Goal: Contribute content: Add original content to the website for others to see

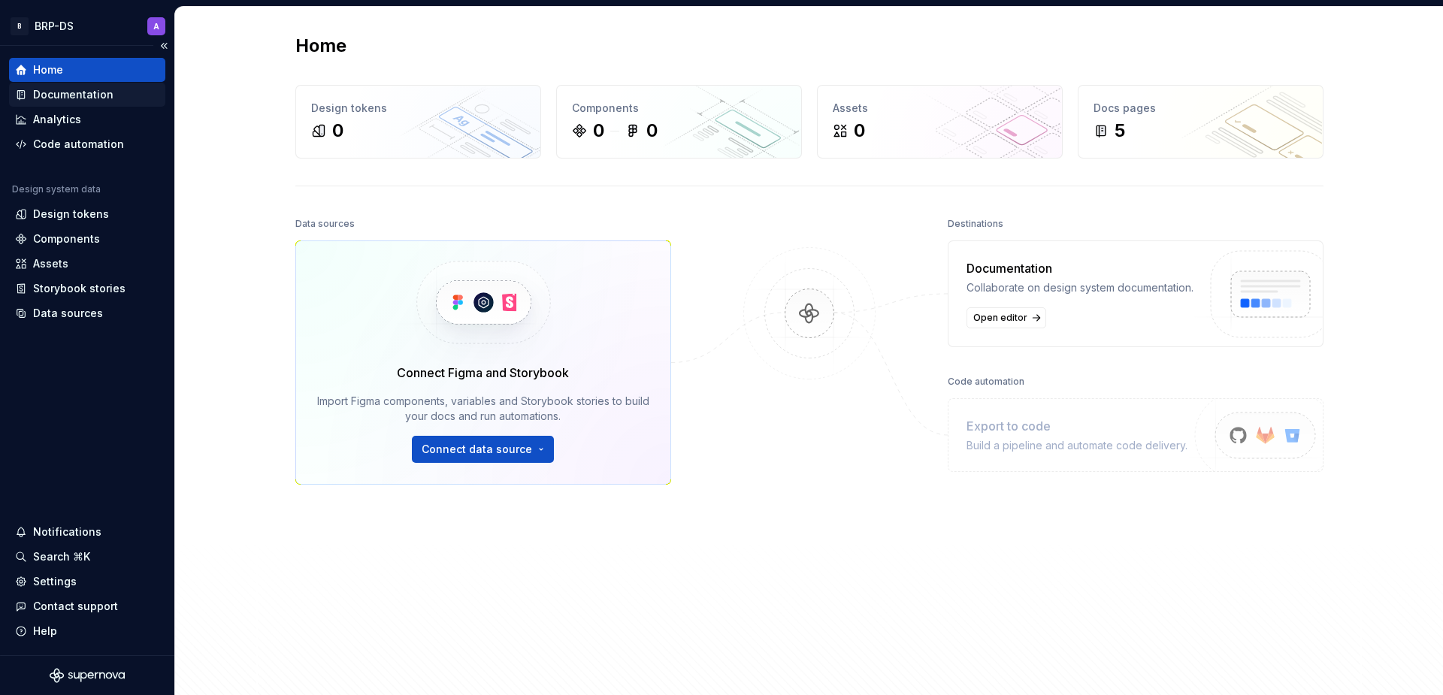
click at [49, 95] on div "Documentation" at bounding box center [73, 94] width 80 height 15
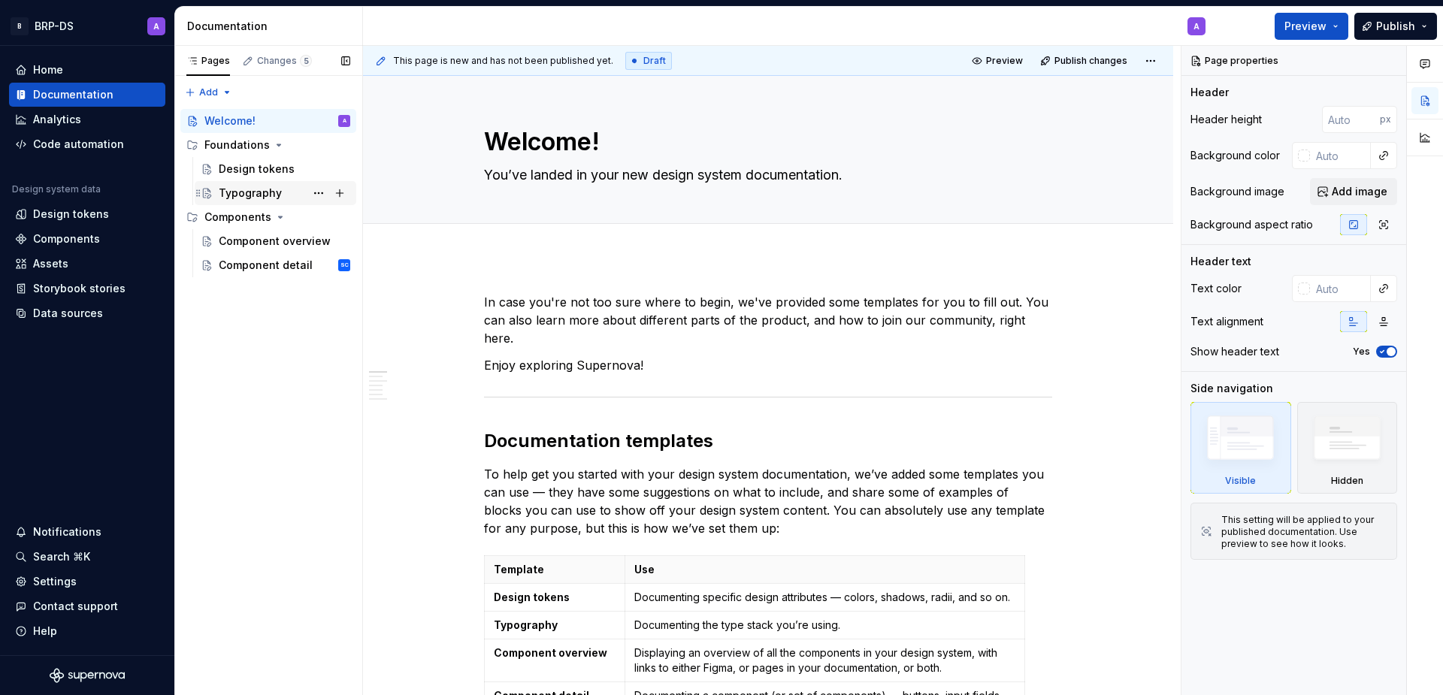
click at [236, 190] on div "Typography" at bounding box center [250, 193] width 63 height 15
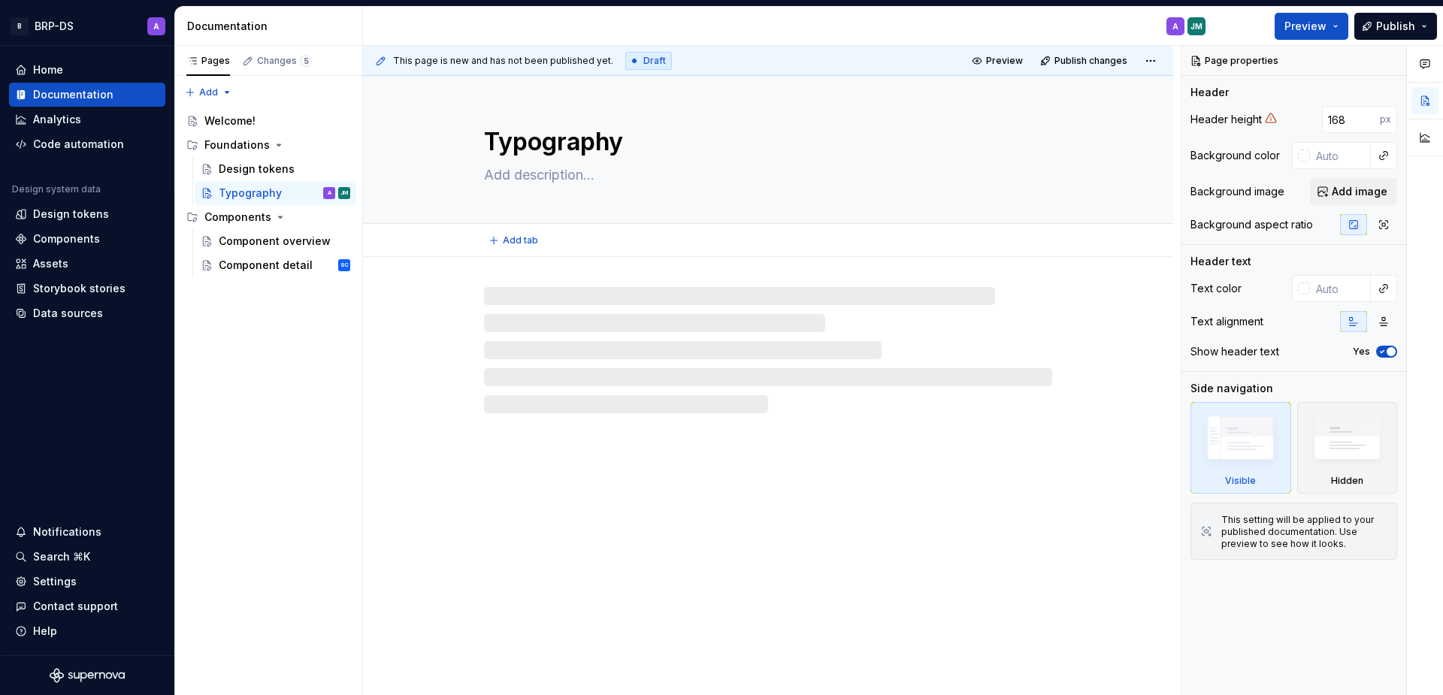
click at [554, 168] on textarea at bounding box center [765, 175] width 568 height 24
click at [552, 181] on textarea at bounding box center [765, 175] width 568 height 24
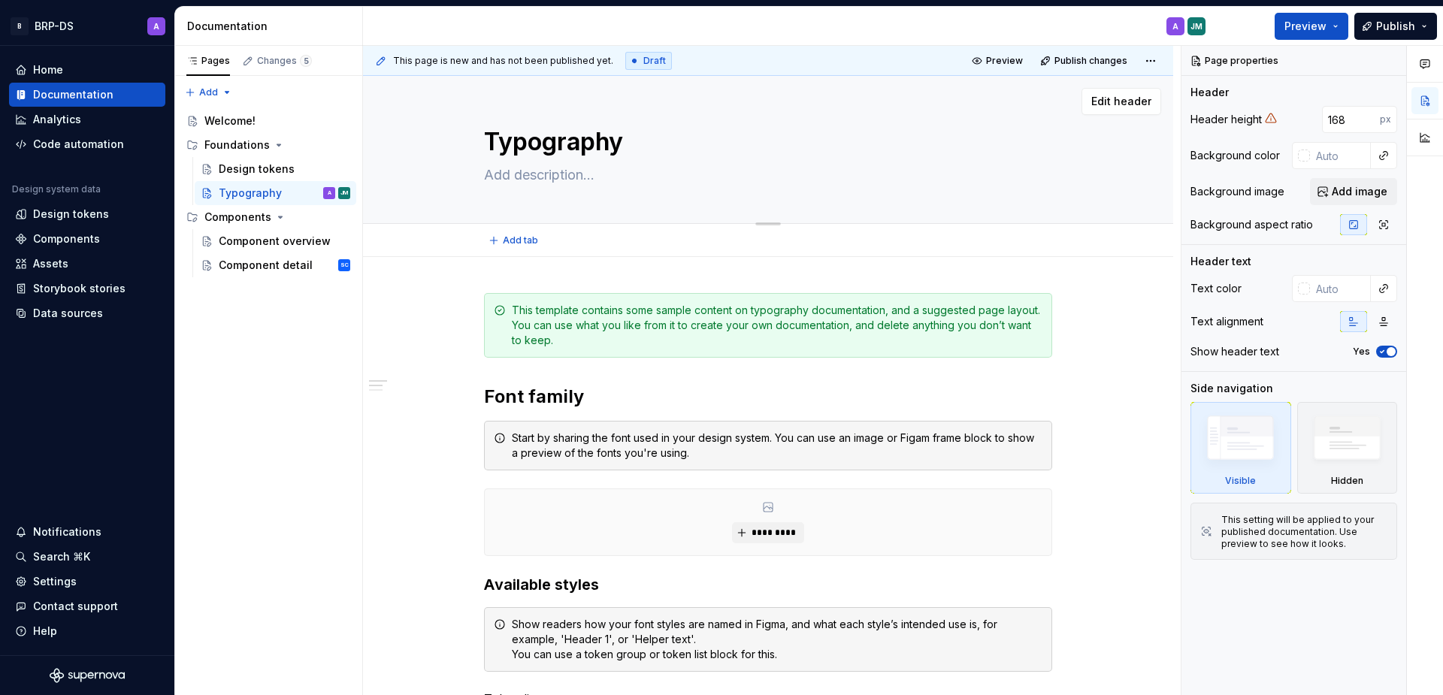
click at [553, 175] on textarea at bounding box center [765, 175] width 568 height 24
type textarea "*"
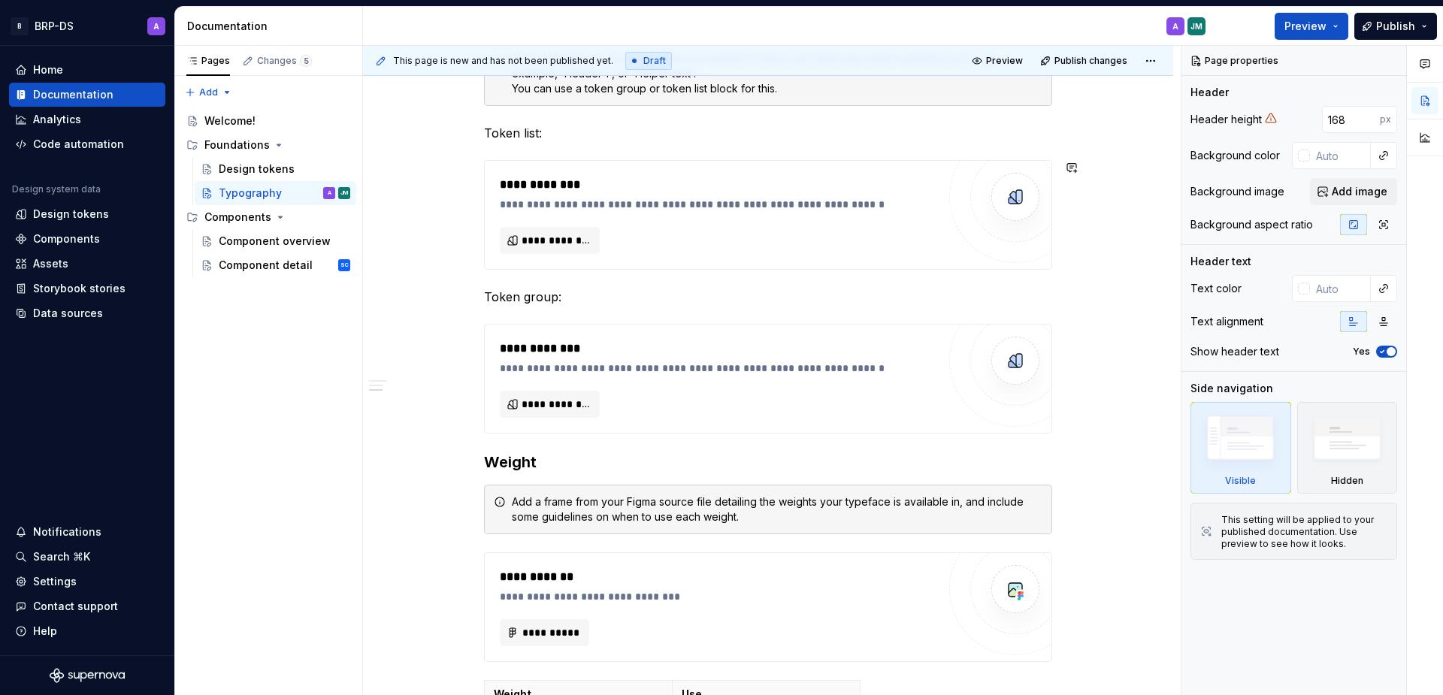
scroll to position [741, 0]
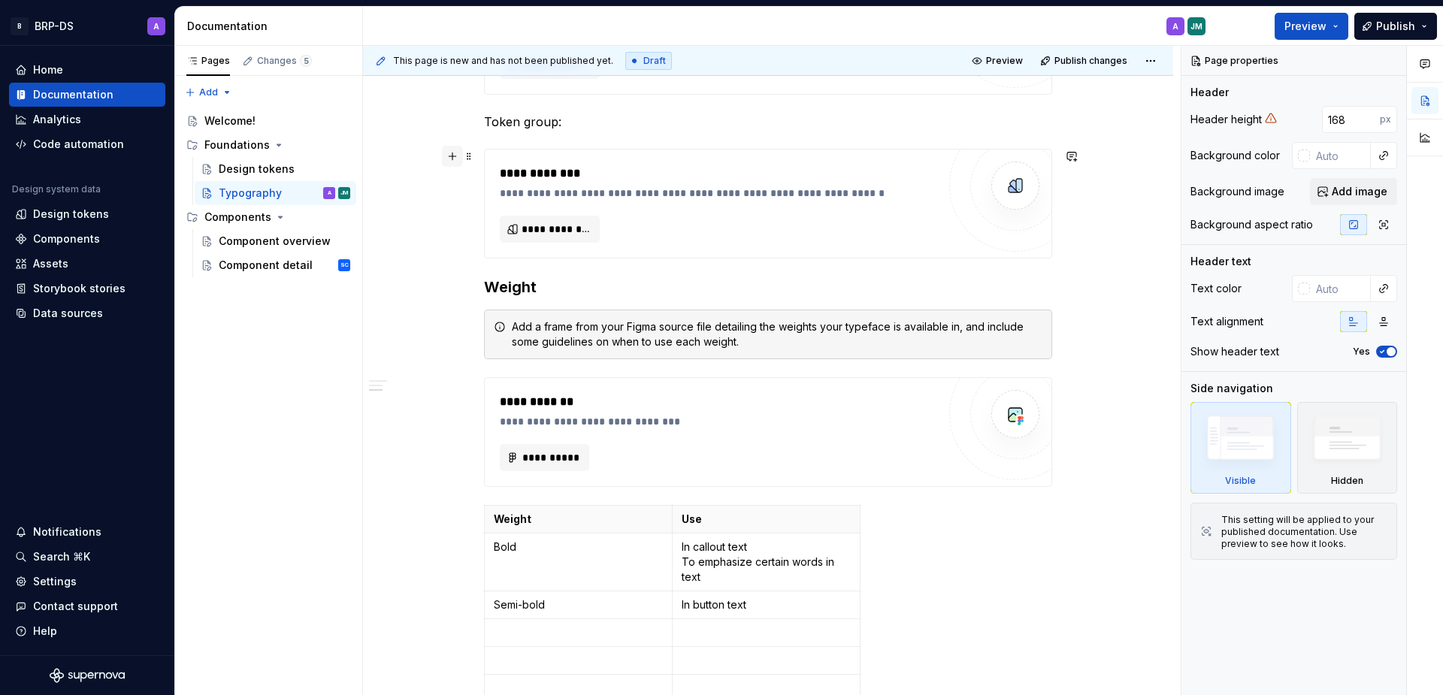
click at [449, 157] on button "button" at bounding box center [452, 156] width 21 height 21
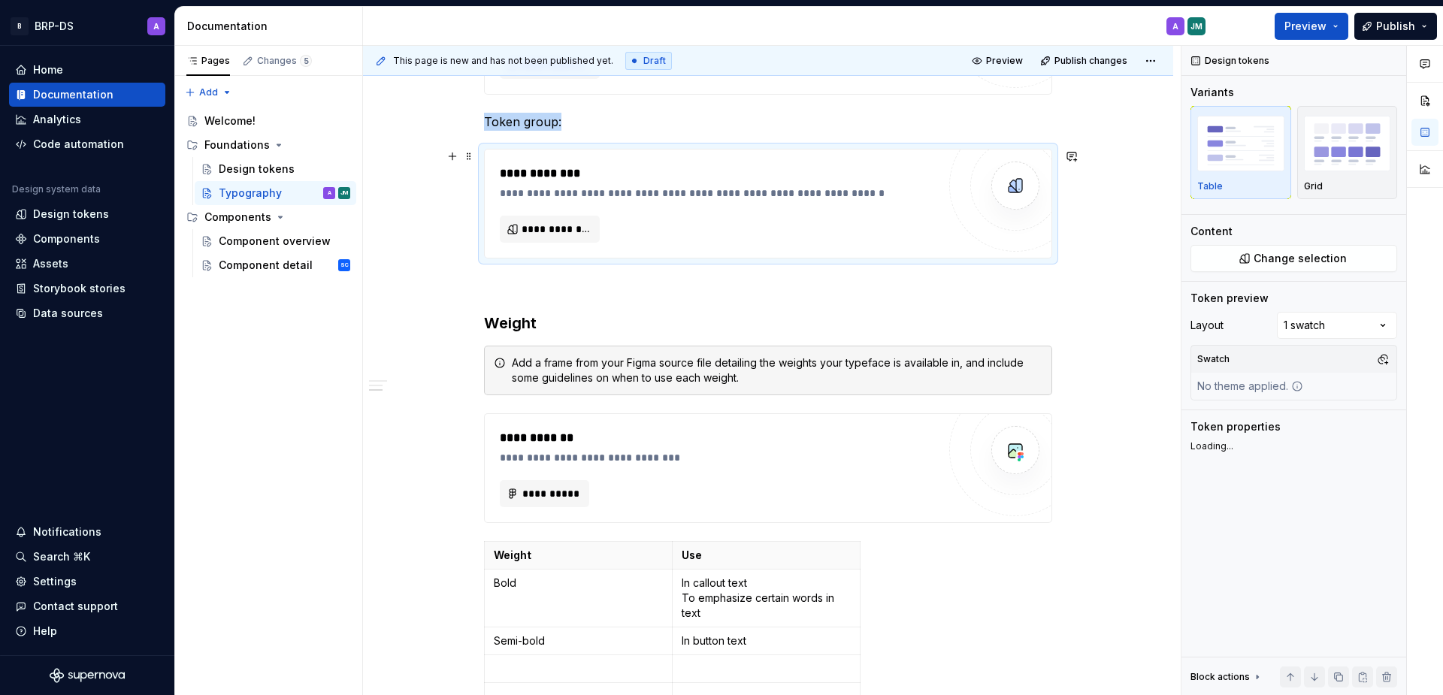
click at [761, 217] on div "**********" at bounding box center [719, 204] width 438 height 78
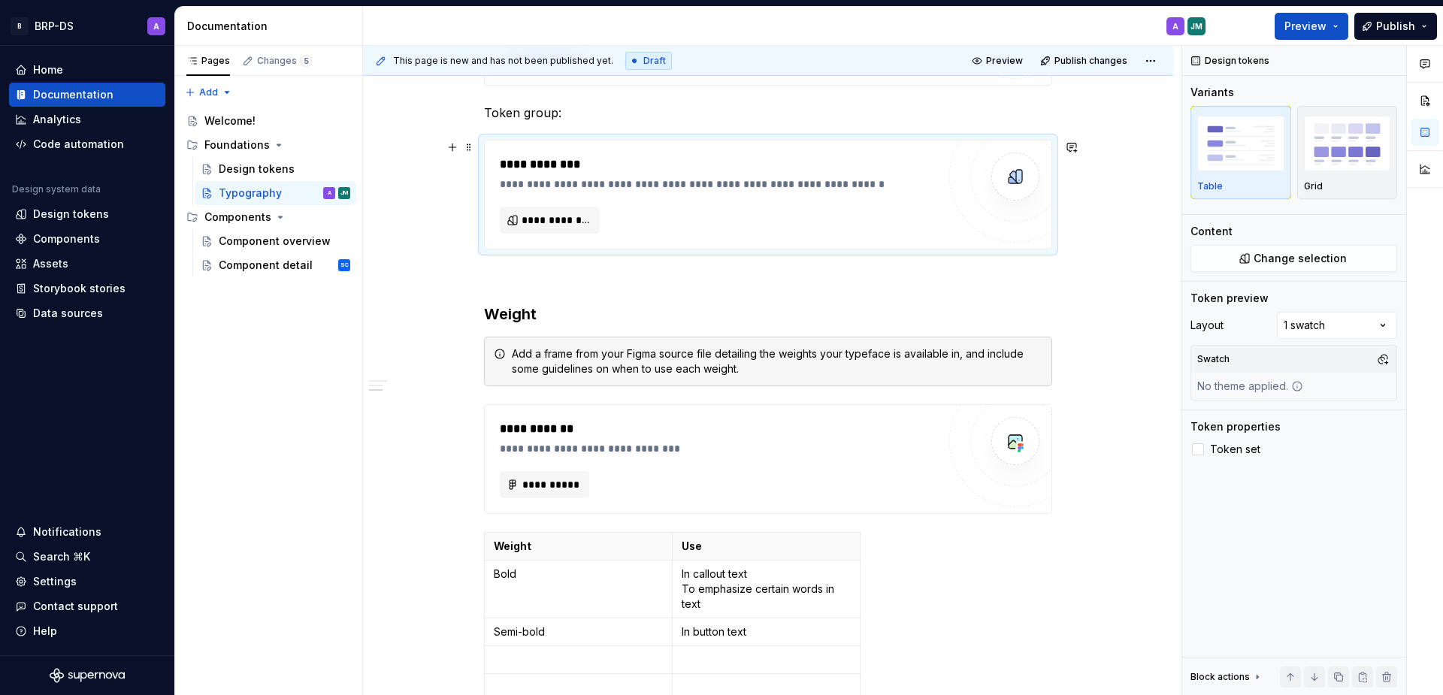
scroll to position [760, 0]
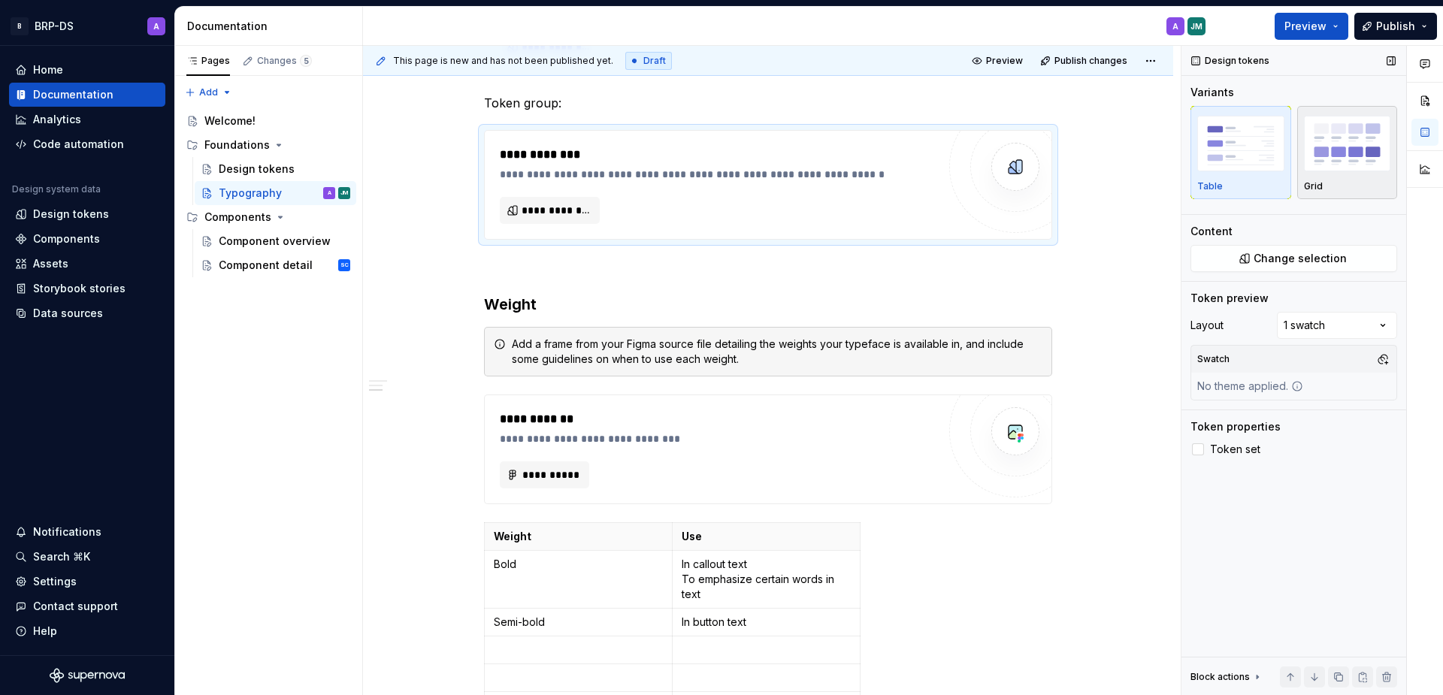
click at [1376, 149] on img "button" at bounding box center [1347, 143] width 87 height 55
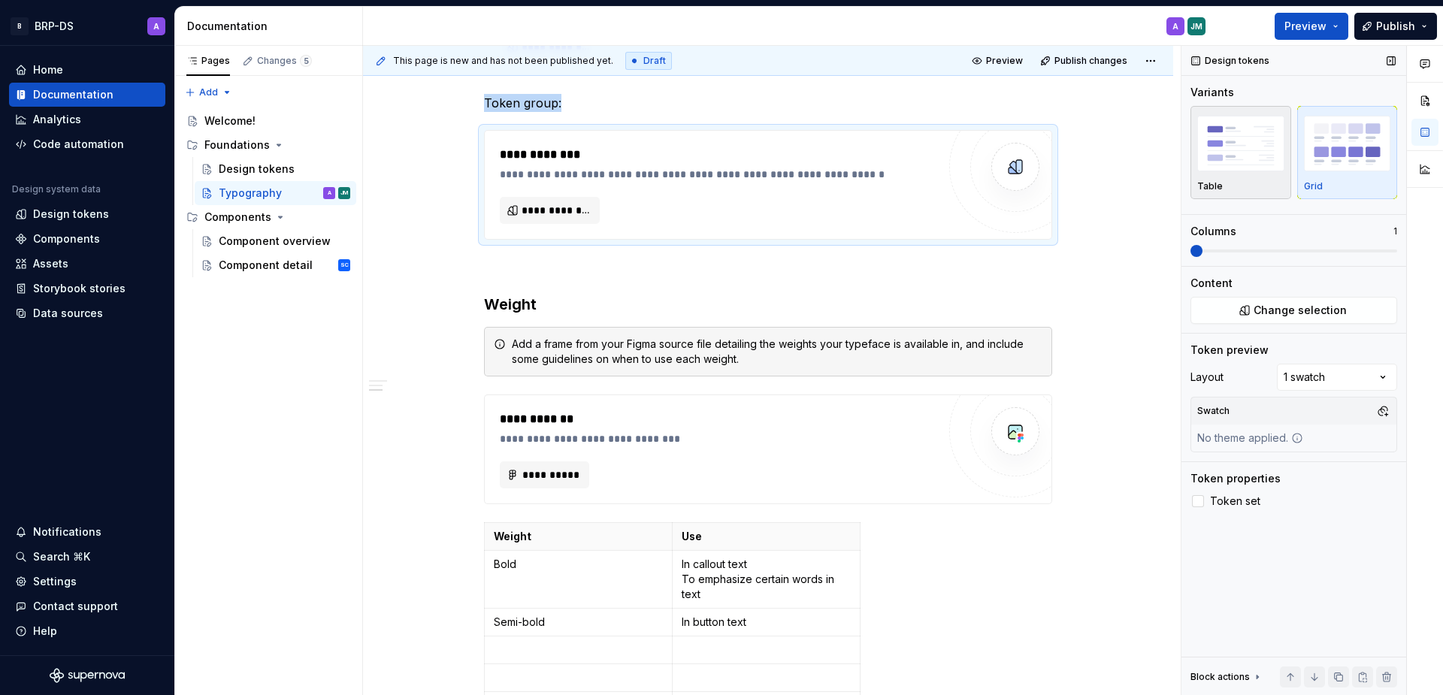
click at [1256, 157] on img "button" at bounding box center [1241, 143] width 87 height 55
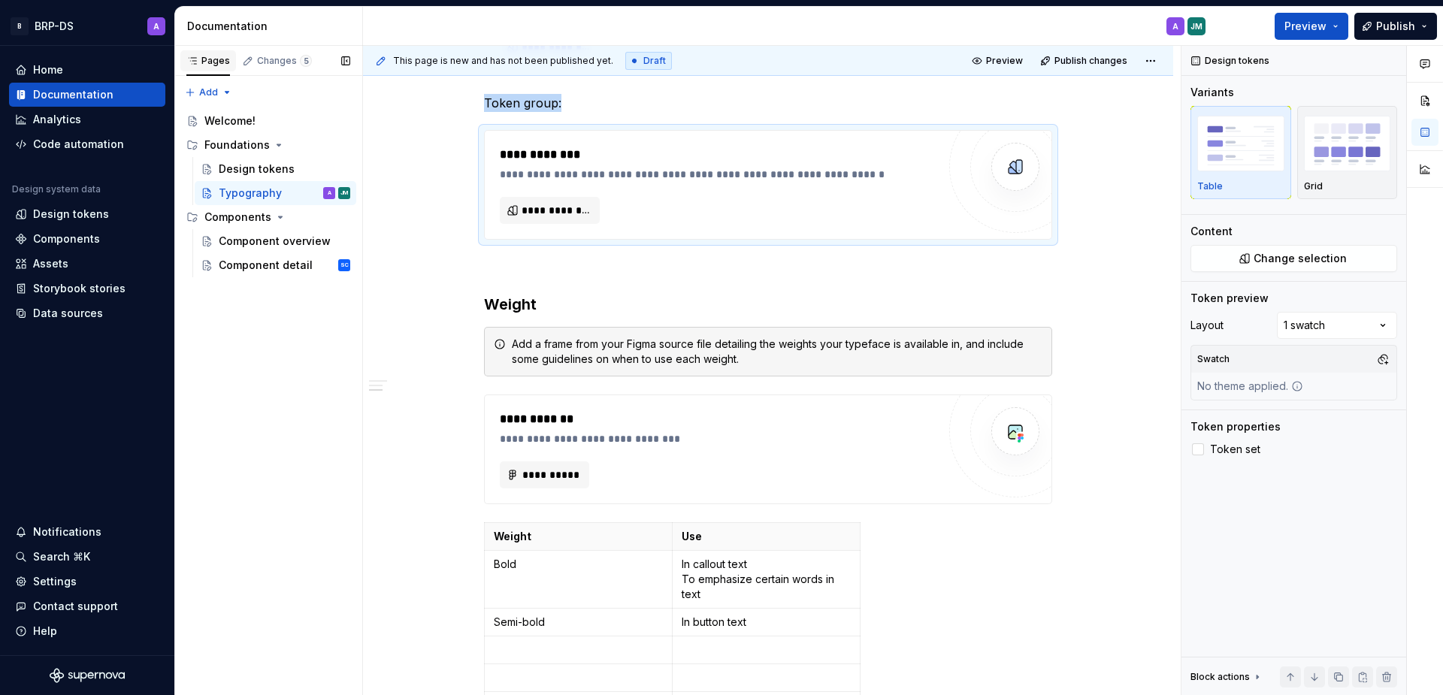
click at [214, 62] on div "Pages" at bounding box center [208, 61] width 44 height 12
click at [209, 88] on div "Pages Changes 5 Add Accessibility guide for tree Page tree. Navigate the tree w…" at bounding box center [268, 371] width 188 height 650
click at [230, 114] on div "New page" at bounding box center [257, 121] width 98 height 15
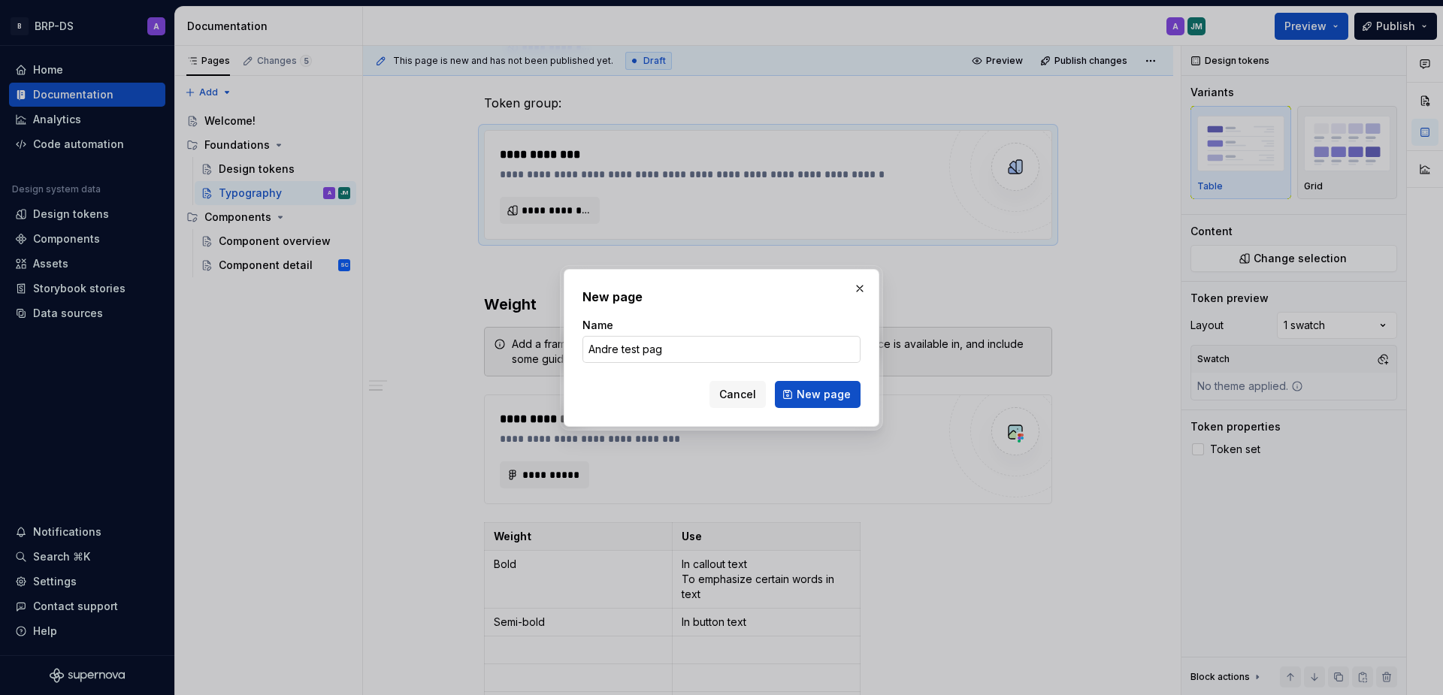
type input "Andre test page"
click button "New page" at bounding box center [818, 394] width 86 height 27
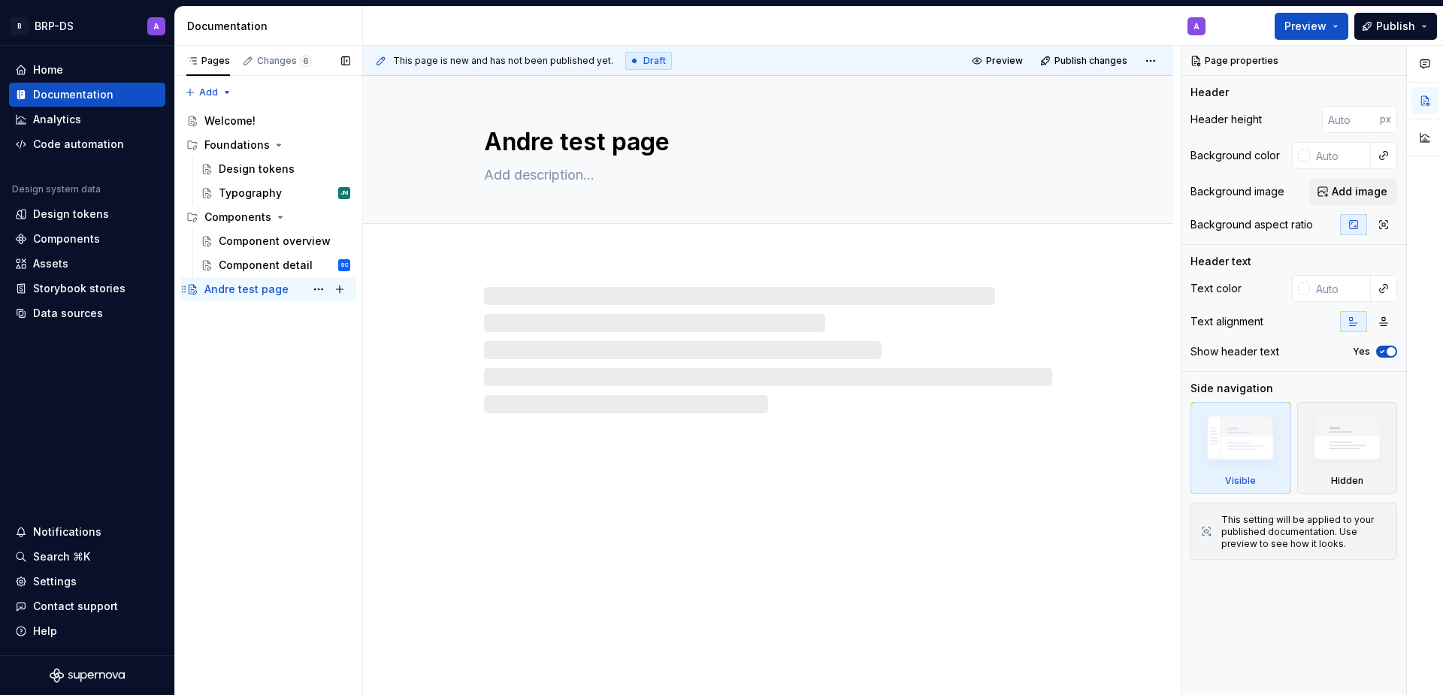
click at [292, 291] on div "Andre test page A" at bounding box center [277, 289] width 146 height 21
click at [656, 149] on textarea "Andre test page" at bounding box center [765, 142] width 568 height 36
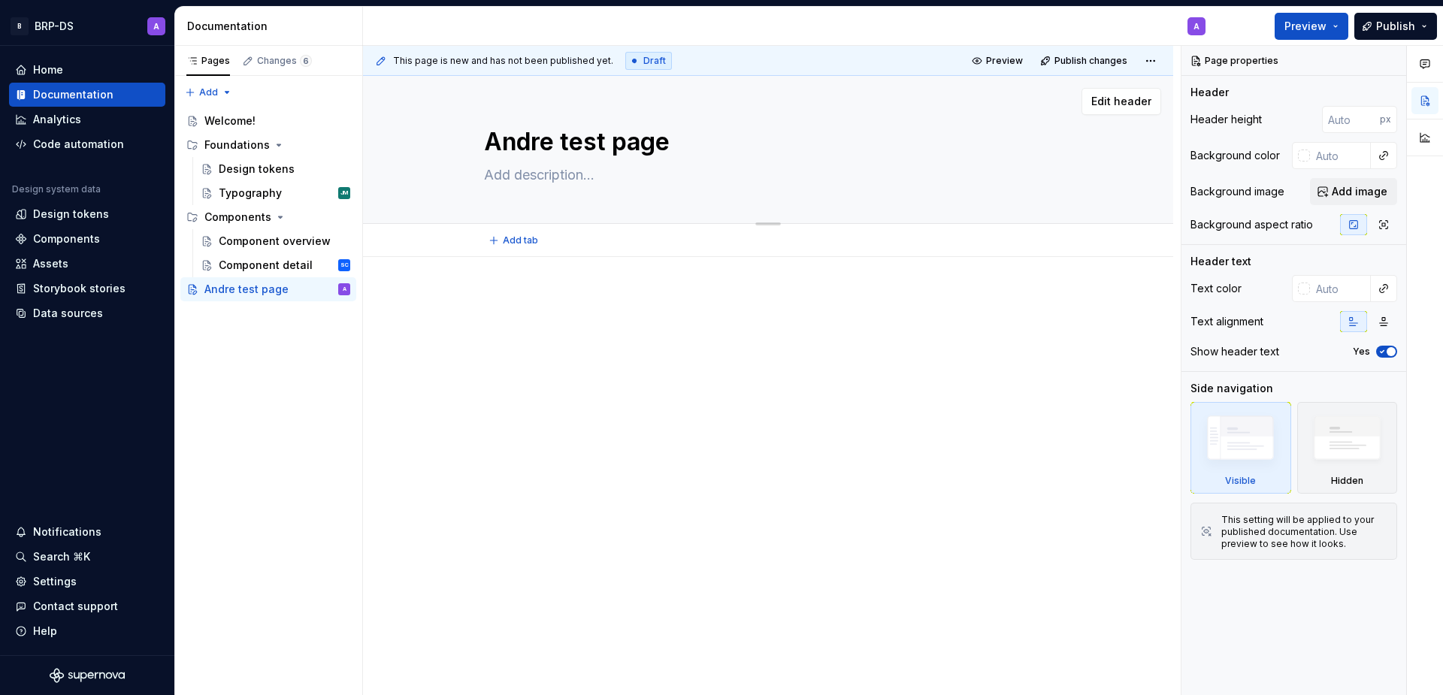
click at [542, 177] on textarea at bounding box center [765, 175] width 568 height 24
type textarea "*"
type textarea "Th"
type textarea "*"
type textarea "Thi"
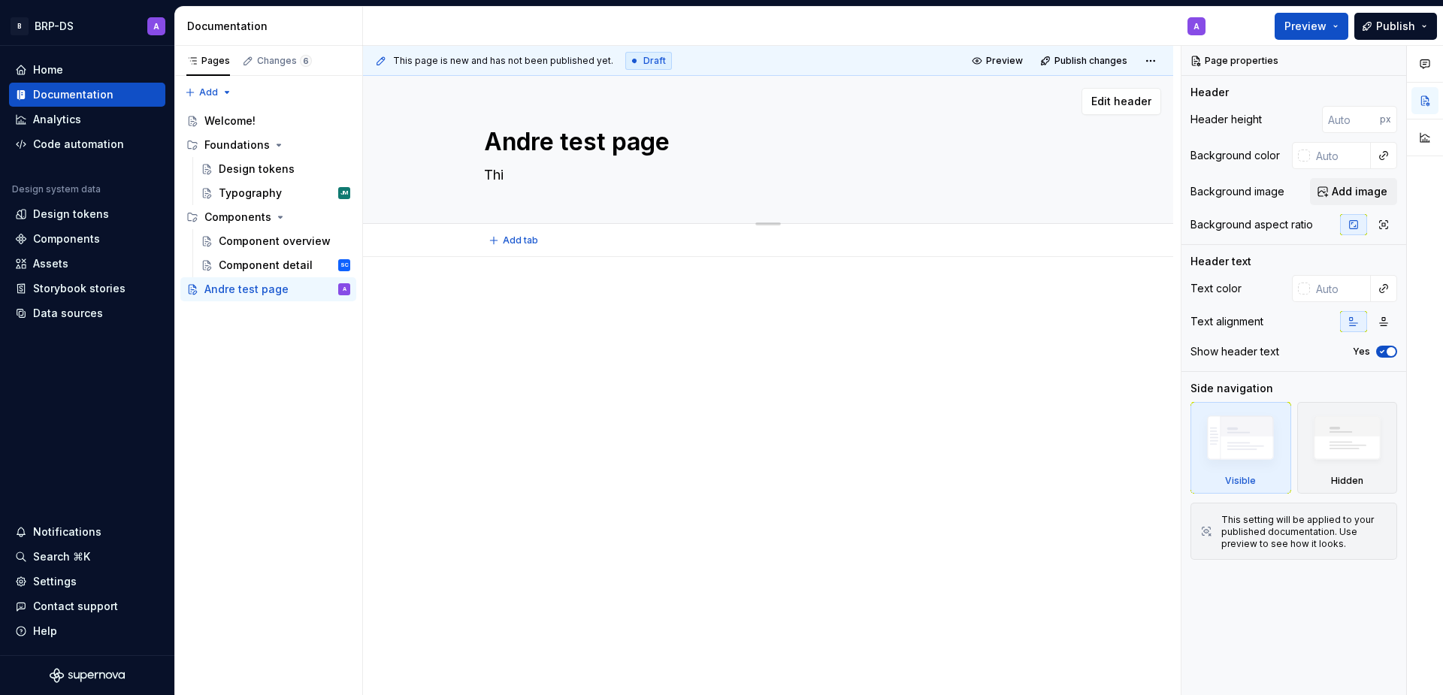
type textarea "*"
type textarea "This"
type textarea "*"
type textarea "This"
type textarea "*"
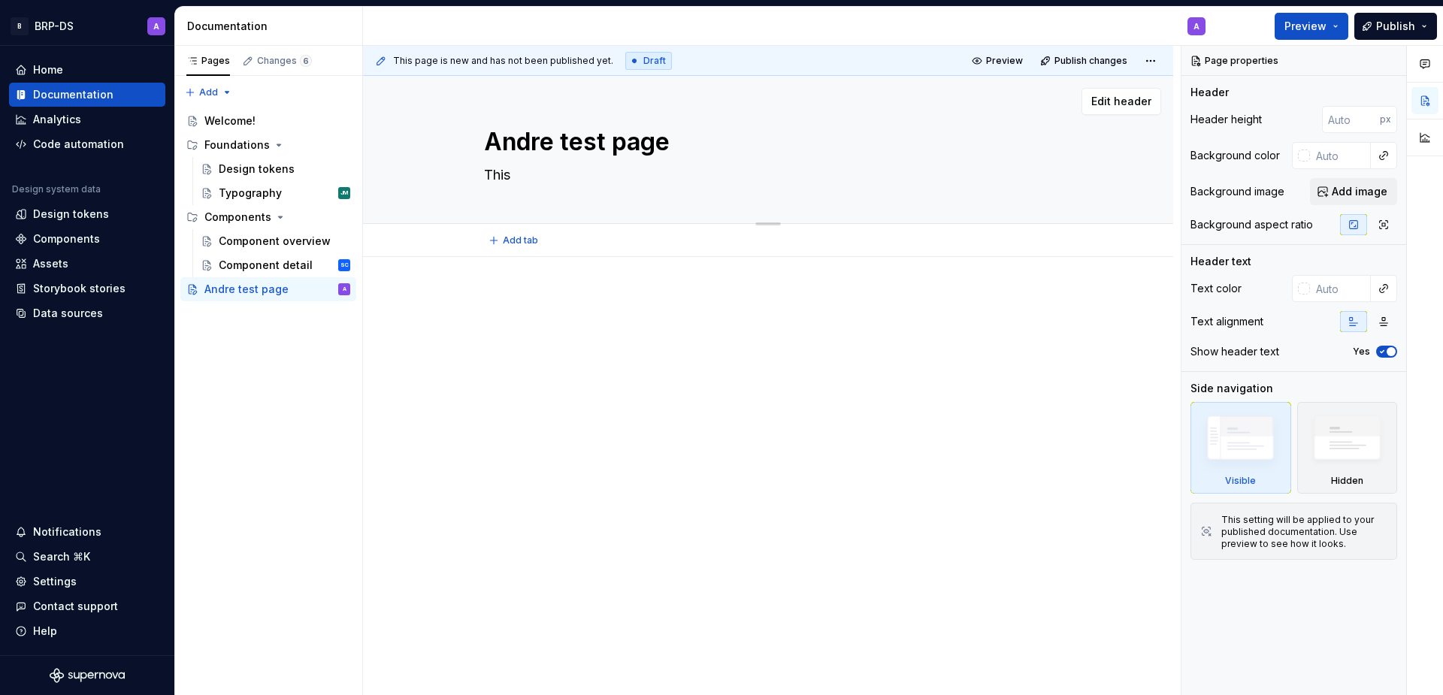
type textarea "This i"
type textarea "*"
type textarea "This is"
type textarea "*"
type textarea "This is"
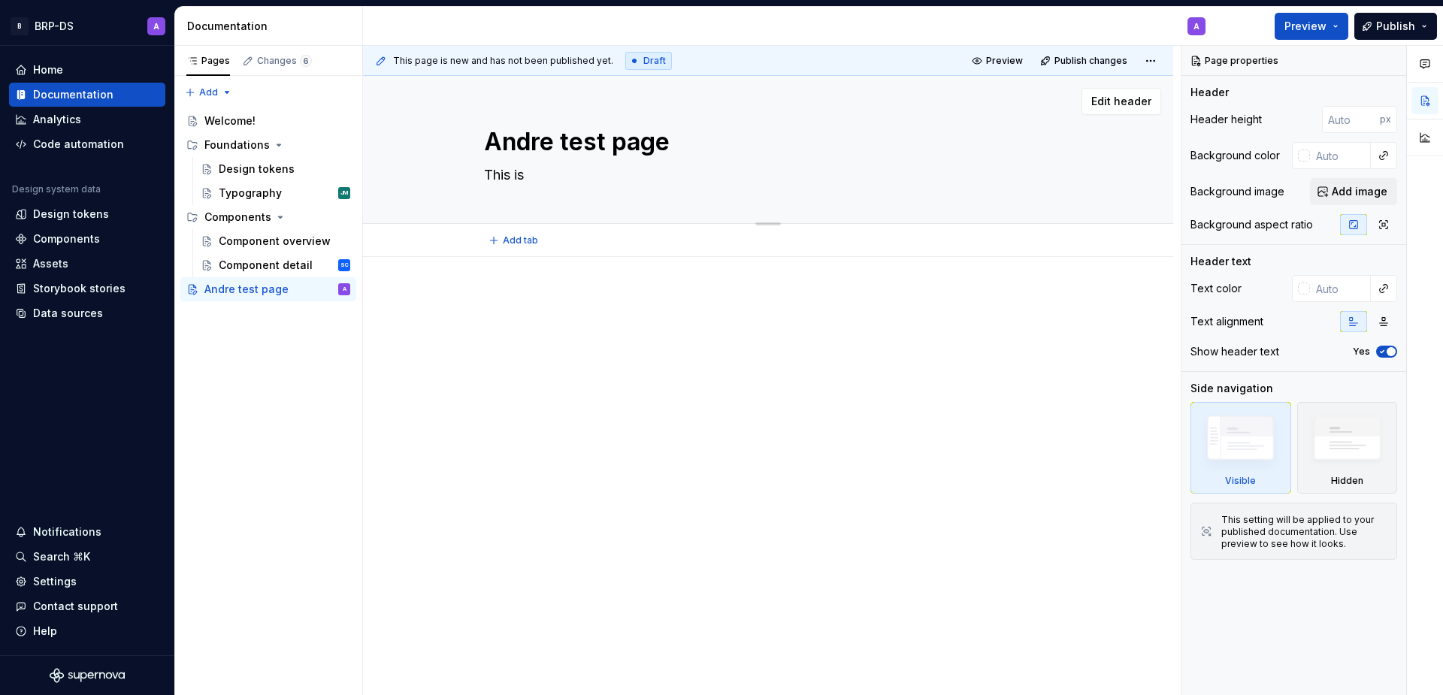
type textarea "*"
type textarea "This is m"
type textarea "*"
type textarea "This is my"
type textarea "*"
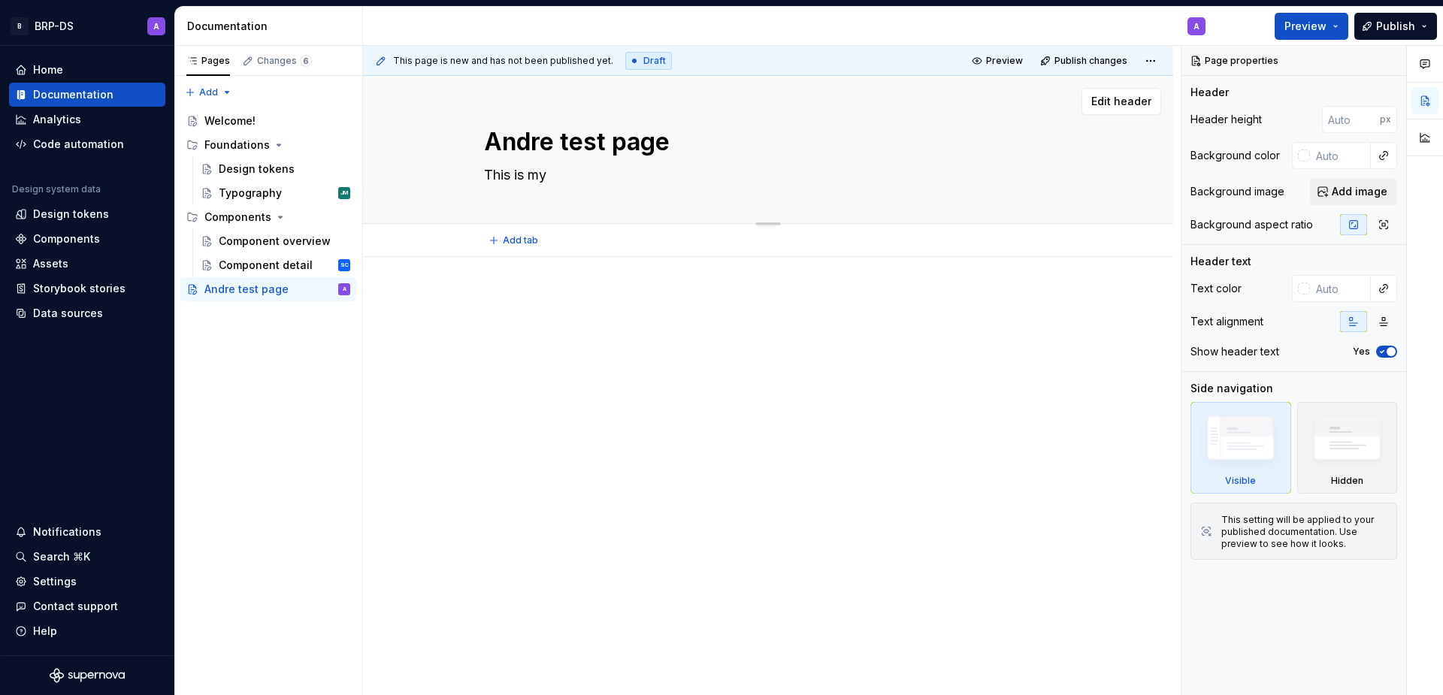
type textarea "This is my"
type textarea "*"
type textarea "This is my t"
type textarea "*"
type textarea "This is my te"
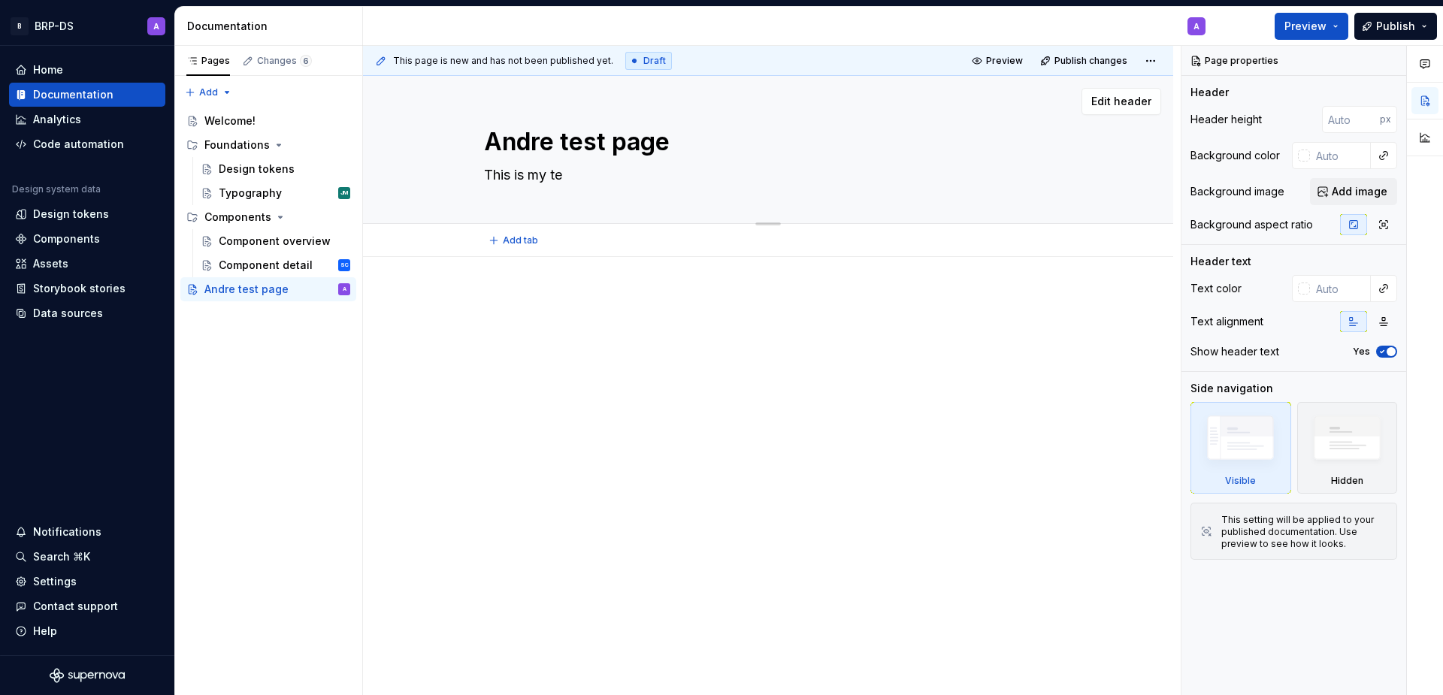
type textarea "*"
type textarea "This is my tes"
type textarea "*"
type textarea "This is my test"
type textarea "*"
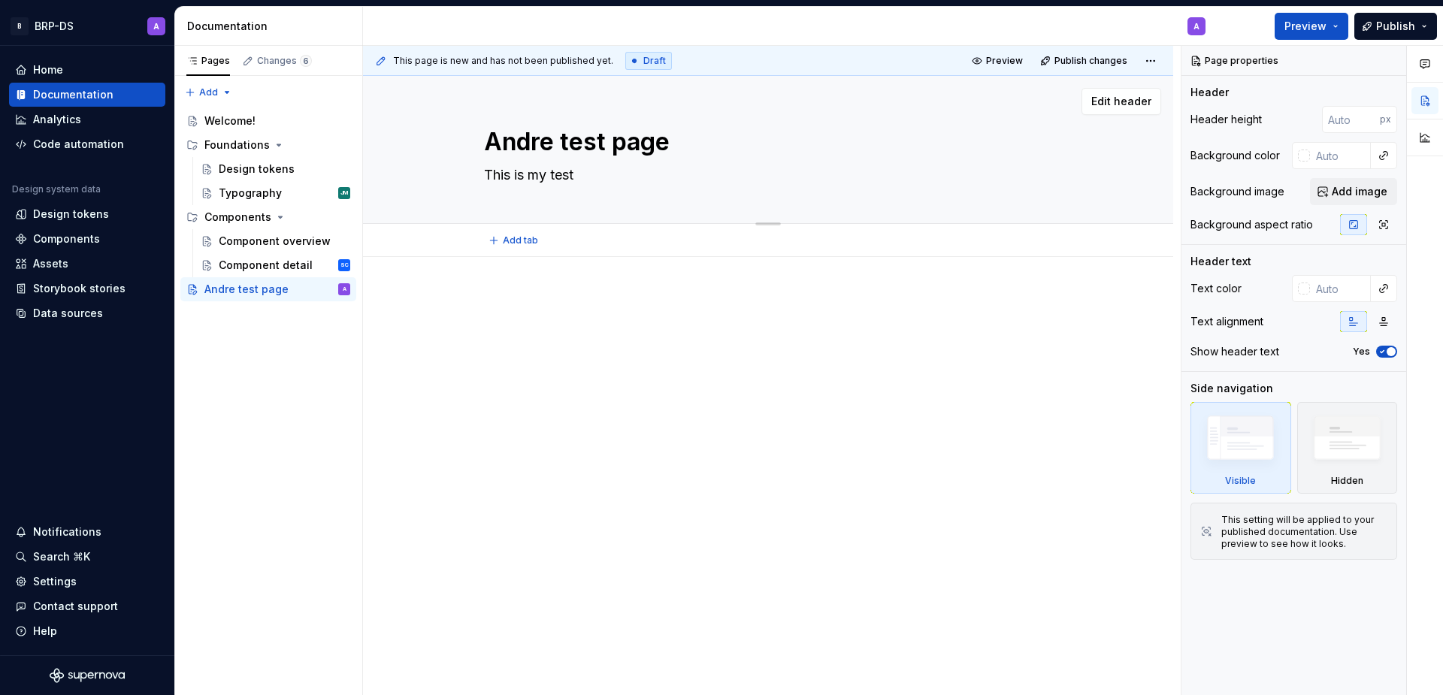
type textarea "This is my test"
type textarea "*"
type textarea "This is my test P"
type textarea "*"
type textarea "This is my test Pa"
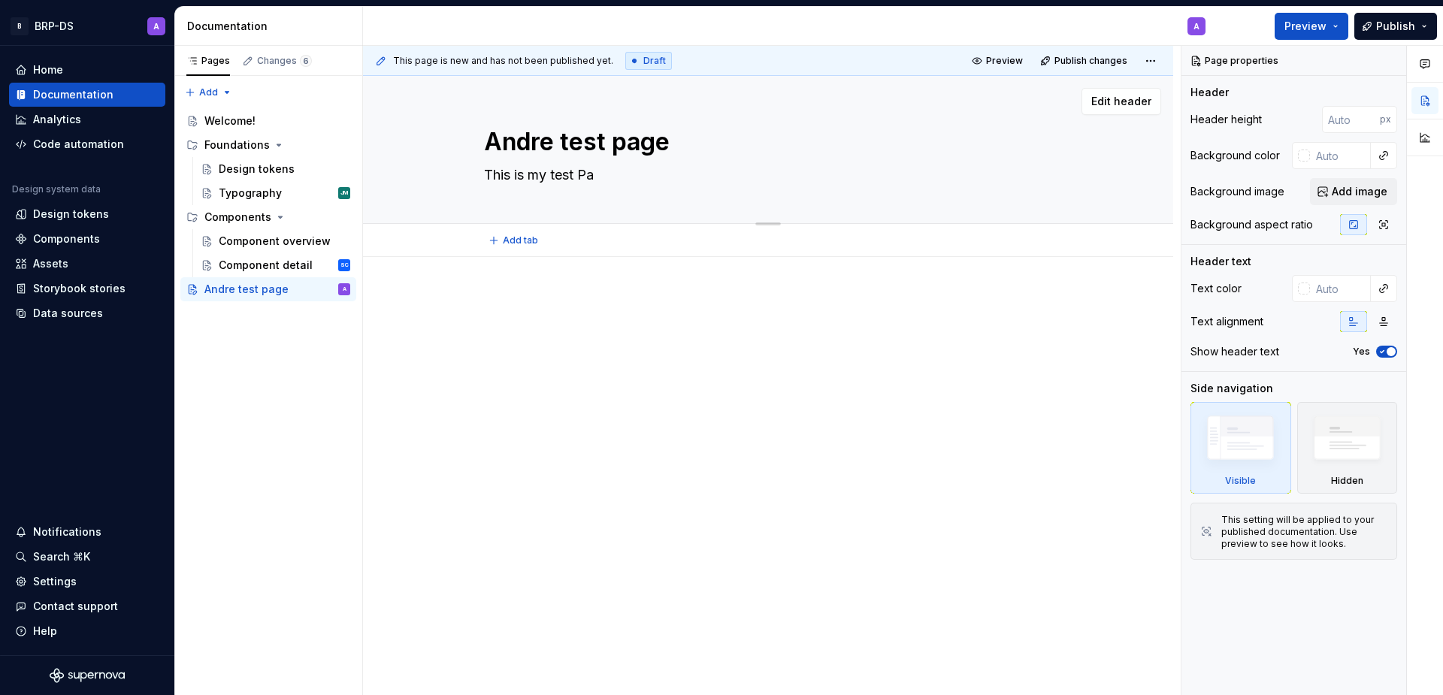
type textarea "*"
type textarea "This is my test Pag"
type textarea "*"
type textarea "This is my test Page"
type textarea "*"
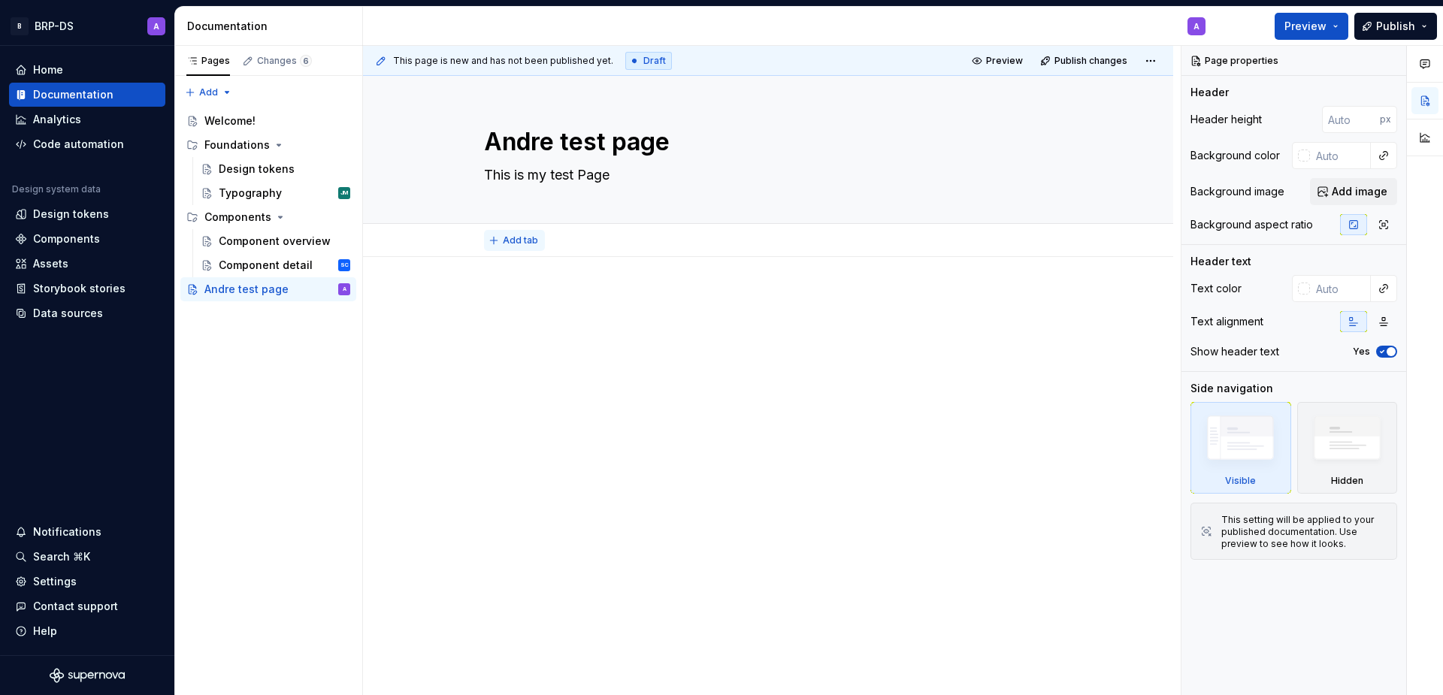
type textarea "This is my test Page"
click at [507, 248] on button "Add tab" at bounding box center [514, 240] width 61 height 21
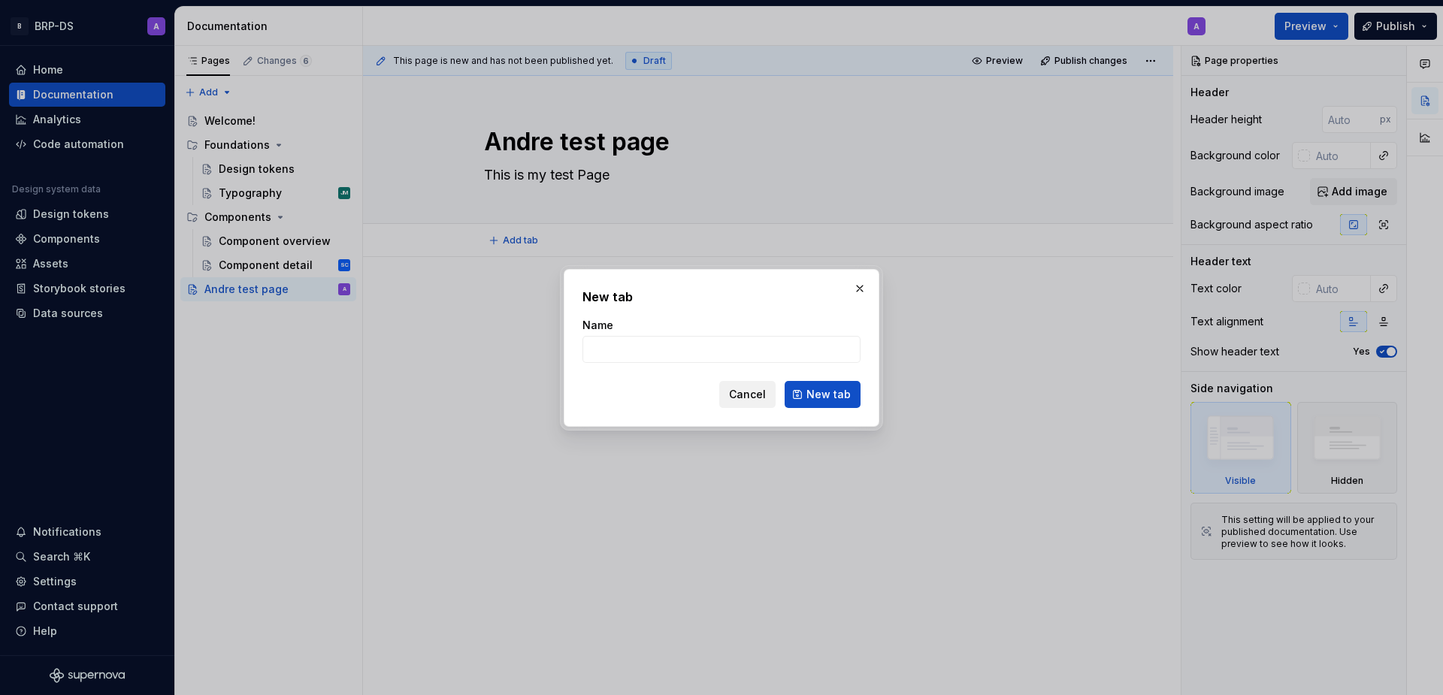
click at [749, 399] on span "Cancel" at bounding box center [747, 394] width 37 height 15
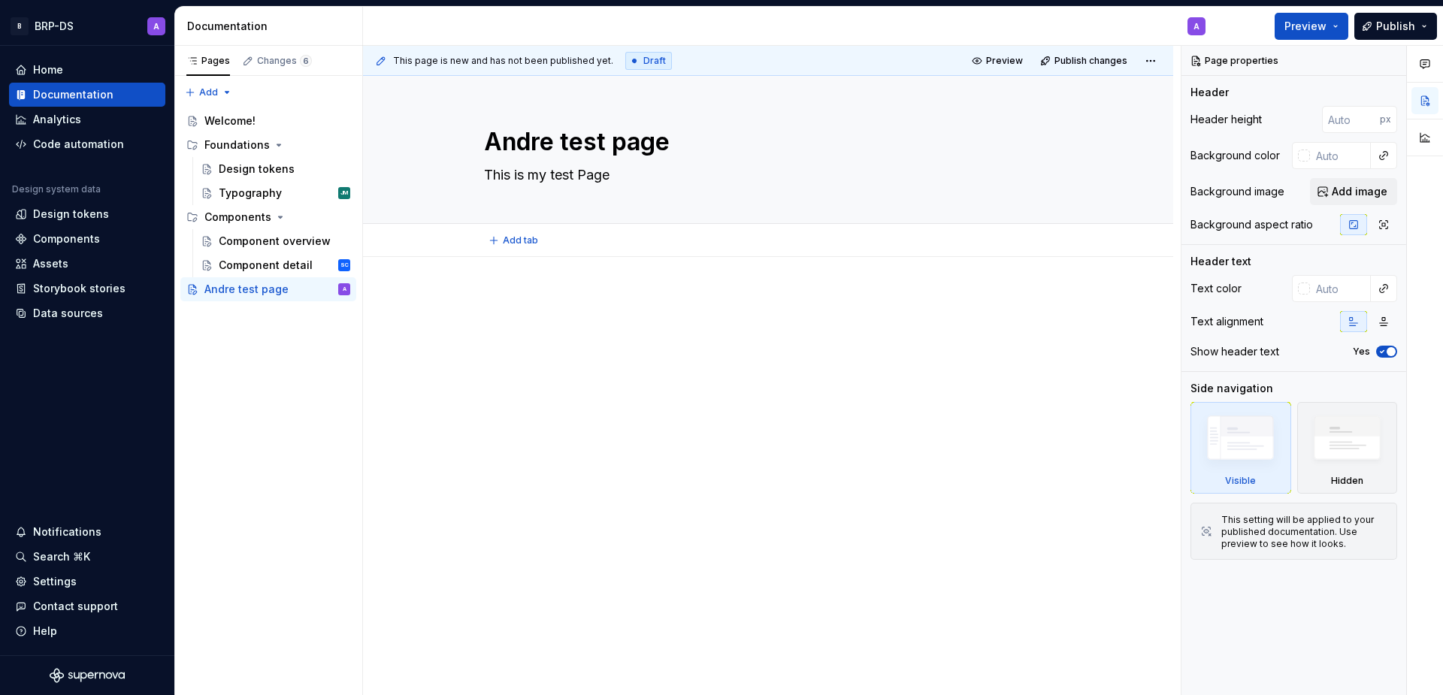
click at [453, 310] on div at bounding box center [768, 417] width 810 height 320
click at [527, 304] on p "To enrich screen reader interactions, please activate Accessibility in Grammarl…" at bounding box center [768, 302] width 568 height 18
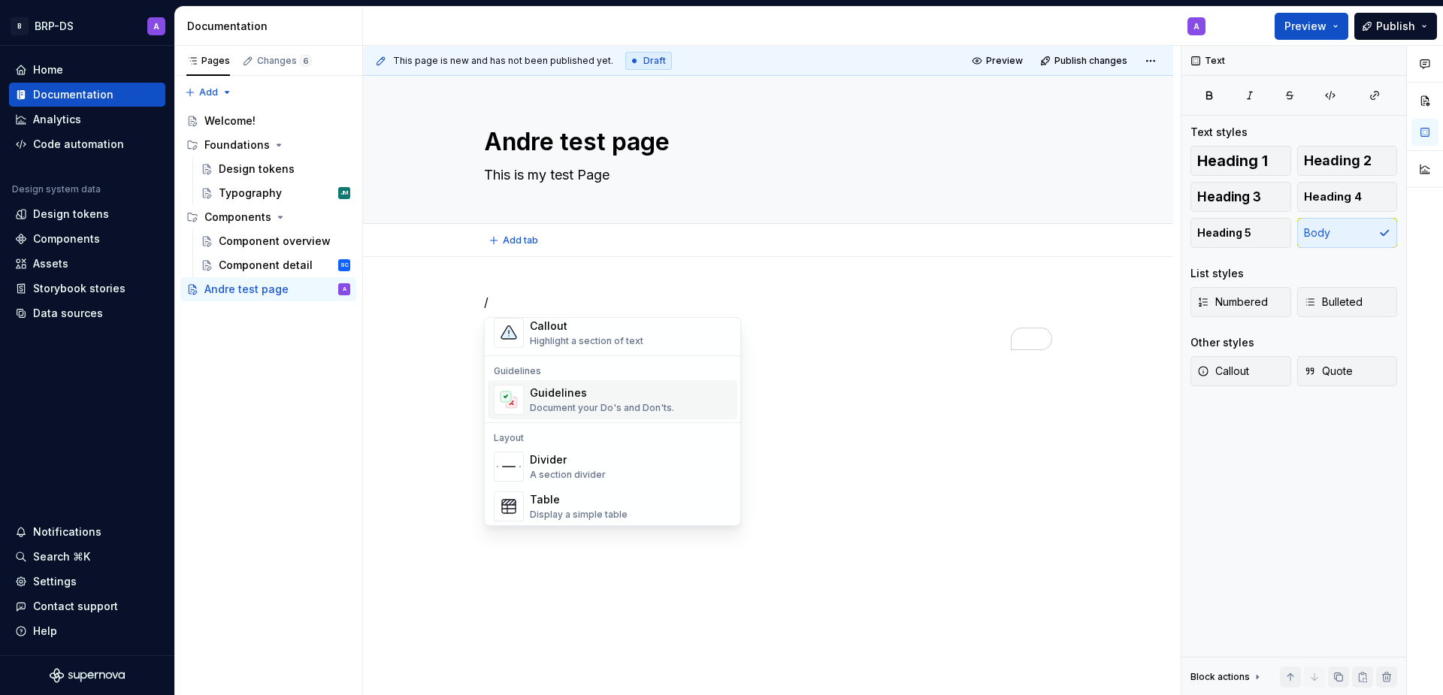
scroll to position [681, 0]
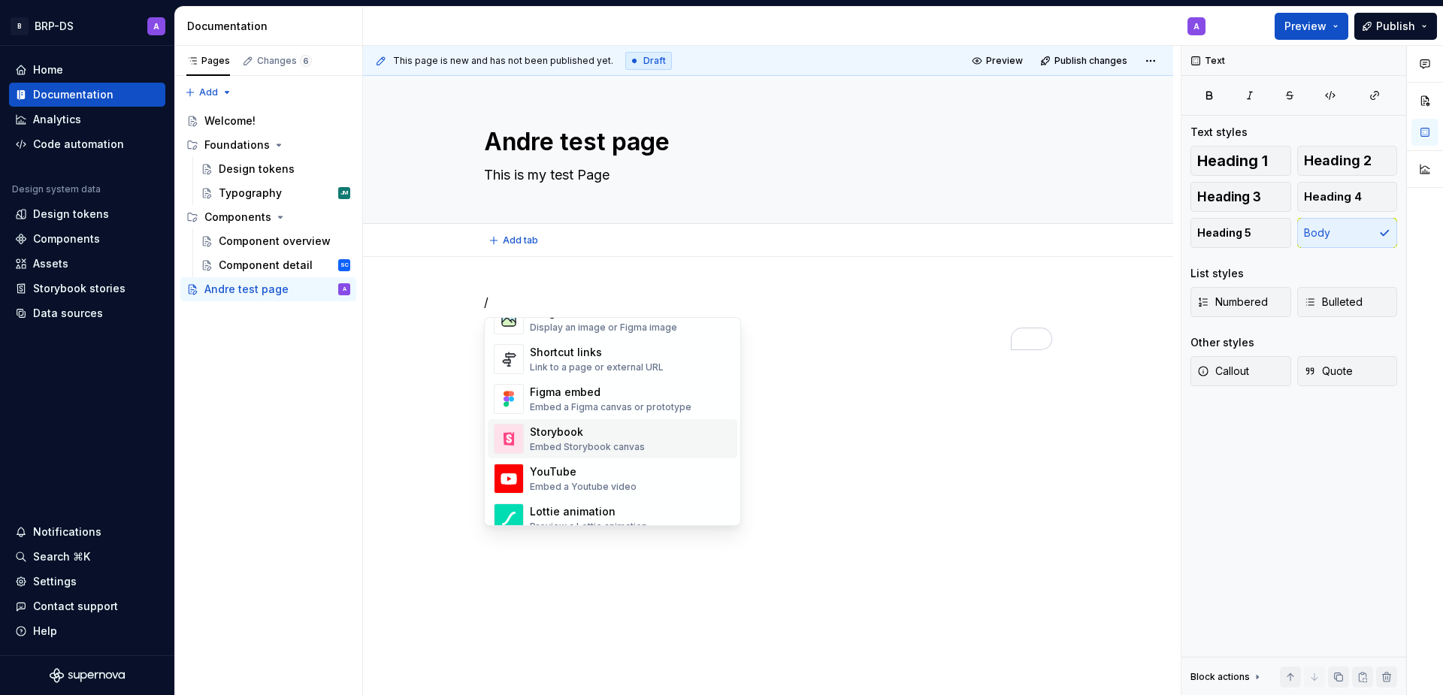
click at [622, 438] on div "Storybook" at bounding box center [587, 432] width 115 height 15
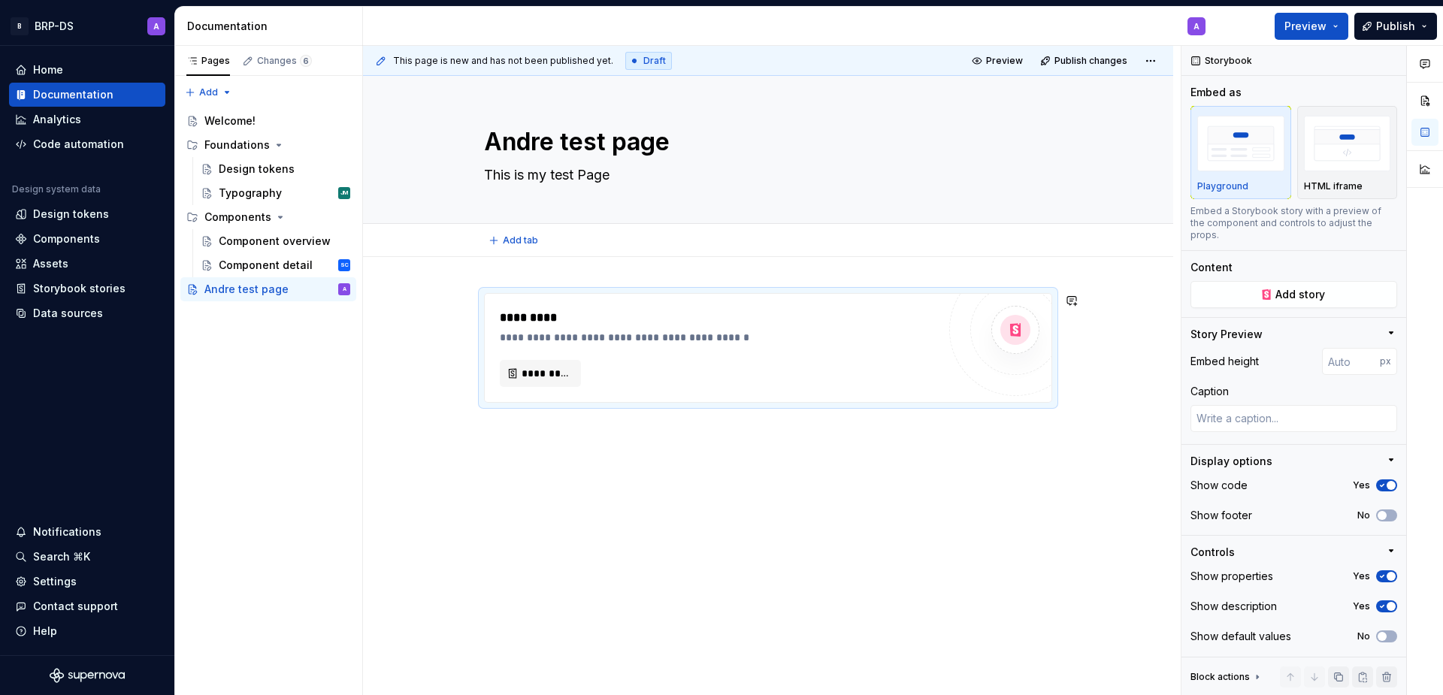
click at [516, 273] on div "**********" at bounding box center [768, 443] width 810 height 373
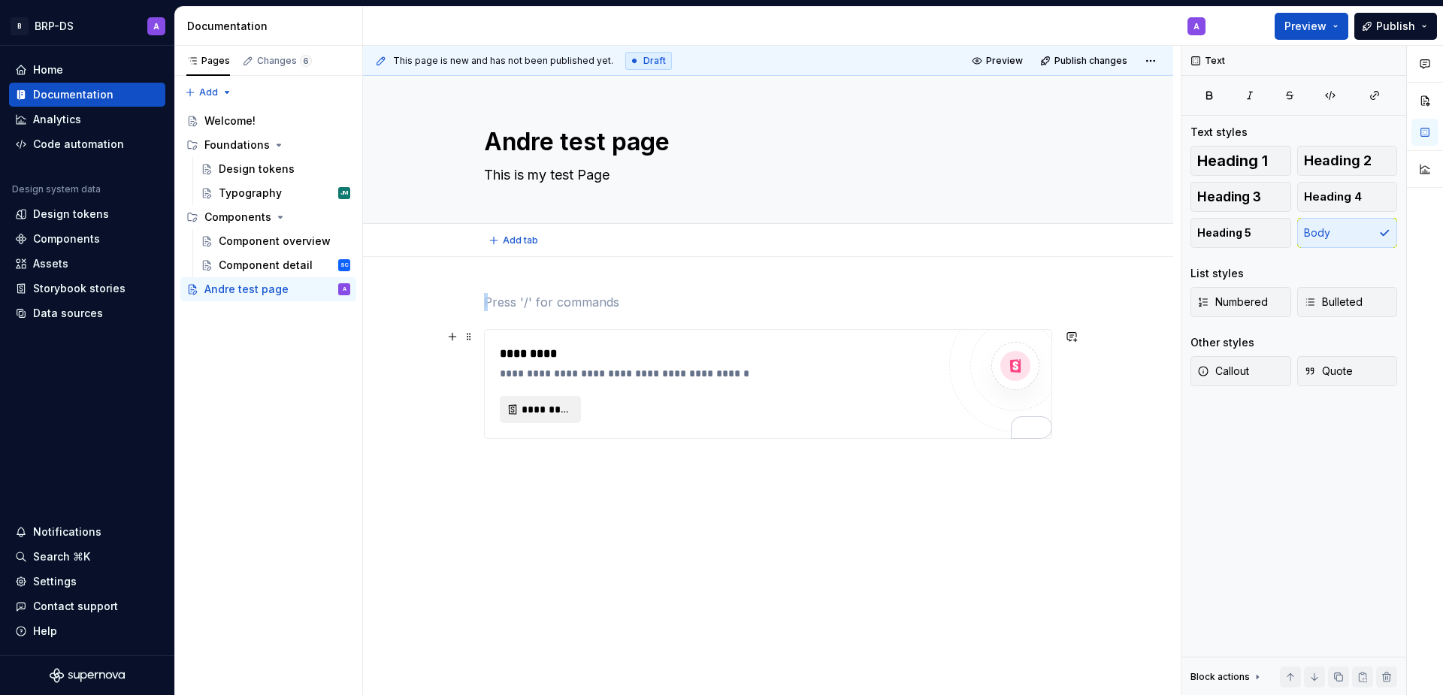
click at [543, 413] on span "*********" at bounding box center [547, 409] width 50 height 15
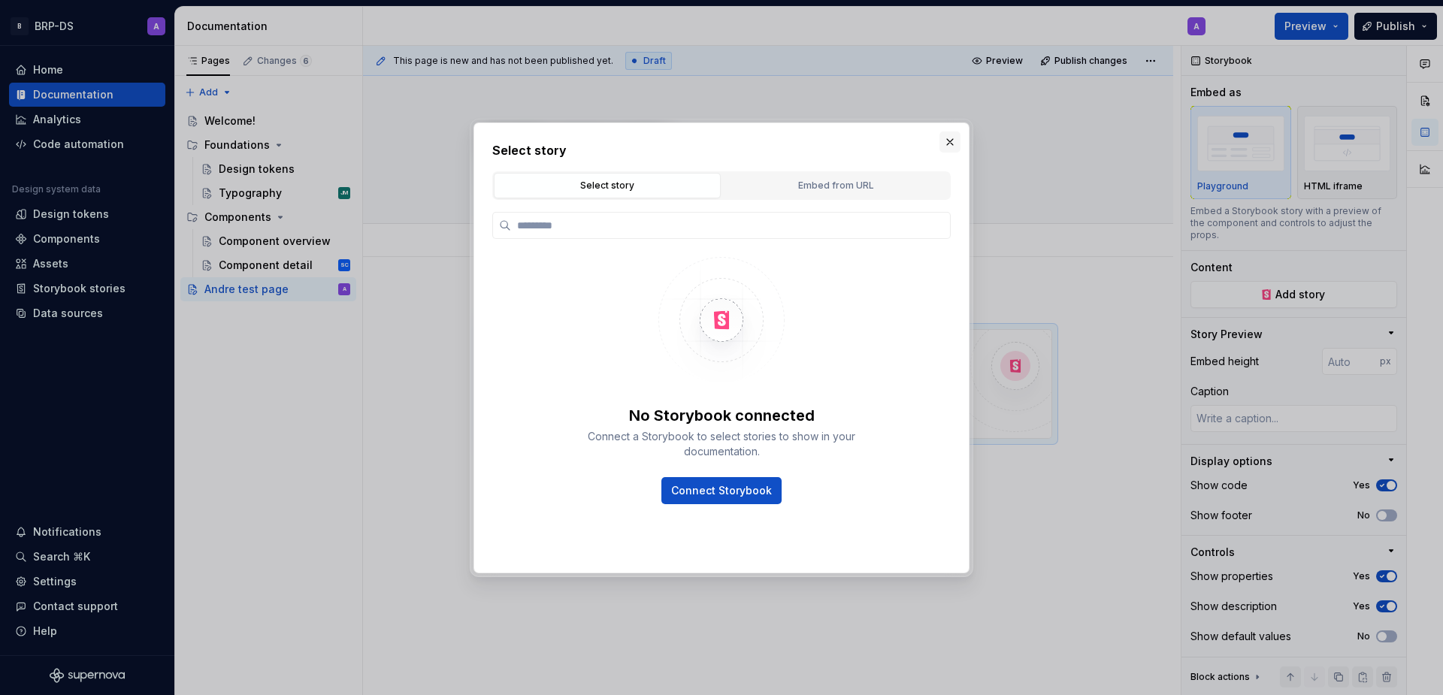
click at [949, 138] on button "button" at bounding box center [950, 142] width 21 height 21
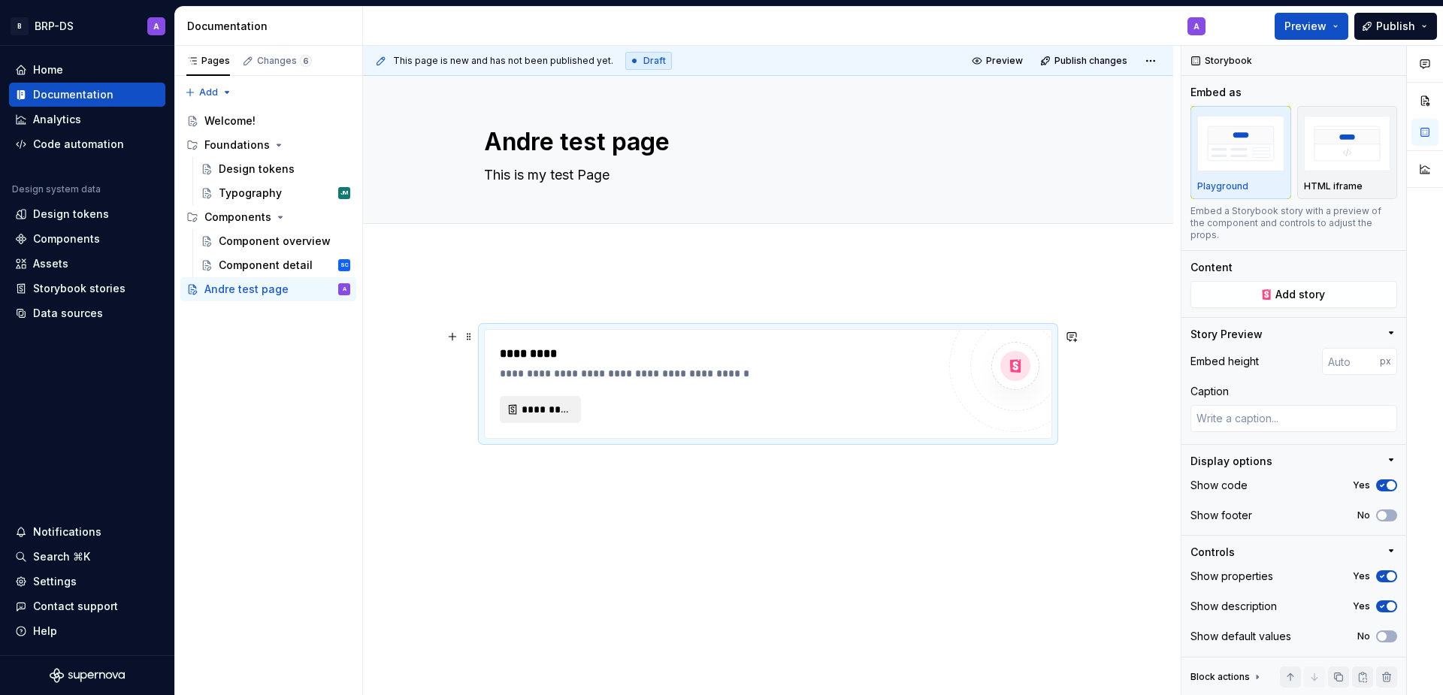
click at [534, 410] on span "*********" at bounding box center [547, 409] width 50 height 15
type textarea "*"
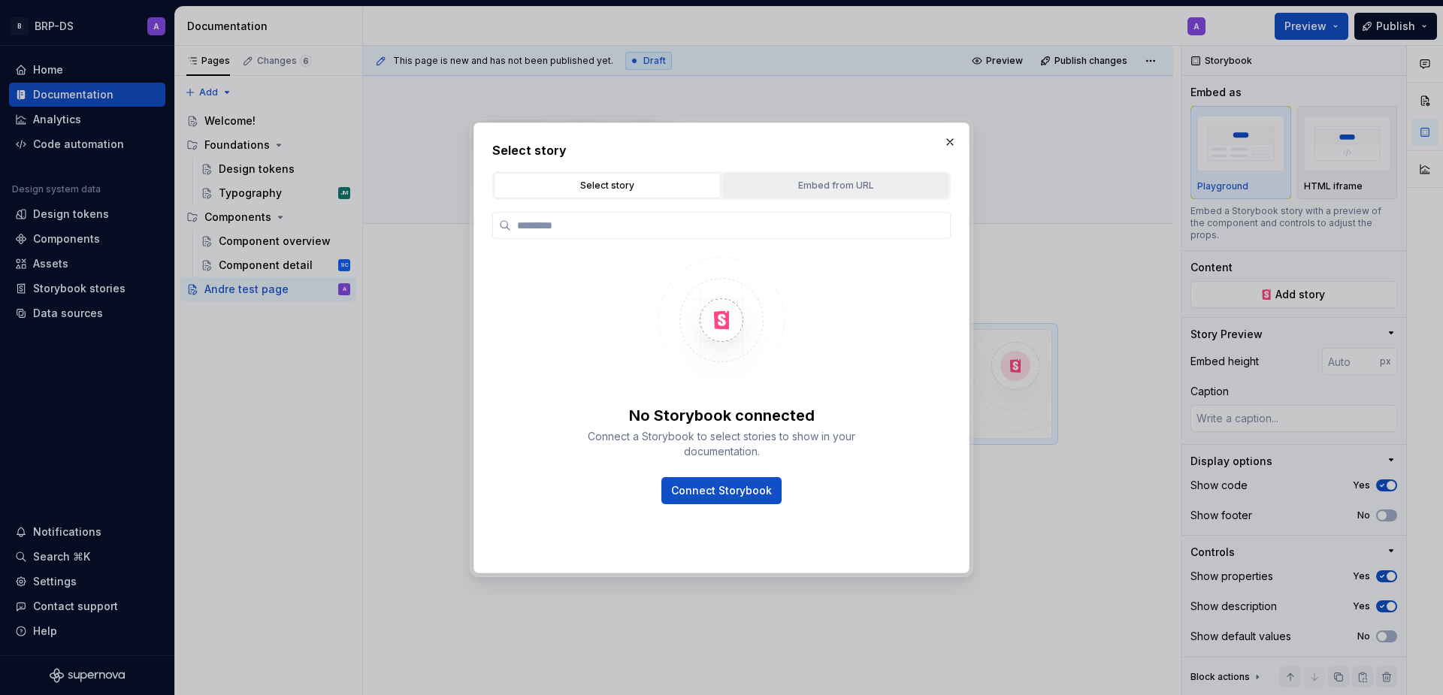
click at [845, 186] on div "Embed from URL" at bounding box center [836, 185] width 217 height 15
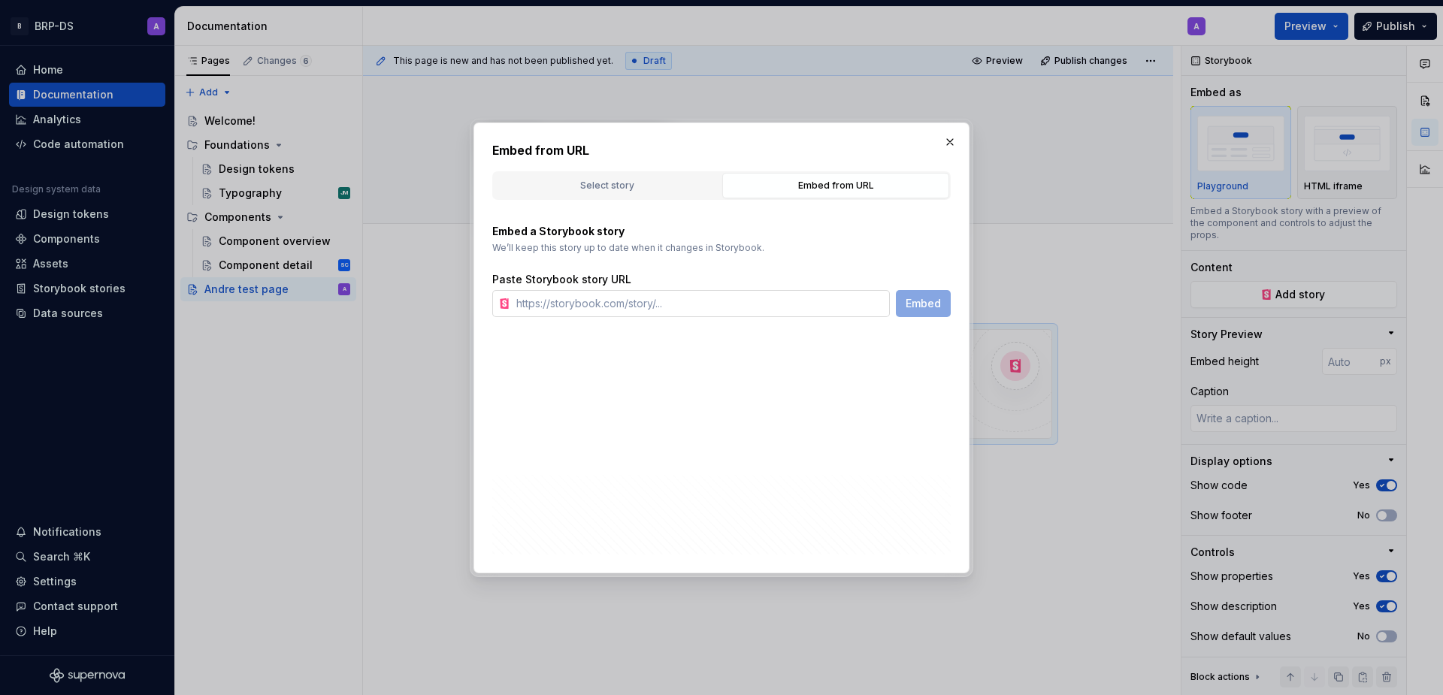
click at [619, 305] on input "text" at bounding box center [700, 303] width 380 height 27
paste input "[URL][DOMAIN_NAME]"
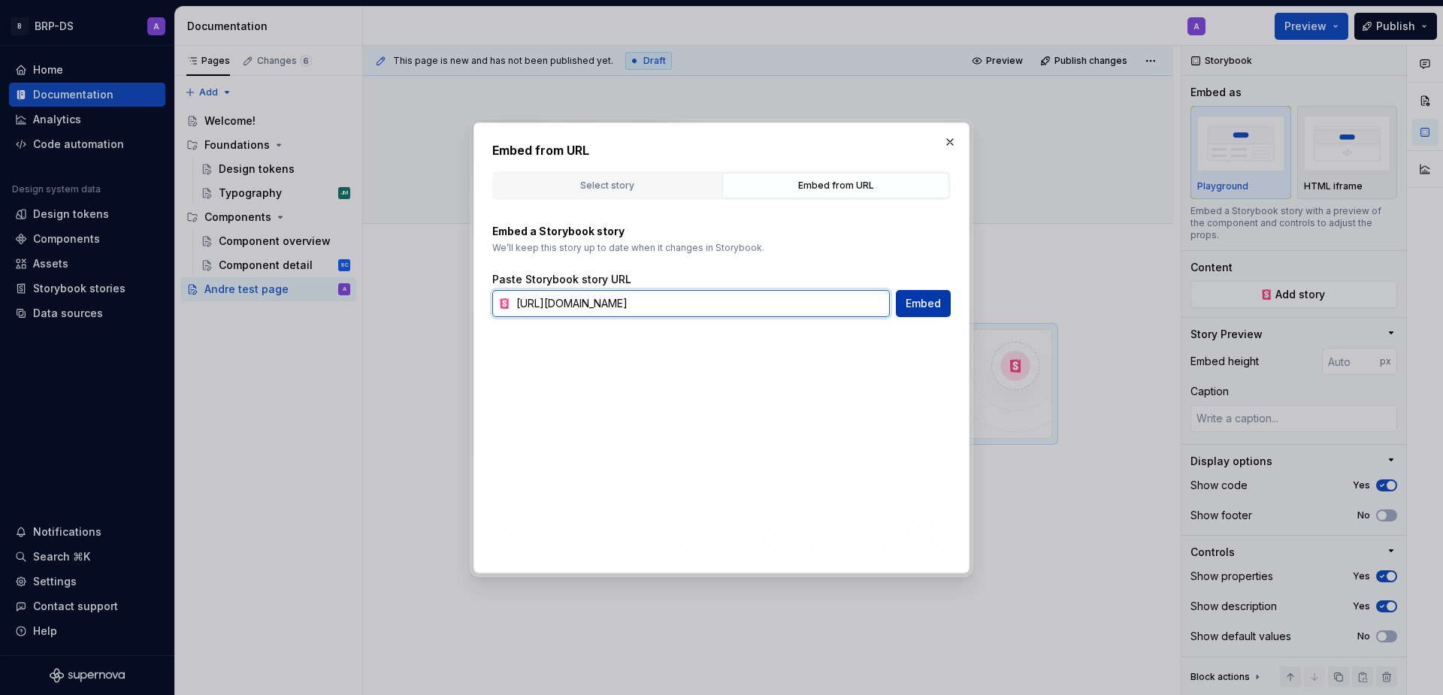
type input "[URL][DOMAIN_NAME]"
click at [934, 310] on span "Embed" at bounding box center [923, 303] width 35 height 15
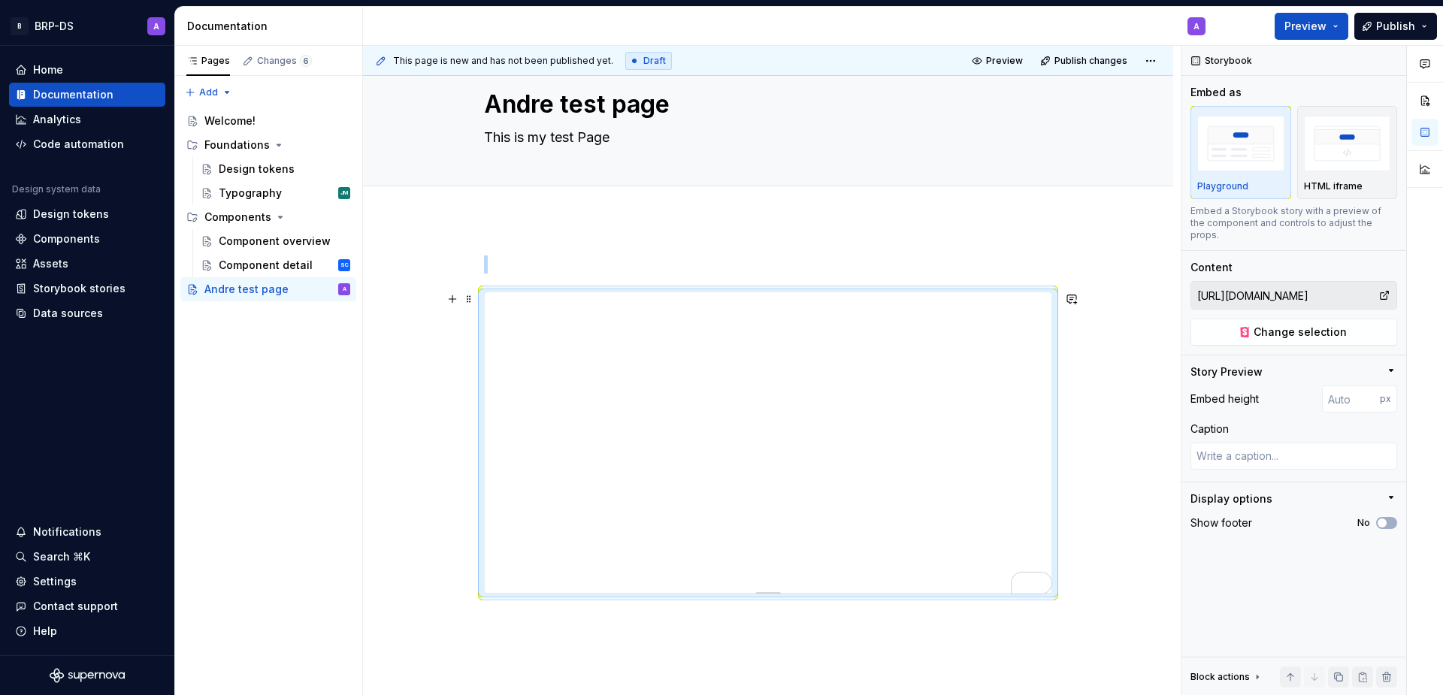
scroll to position [61, 0]
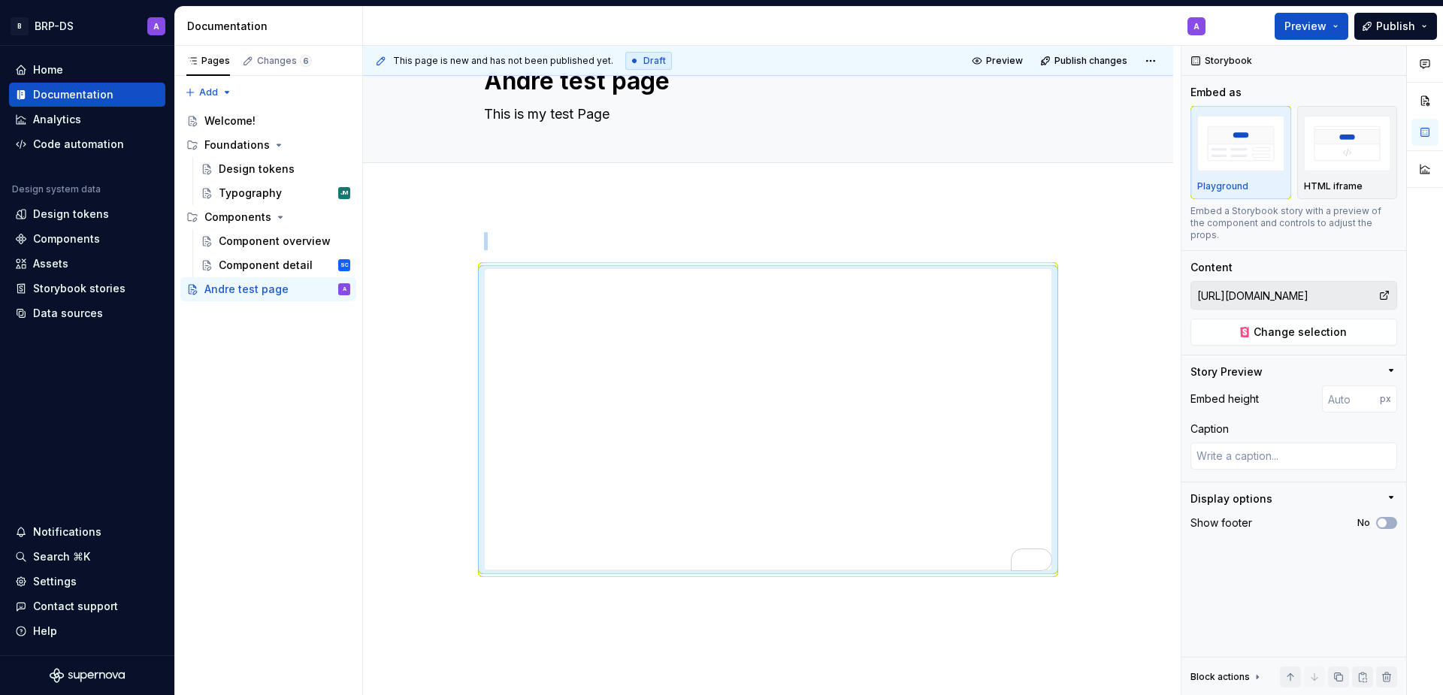
click at [527, 206] on div at bounding box center [768, 497] width 810 height 602
click at [501, 181] on button "Add tab" at bounding box center [514, 179] width 61 height 21
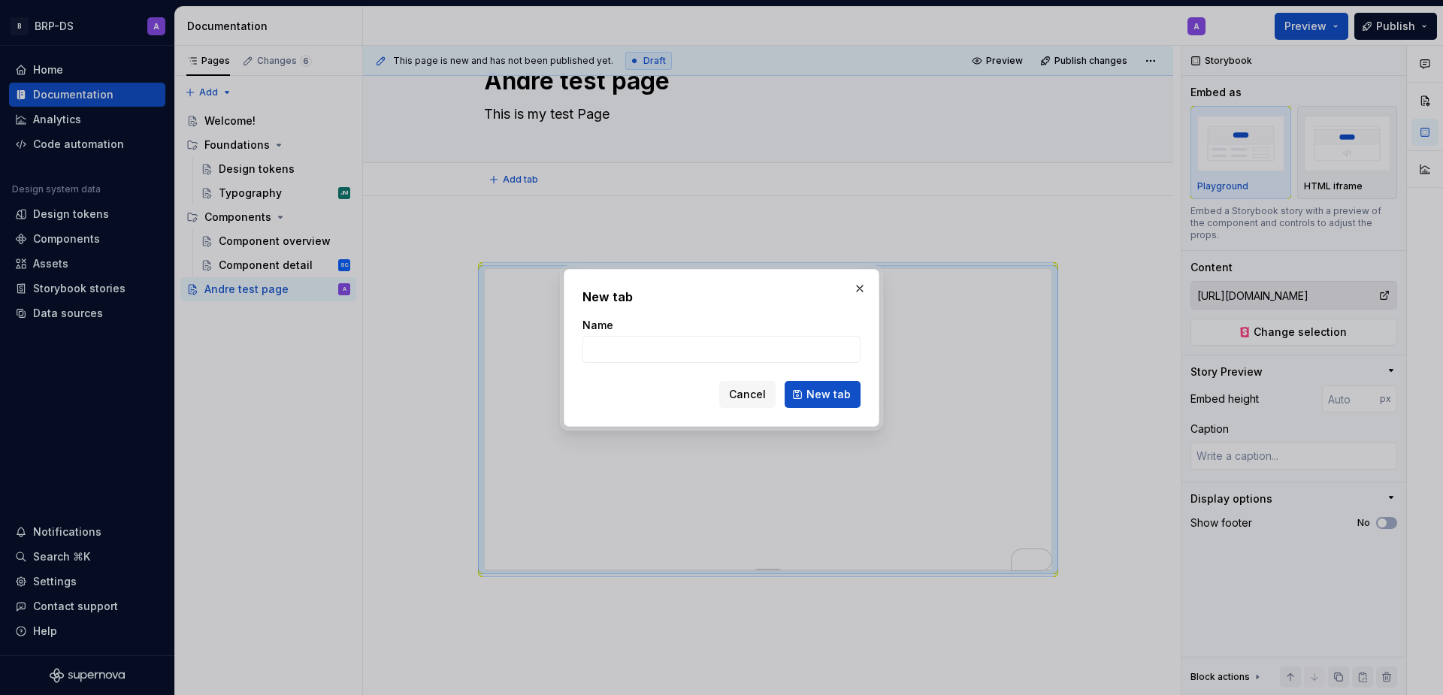
click at [762, 394] on span "Cancel" at bounding box center [747, 394] width 37 height 15
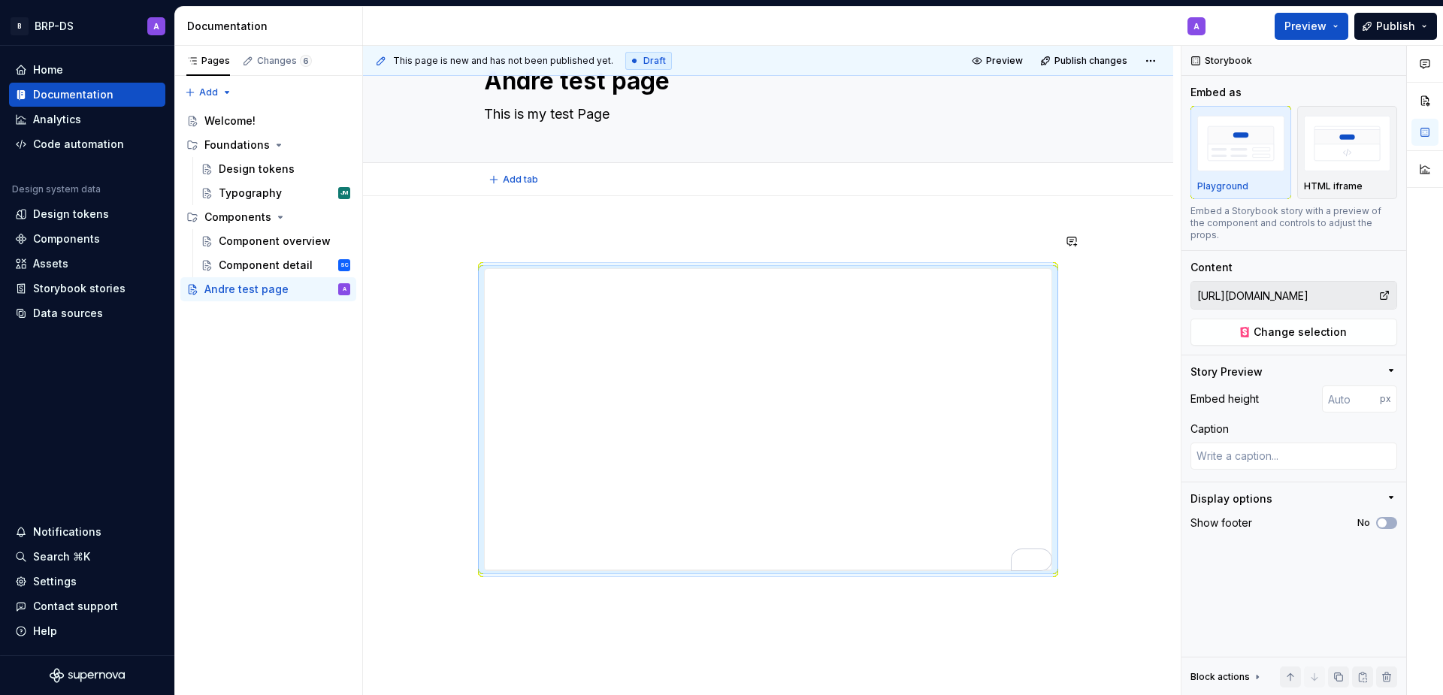
click at [540, 228] on div at bounding box center [768, 497] width 810 height 602
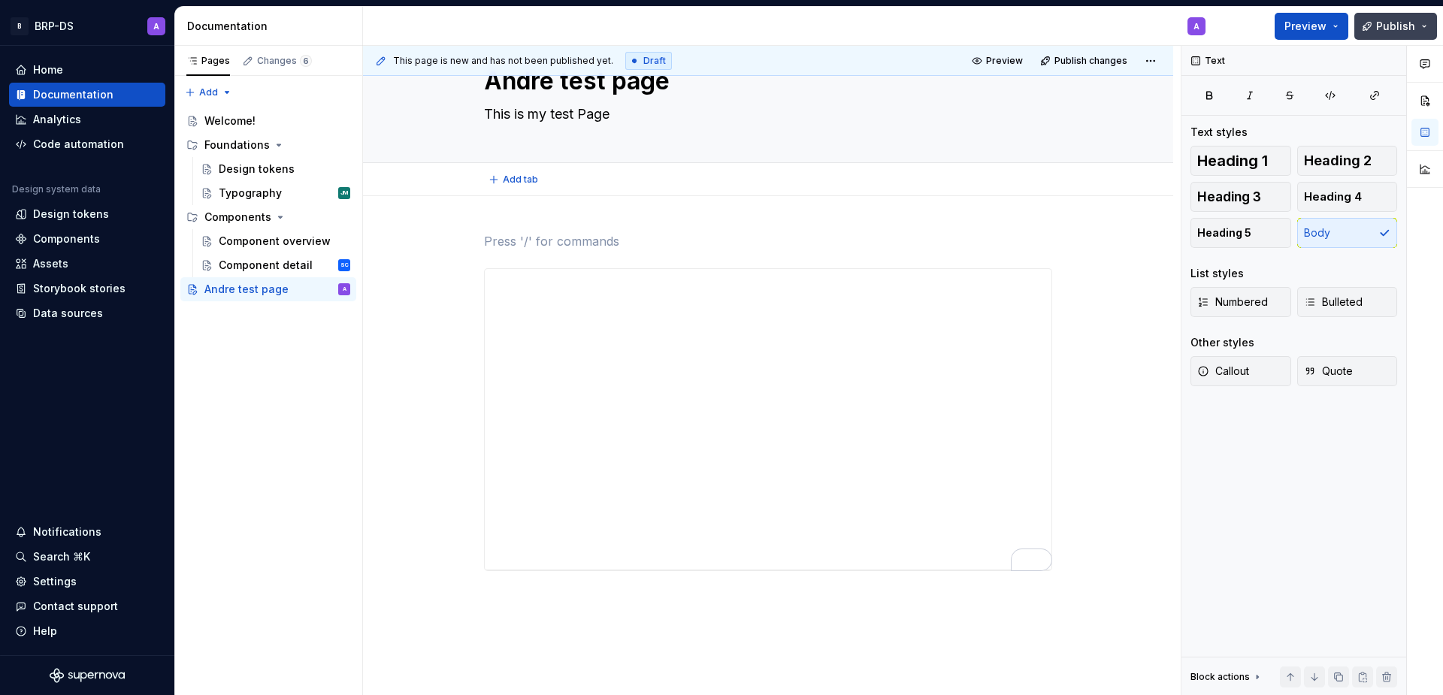
click at [1393, 29] on span "Publish" at bounding box center [1395, 26] width 39 height 15
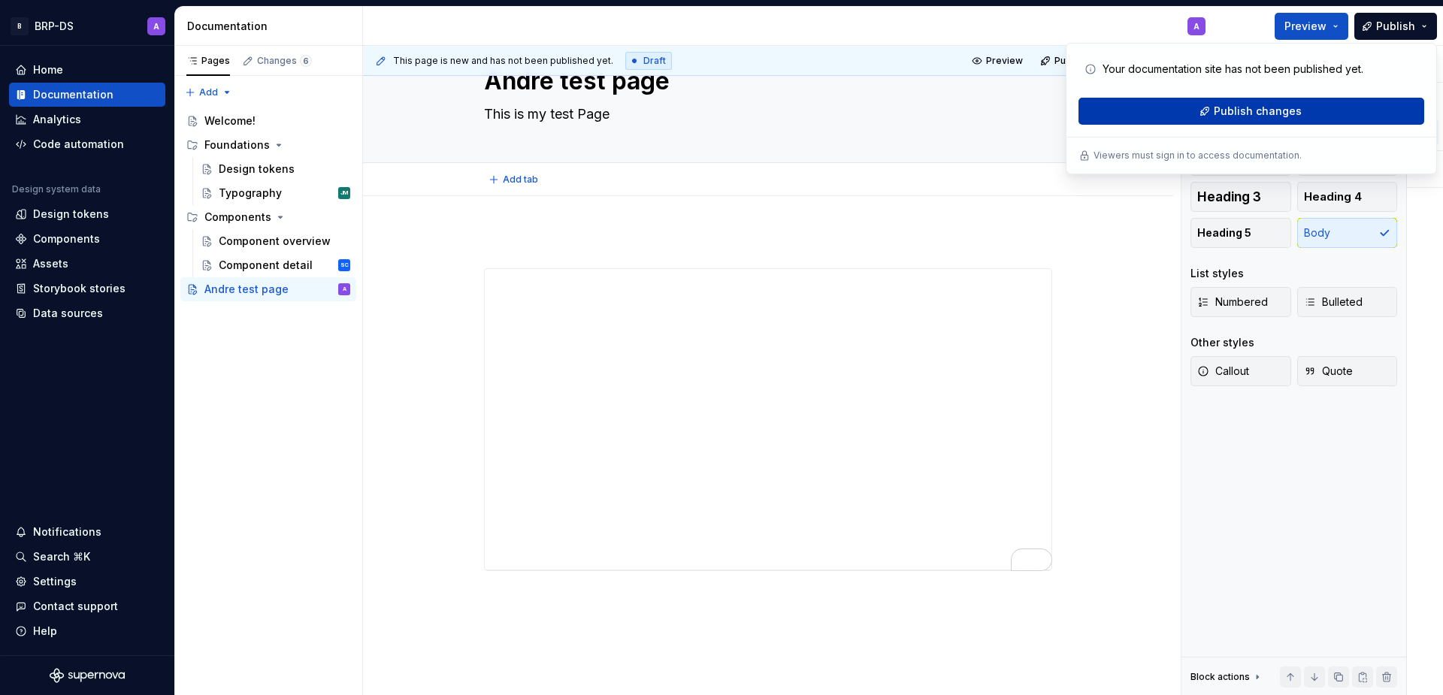
click at [1265, 110] on span "Publish changes" at bounding box center [1258, 111] width 88 height 15
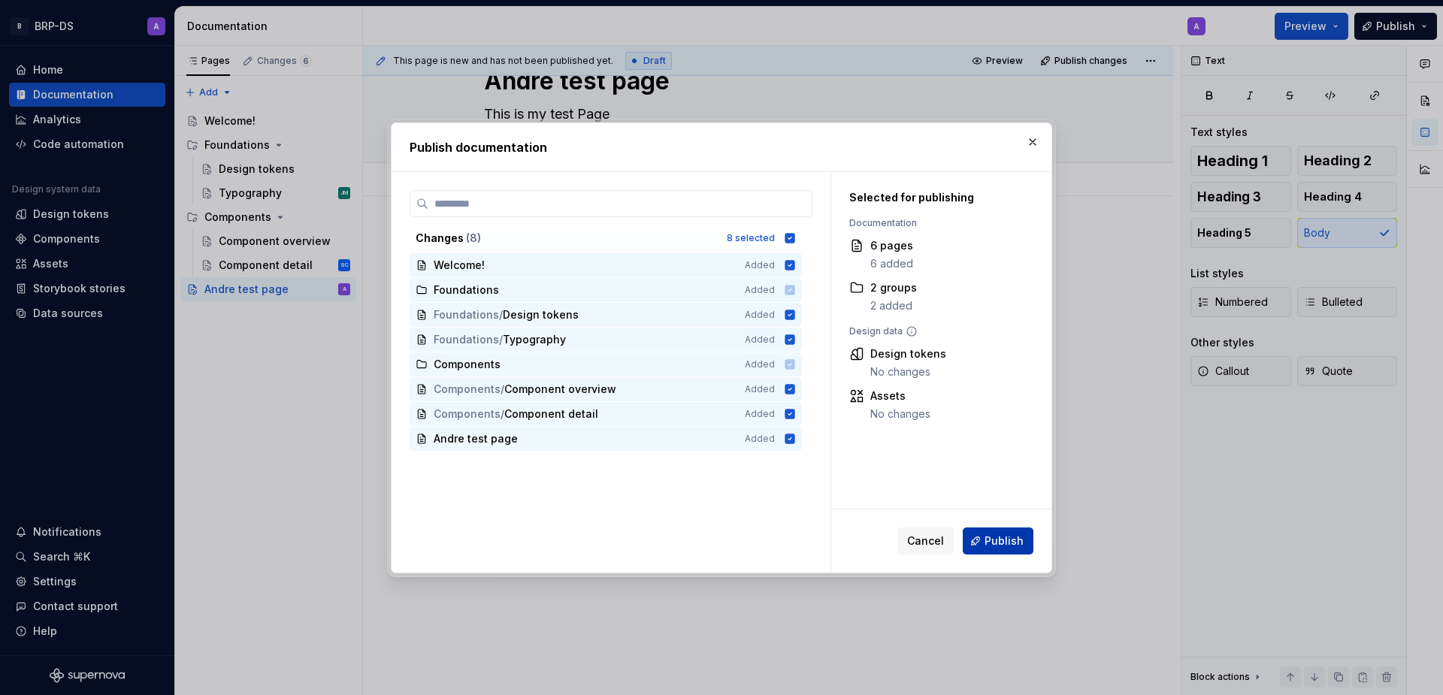
click at [990, 540] on span "Publish" at bounding box center [1004, 541] width 39 height 15
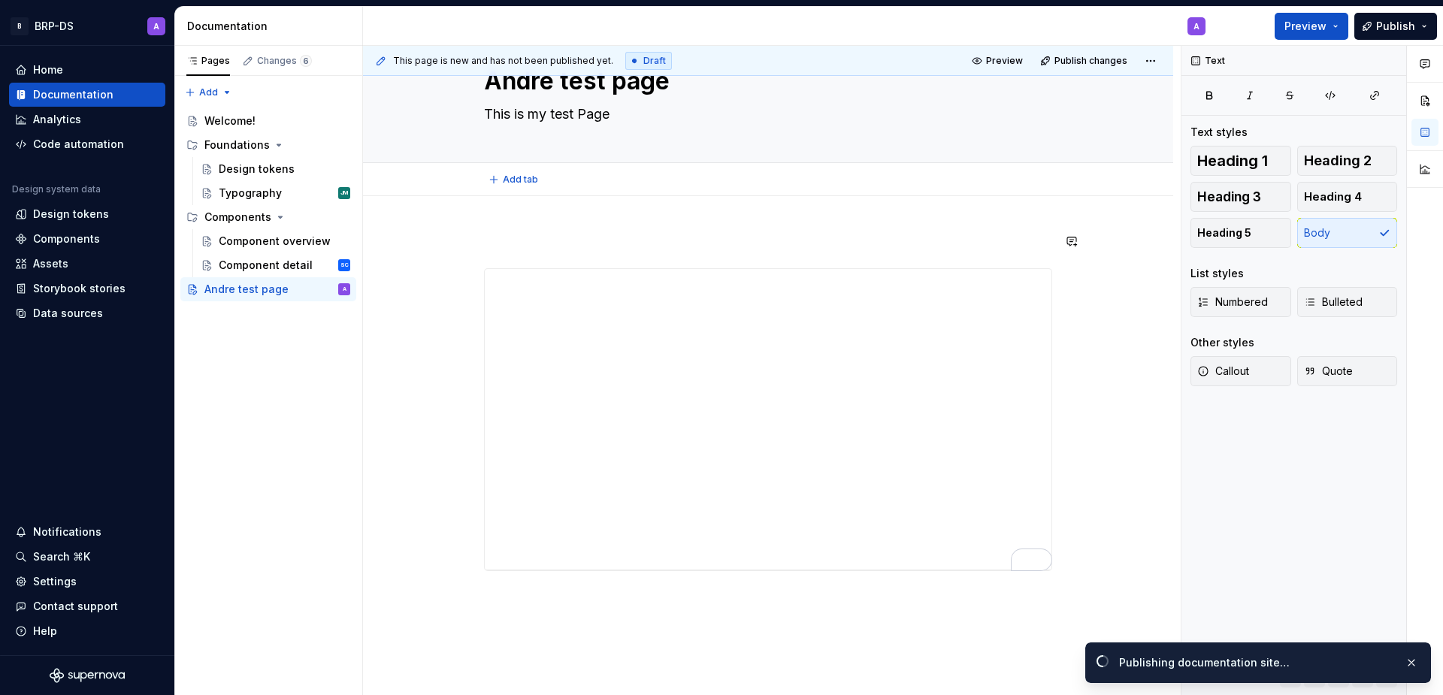
click at [583, 229] on div at bounding box center [768, 497] width 810 height 602
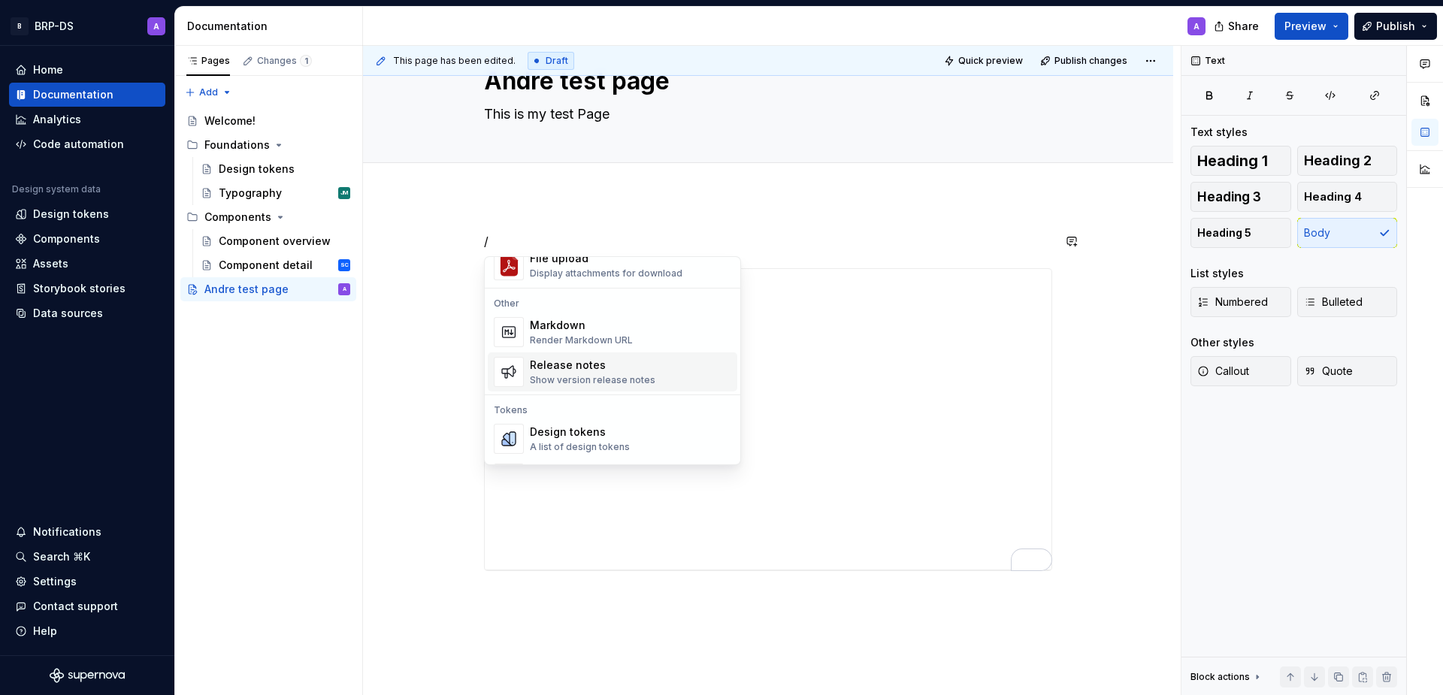
scroll to position [947, 0]
click at [594, 341] on div "Render Markdown URL" at bounding box center [581, 347] width 103 height 12
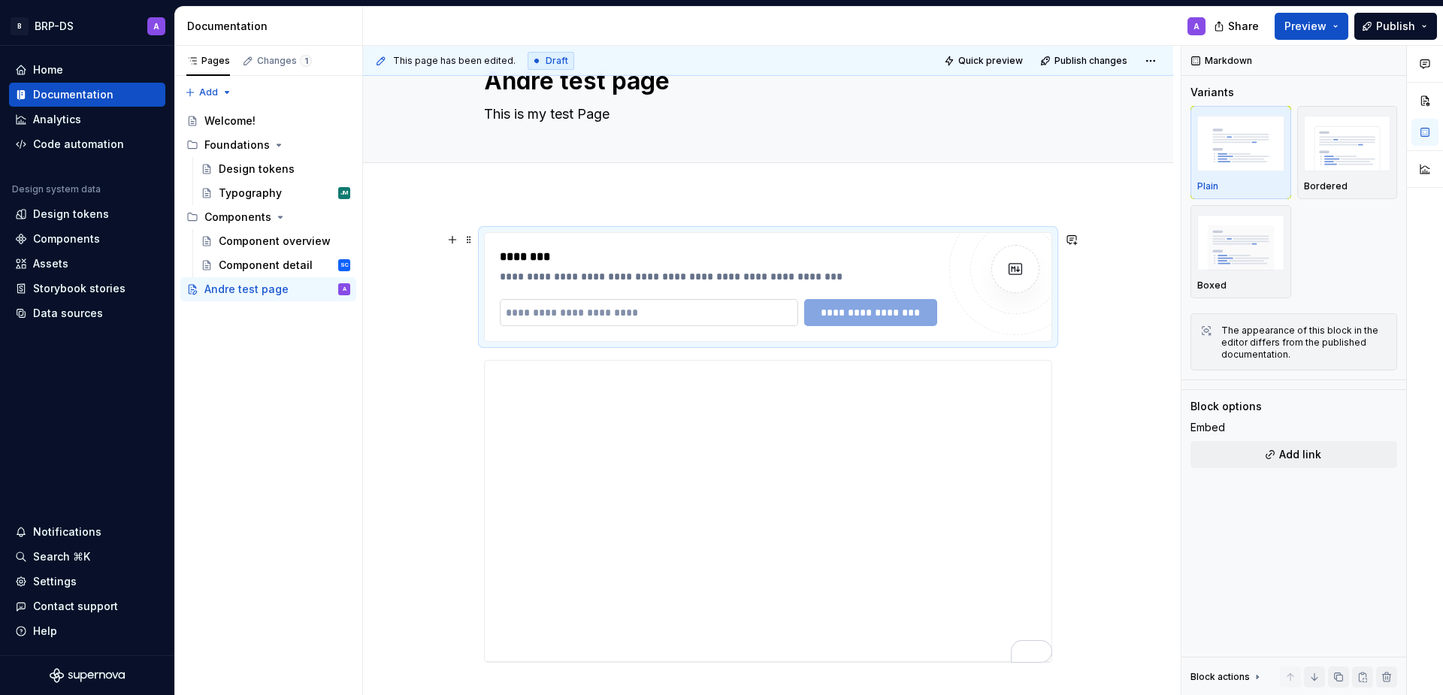
click at [651, 316] on input "To enrich screen reader interactions, please activate Accessibility in Grammarl…" at bounding box center [649, 312] width 298 height 27
click at [645, 277] on div "**********" at bounding box center [719, 276] width 438 height 15
click at [229, 289] on div "Andre test page" at bounding box center [246, 289] width 84 height 15
type textarea "*"
click at [59, 118] on div "Analytics" at bounding box center [57, 119] width 48 height 15
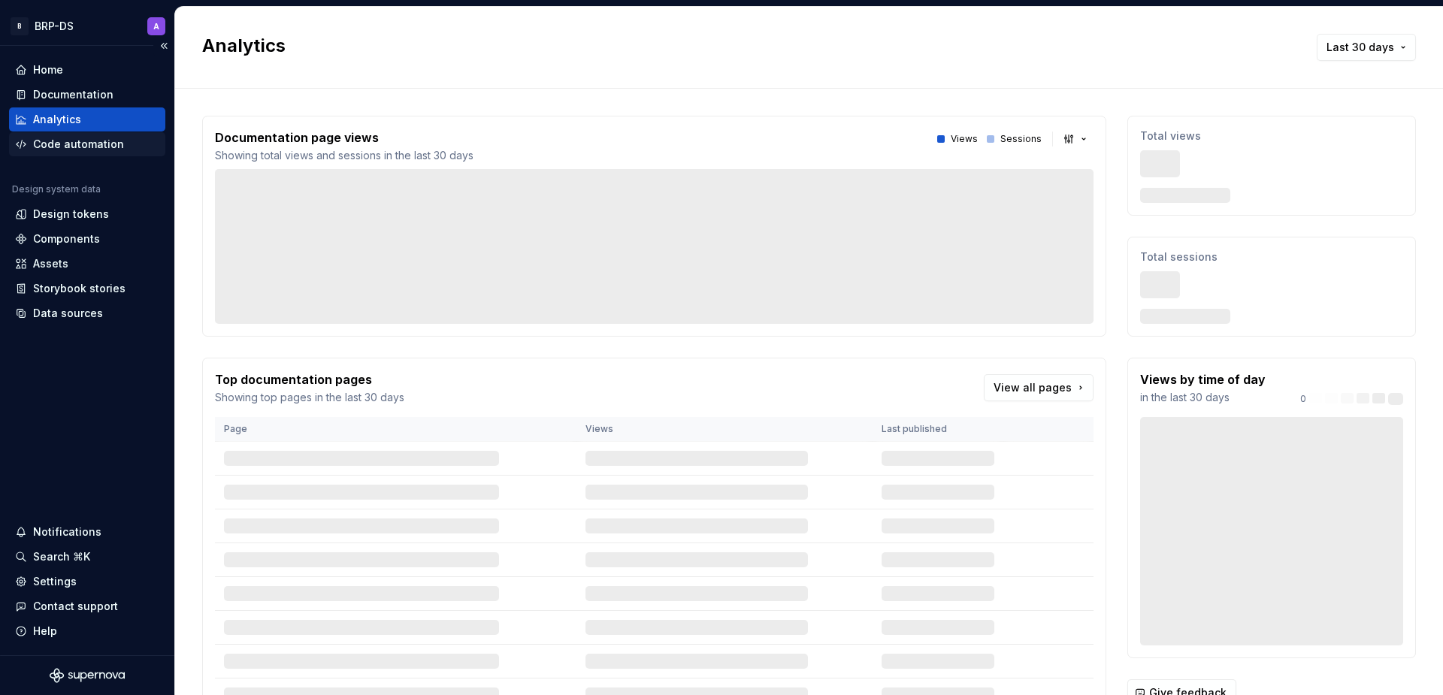
click at [72, 146] on div "Code automation" at bounding box center [78, 144] width 91 height 15
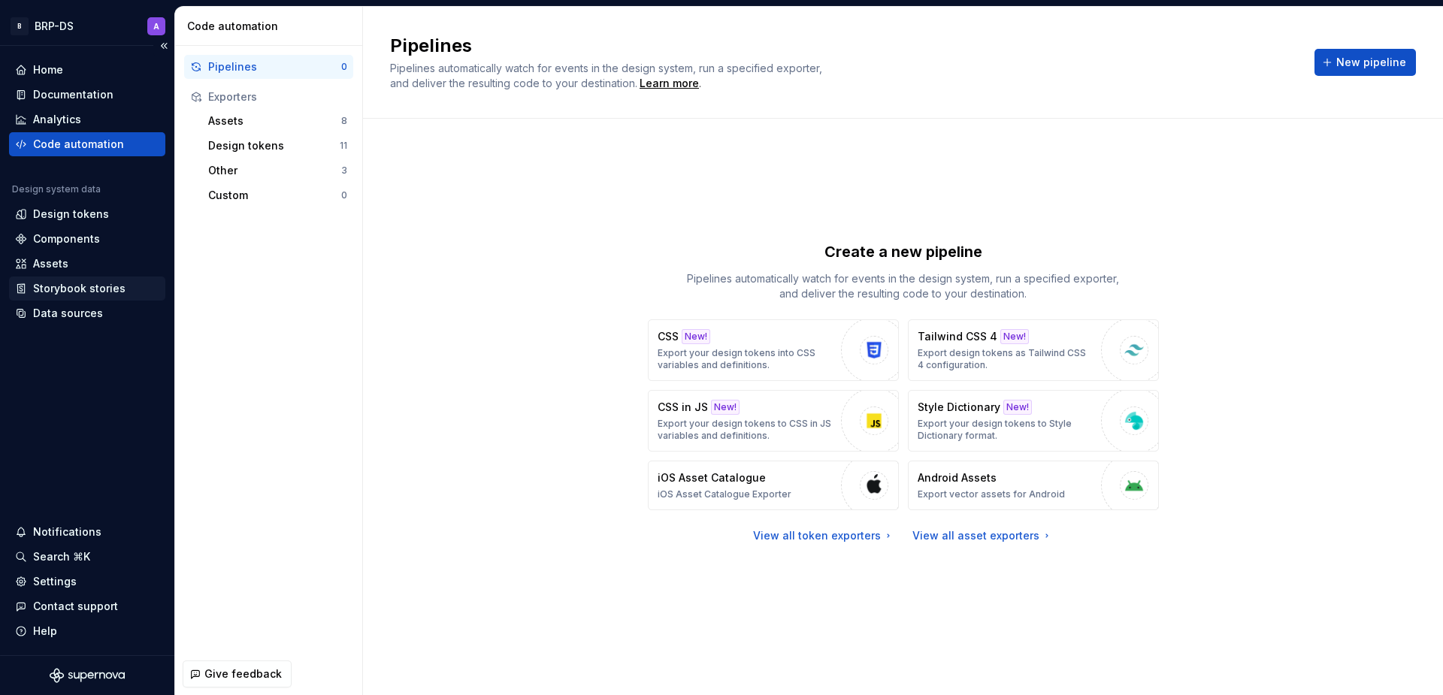
click at [62, 292] on div "Storybook stories" at bounding box center [79, 288] width 92 height 15
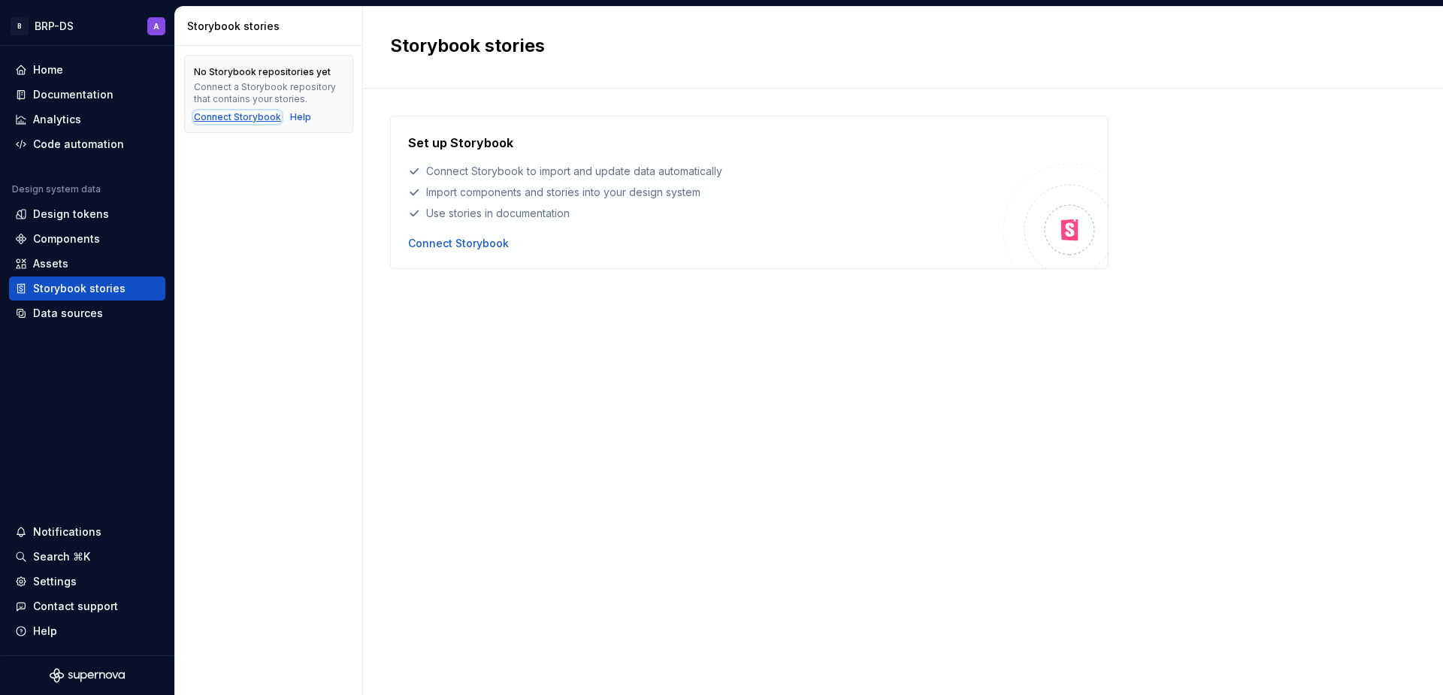
click at [232, 115] on div "Connect Storybook" at bounding box center [237, 117] width 87 height 12
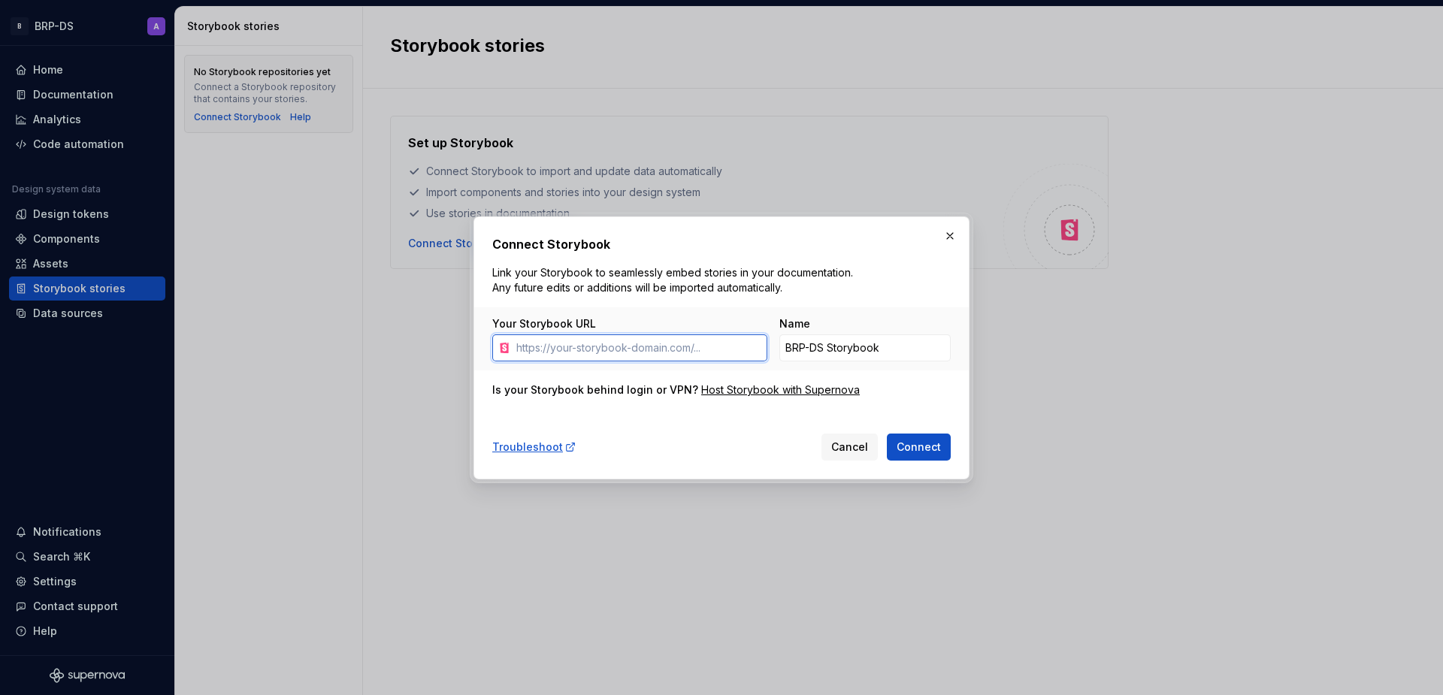
paste input "[URL][DOMAIN_NAME]"
type input "[URL][DOMAIN_NAME]"
click at [934, 450] on span "Connect" at bounding box center [919, 447] width 44 height 15
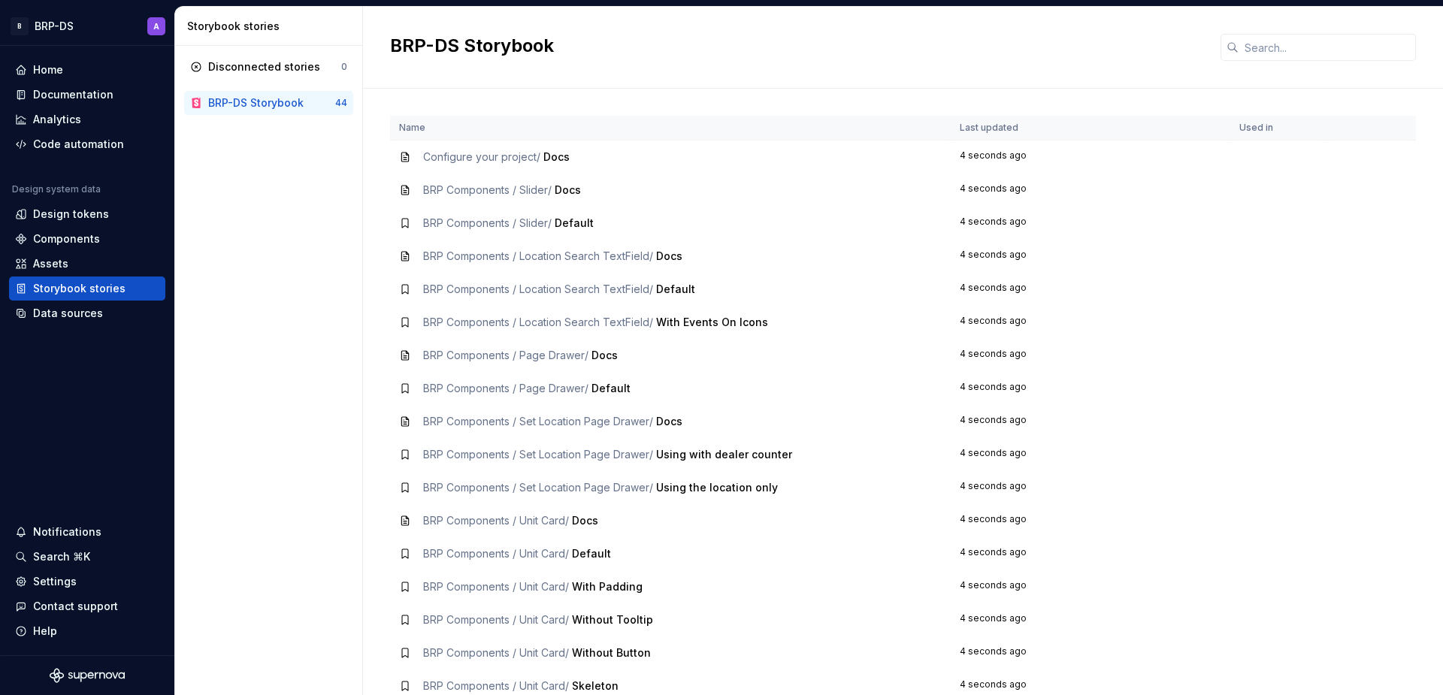
click at [619, 419] on span "BRP Components / Set Location Page Drawer /" at bounding box center [538, 421] width 230 height 13
click at [451, 427] on span "BRP Components / Set Location Page Drawer /" at bounding box center [538, 421] width 230 height 13
click at [51, 312] on div "Data sources" at bounding box center [68, 313] width 70 height 15
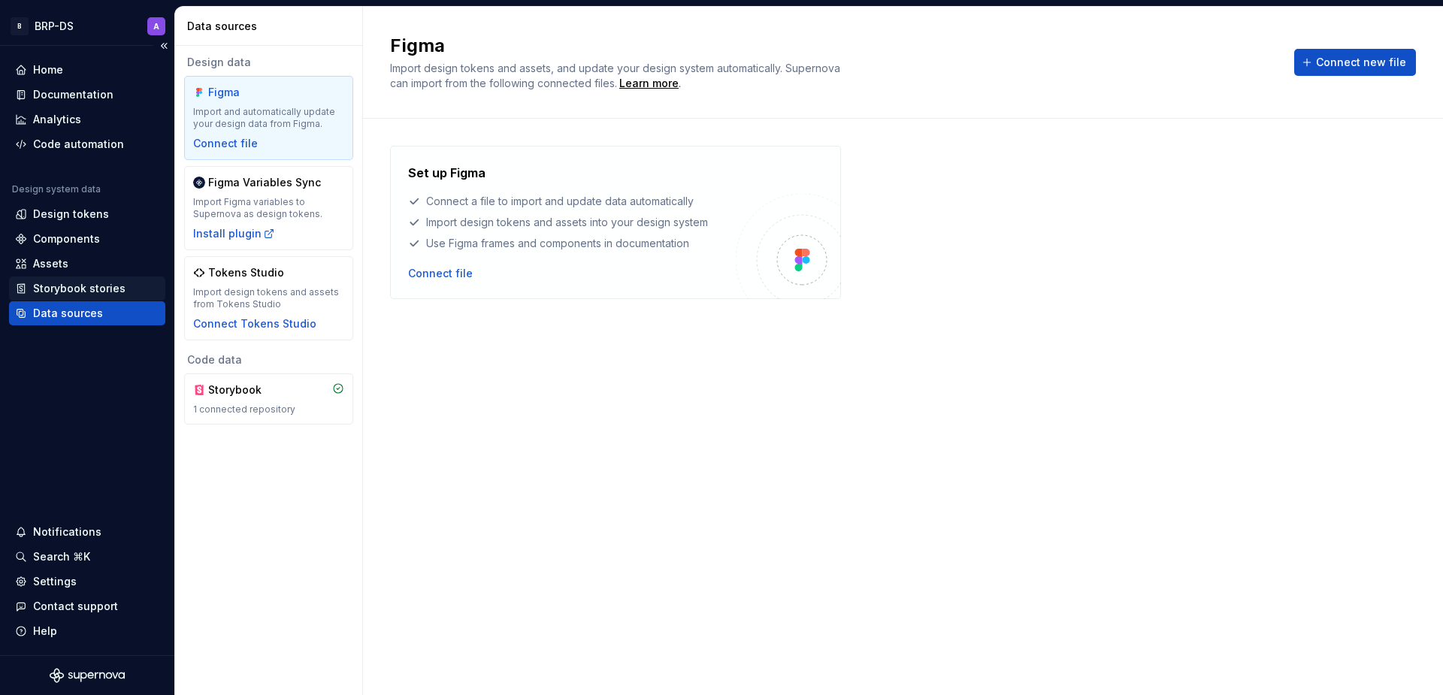
click at [53, 291] on div "Storybook stories" at bounding box center [79, 288] width 92 height 15
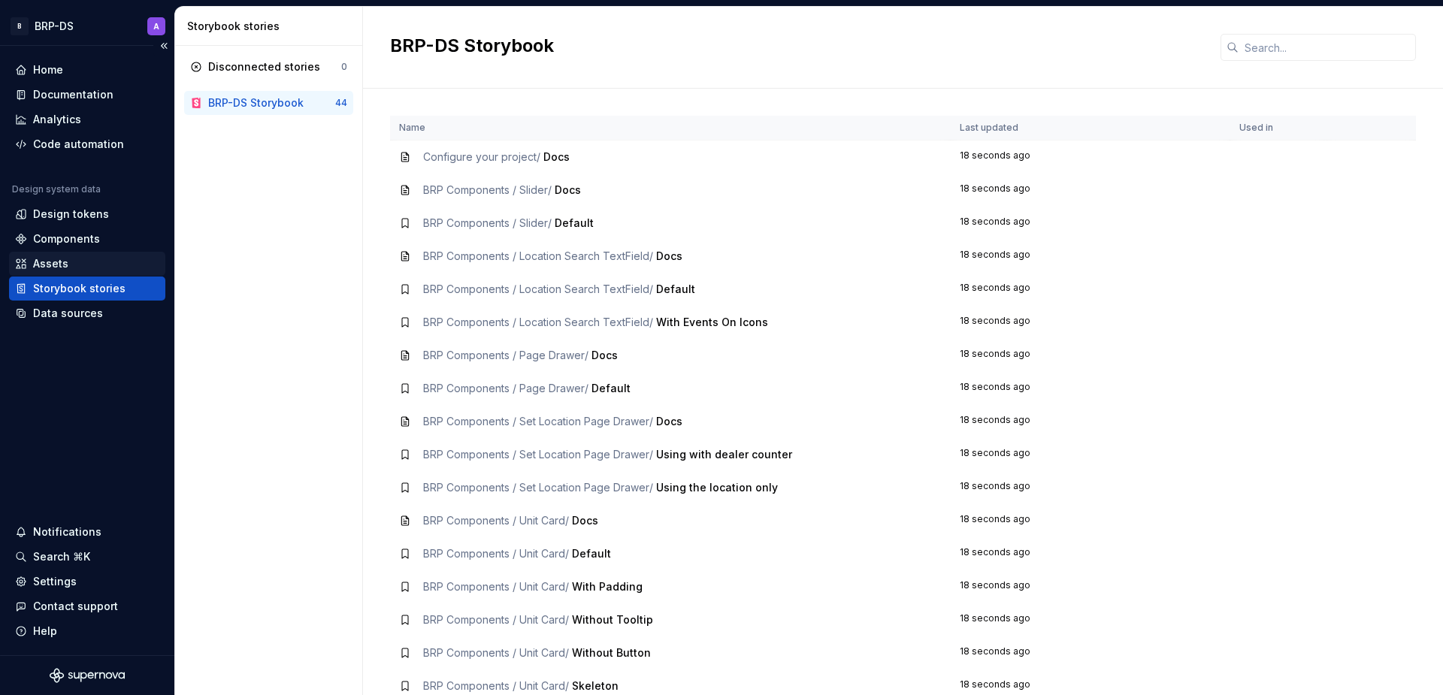
click at [47, 267] on div "Assets" at bounding box center [50, 263] width 35 height 15
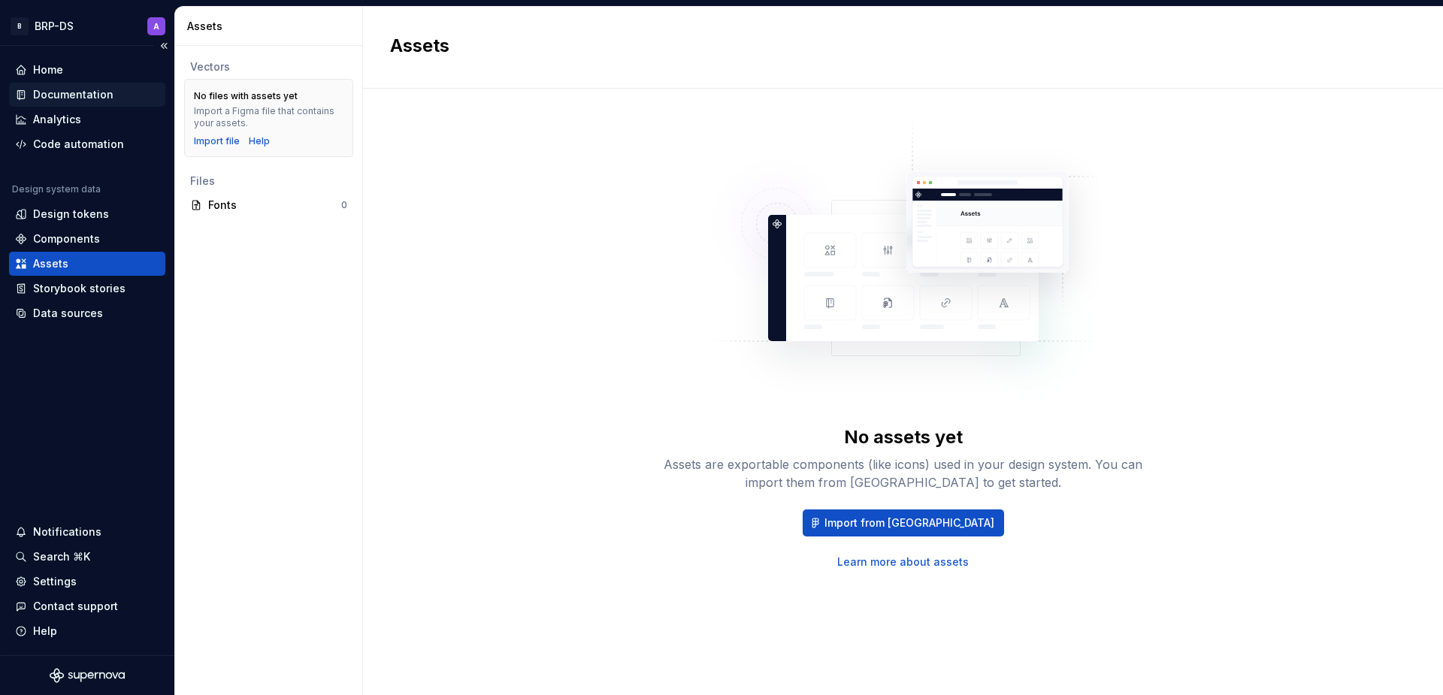
click at [62, 93] on div "Documentation" at bounding box center [73, 94] width 80 height 15
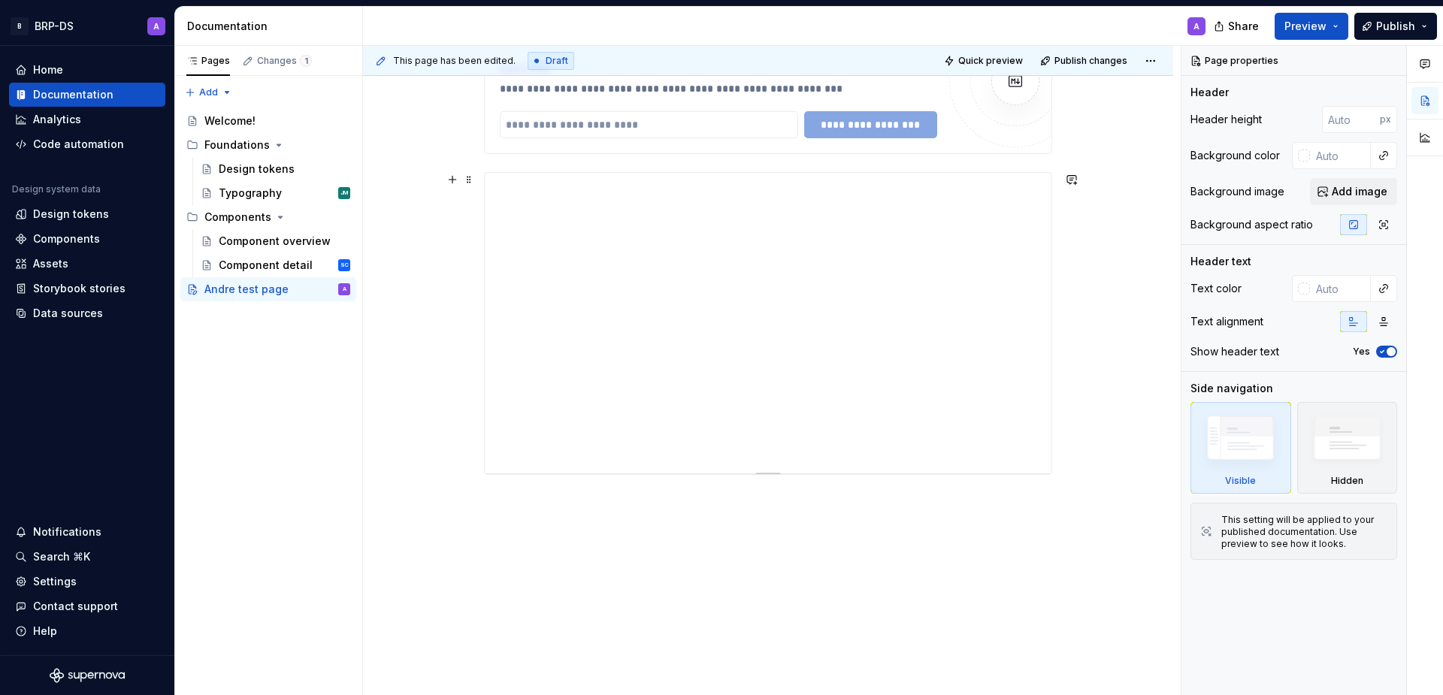
scroll to position [255, 0]
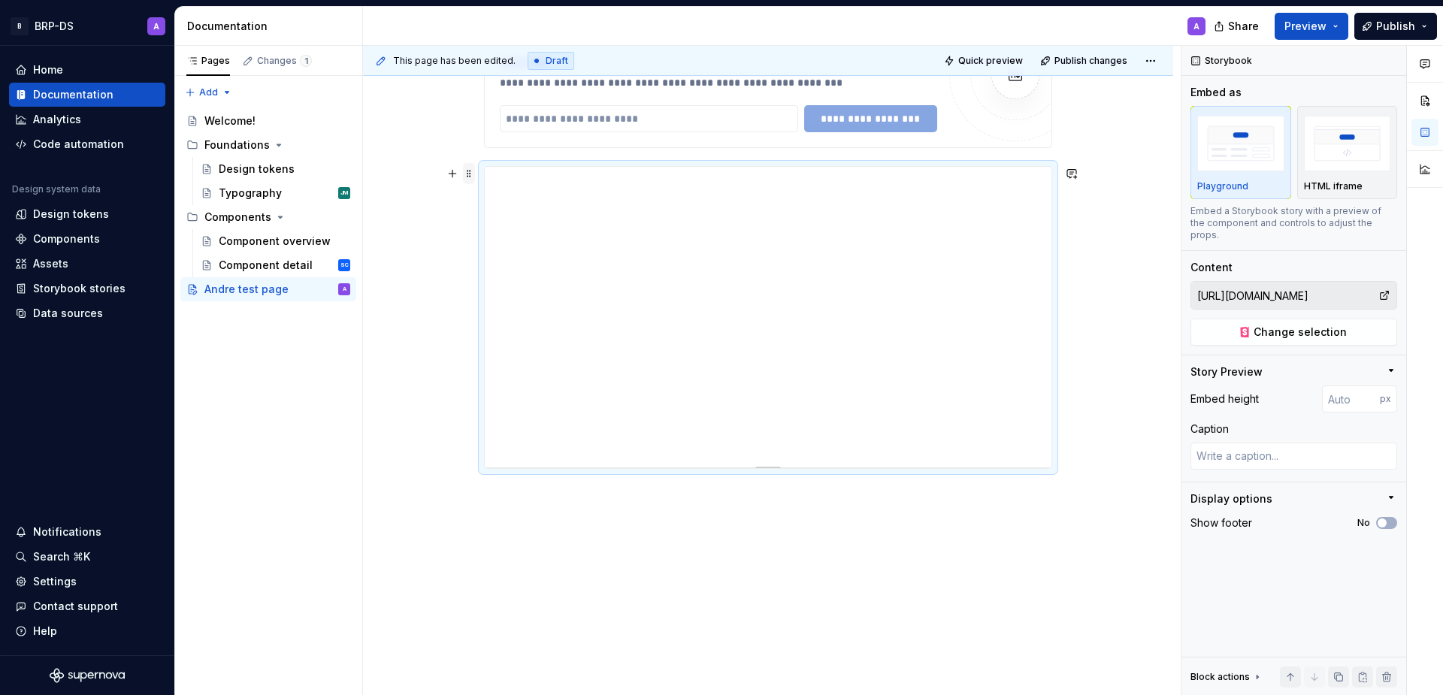
click at [469, 170] on span at bounding box center [469, 173] width 12 height 21
click at [437, 332] on div "**********" at bounding box center [768, 349] width 810 height 694
drag, startPoint x: 1170, startPoint y: 260, endPoint x: 1160, endPoint y: 261, distance: 9.8
click at [1166, 261] on div "**********" at bounding box center [772, 371] width 818 height 650
click at [57, 286] on div "Storybook stories" at bounding box center [79, 288] width 92 height 15
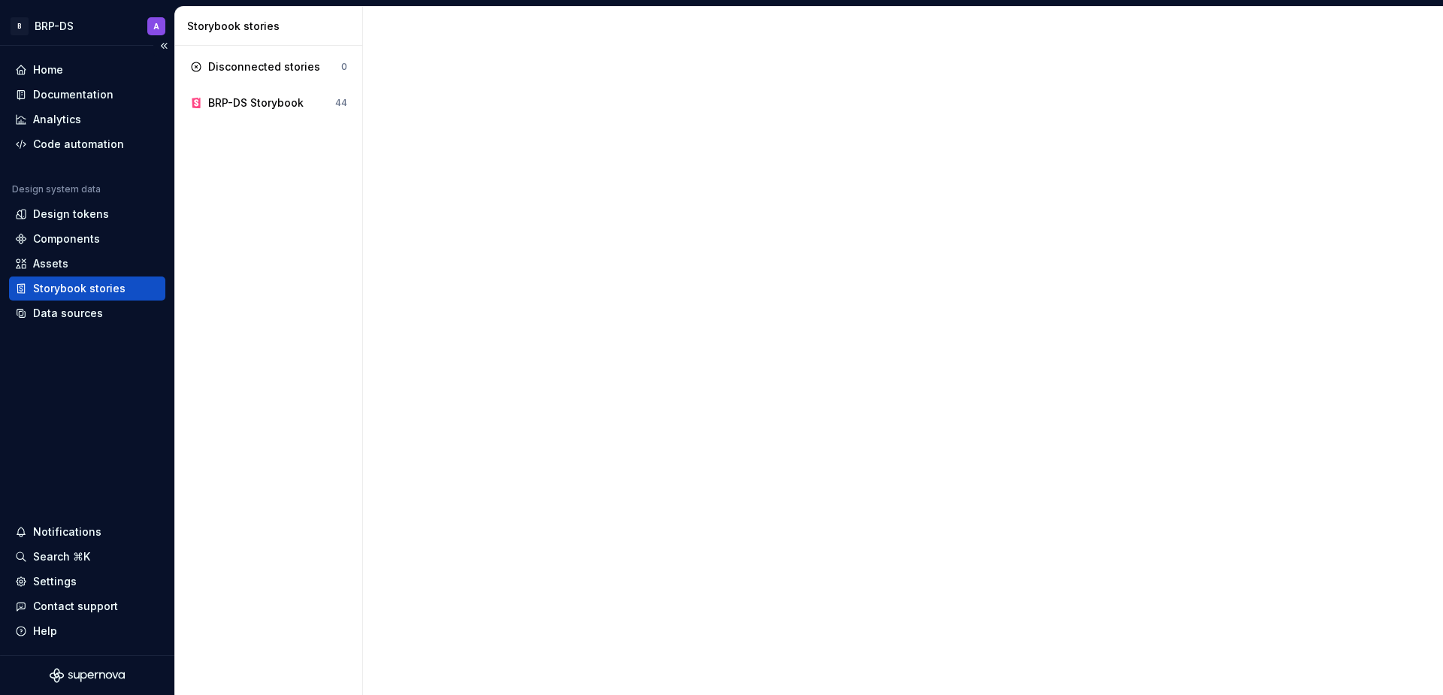
click at [58, 288] on div "Storybook stories" at bounding box center [79, 288] width 92 height 15
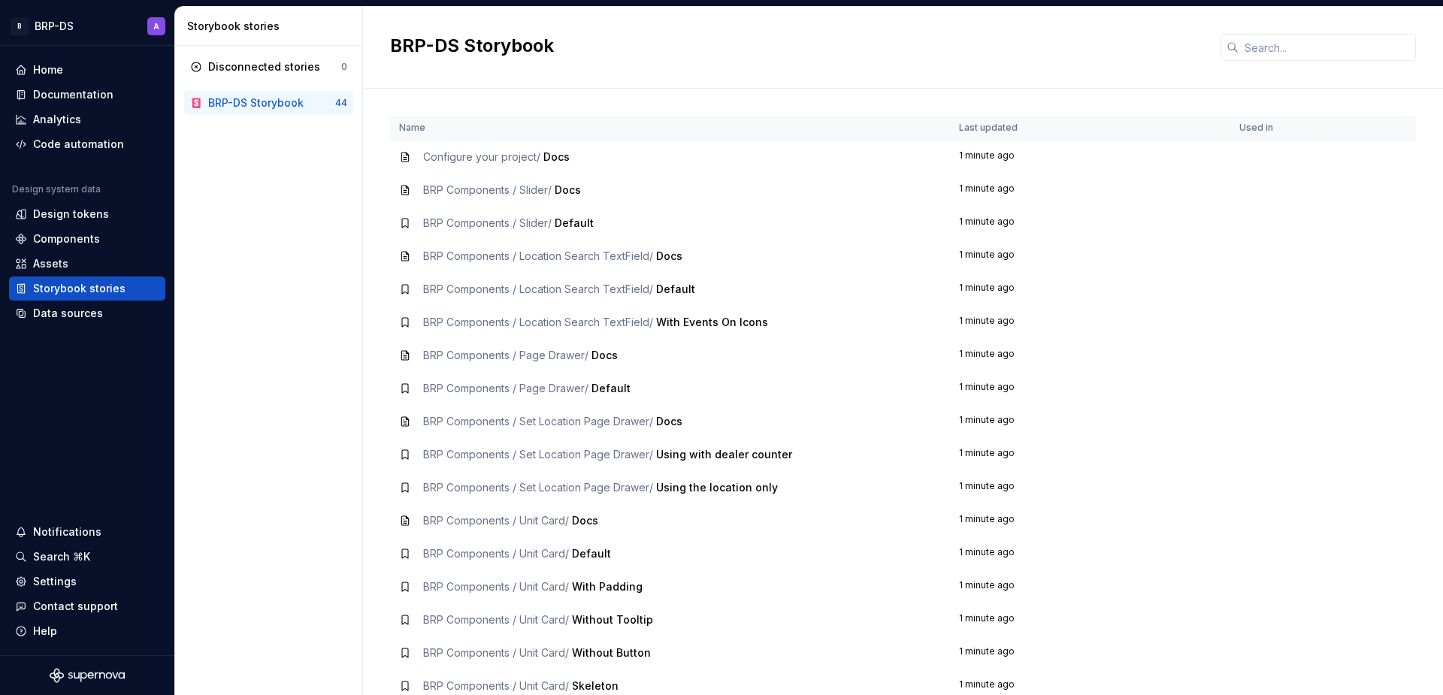
click at [262, 98] on div "BRP-DS Storybook" at bounding box center [255, 102] width 95 height 15
click at [195, 65] on icon at bounding box center [196, 67] width 12 height 12
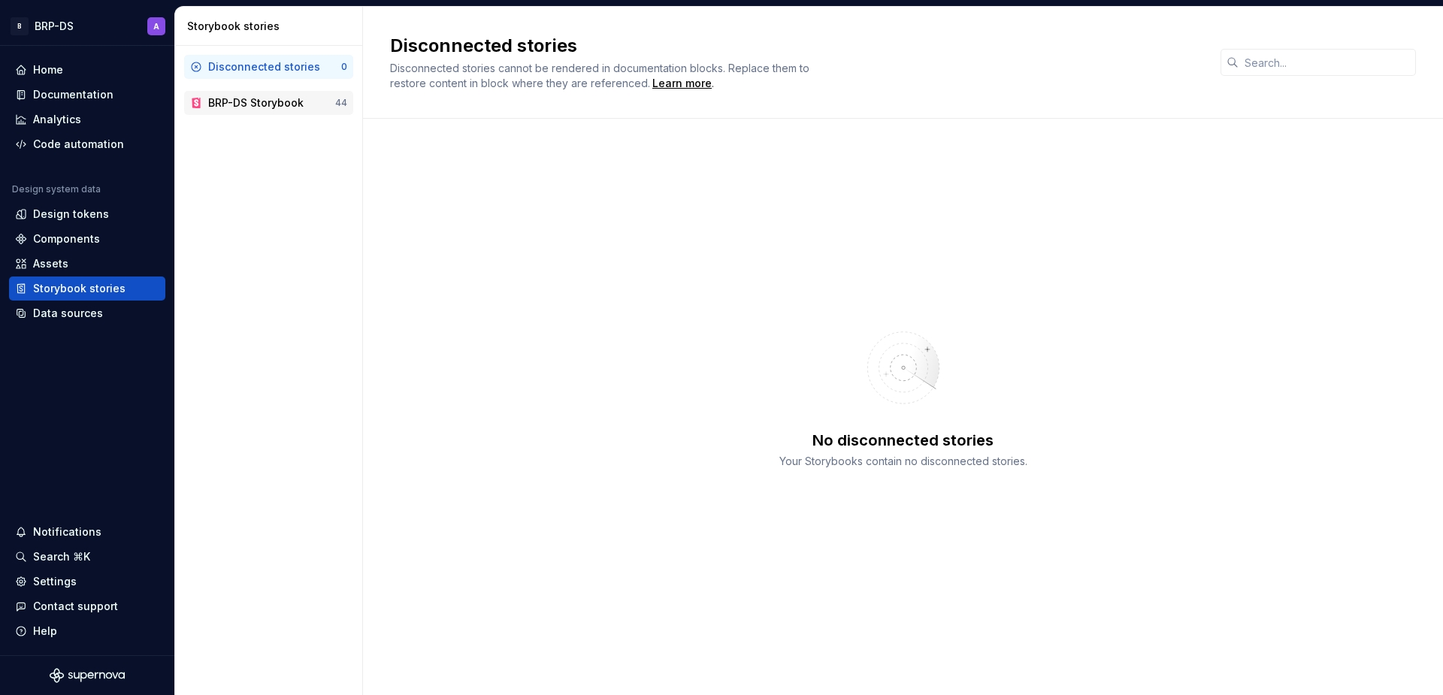
drag, startPoint x: 257, startPoint y: 107, endPoint x: 249, endPoint y: 101, distance: 9.8
click at [257, 107] on div "BRP-DS Storybook" at bounding box center [255, 102] width 95 height 15
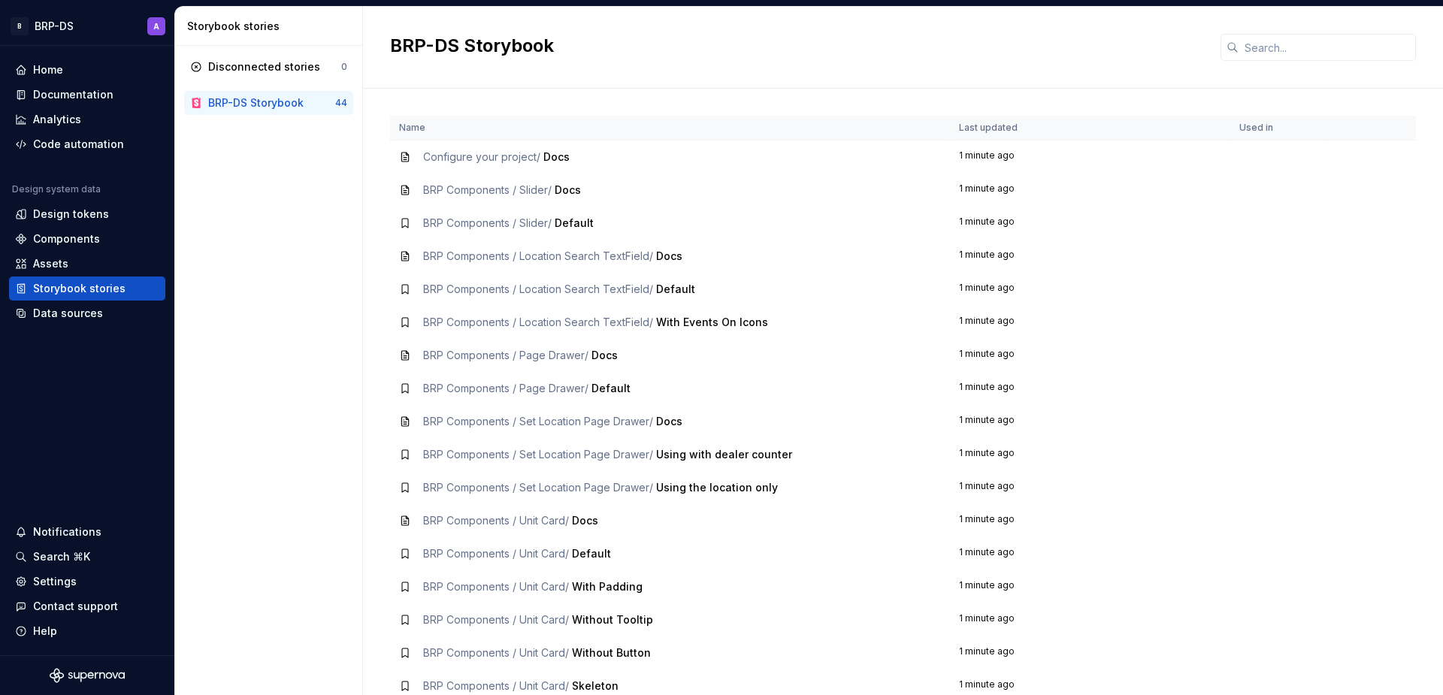
drag, startPoint x: 461, startPoint y: 146, endPoint x: 474, endPoint y: 156, distance: 17.1
click at [462, 147] on td "Configure your project / Docs" at bounding box center [670, 158] width 560 height 34
drag, startPoint x: 474, startPoint y: 156, endPoint x: 488, endPoint y: 155, distance: 13.6
click at [476, 156] on span "Configure your project /" at bounding box center [481, 156] width 117 height 13
click at [963, 153] on td "1 minute ago" at bounding box center [1090, 158] width 280 height 34
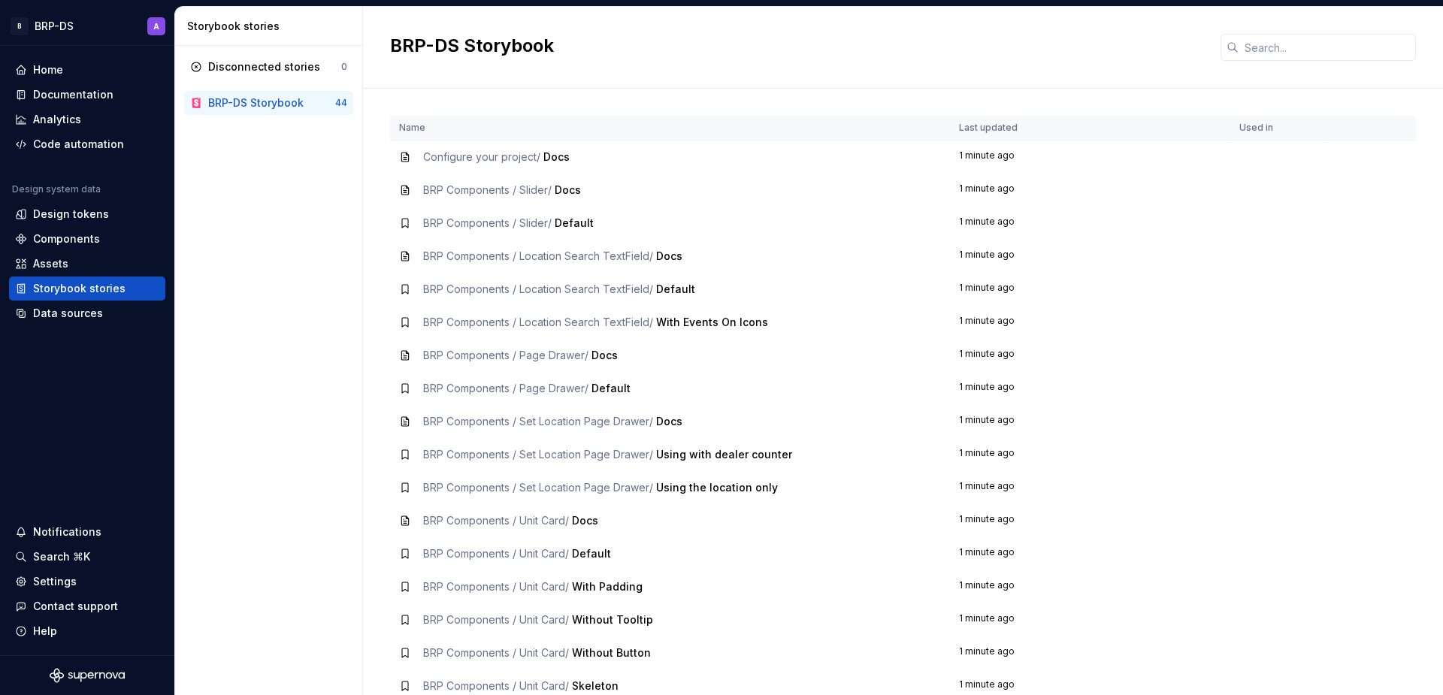
drag, startPoint x: 966, startPoint y: 154, endPoint x: 1059, endPoint y: 163, distance: 93.7
click at [967, 154] on td "1 minute ago" at bounding box center [1090, 158] width 280 height 34
click at [438, 201] on td "BRP Components / Slider / Docs" at bounding box center [670, 190] width 560 height 33
drag, startPoint x: 438, startPoint y: 198, endPoint x: 504, endPoint y: 207, distance: 66.7
click at [438, 198] on td "BRP Components / Slider / Docs" at bounding box center [670, 190] width 560 height 33
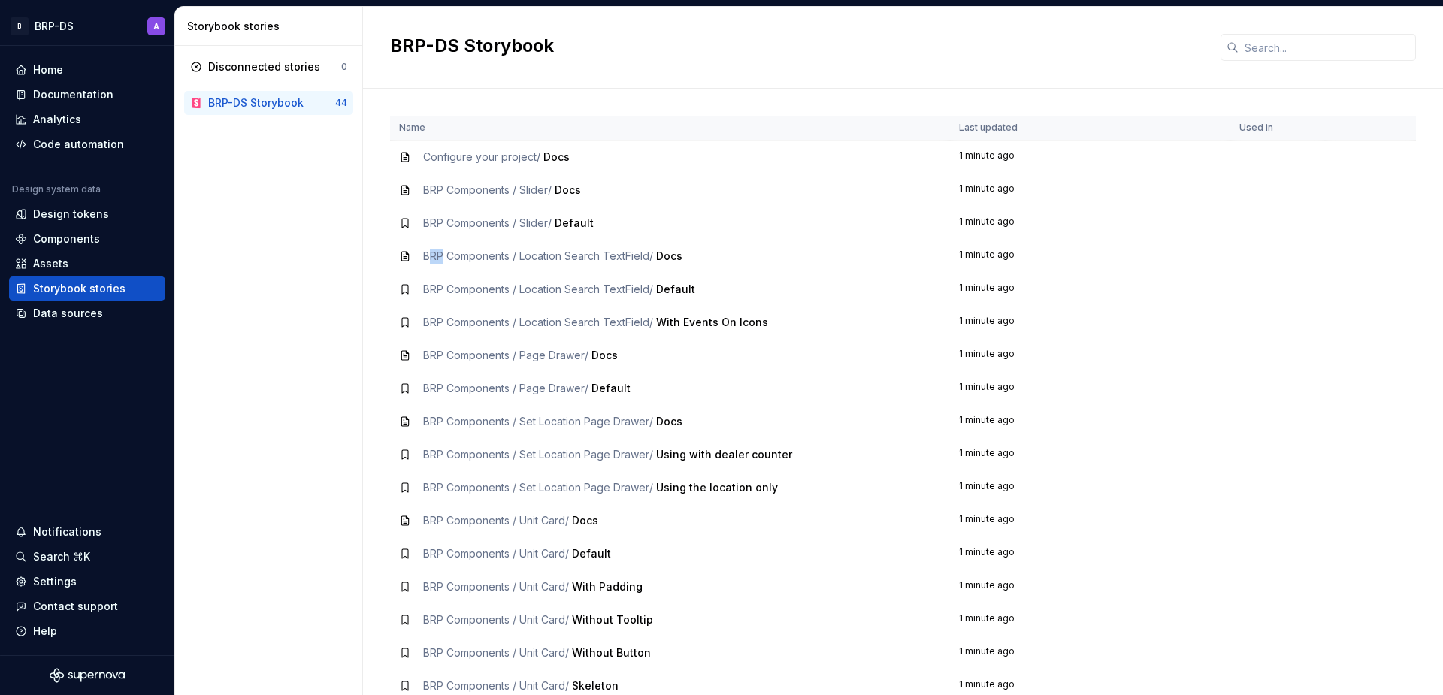
click at [456, 253] on span "BRP Components / Location Search TextField /" at bounding box center [538, 256] width 230 height 13
drag, startPoint x: 500, startPoint y: 257, endPoint x: 73, endPoint y: 253, distance: 427.0
click at [481, 262] on span "BRP Components / Location Search TextField /" at bounding box center [538, 256] width 230 height 13
click at [54, 96] on div "Documentation" at bounding box center [73, 94] width 80 height 15
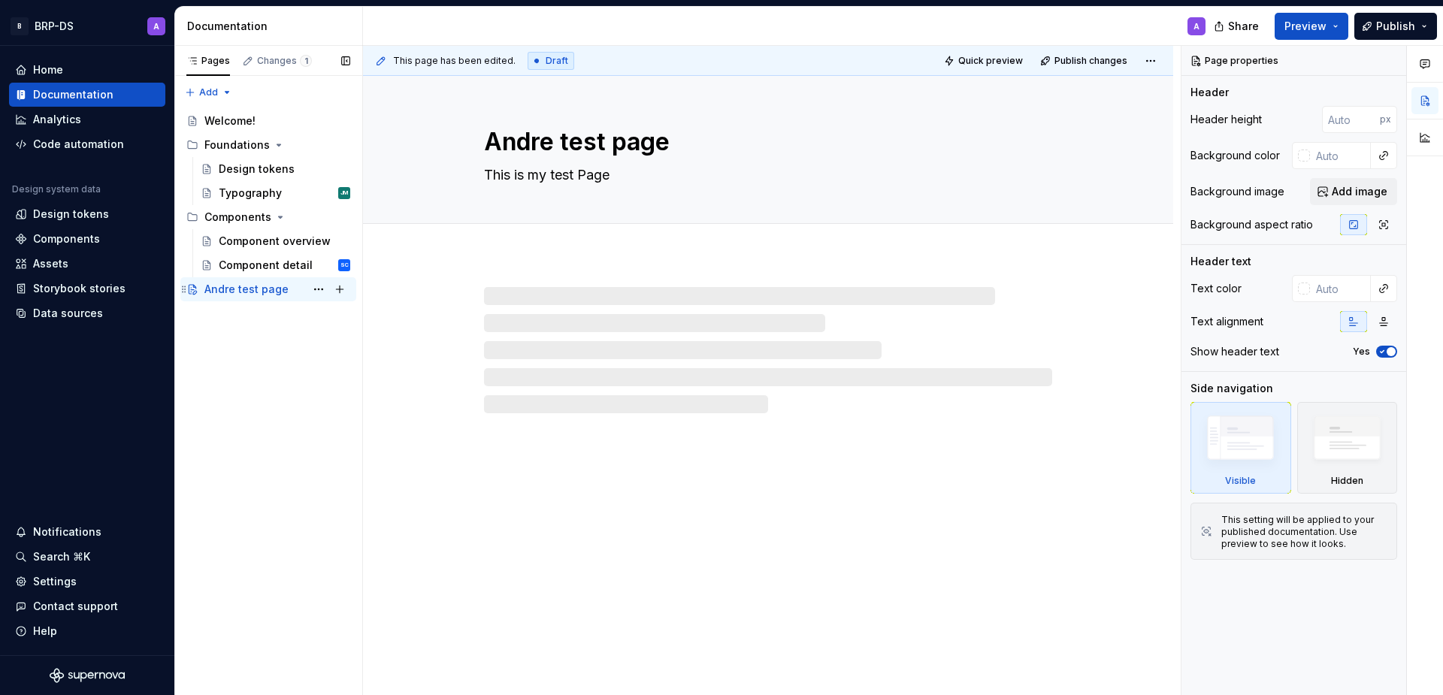
click at [255, 286] on div "Andre test page" at bounding box center [246, 289] width 84 height 15
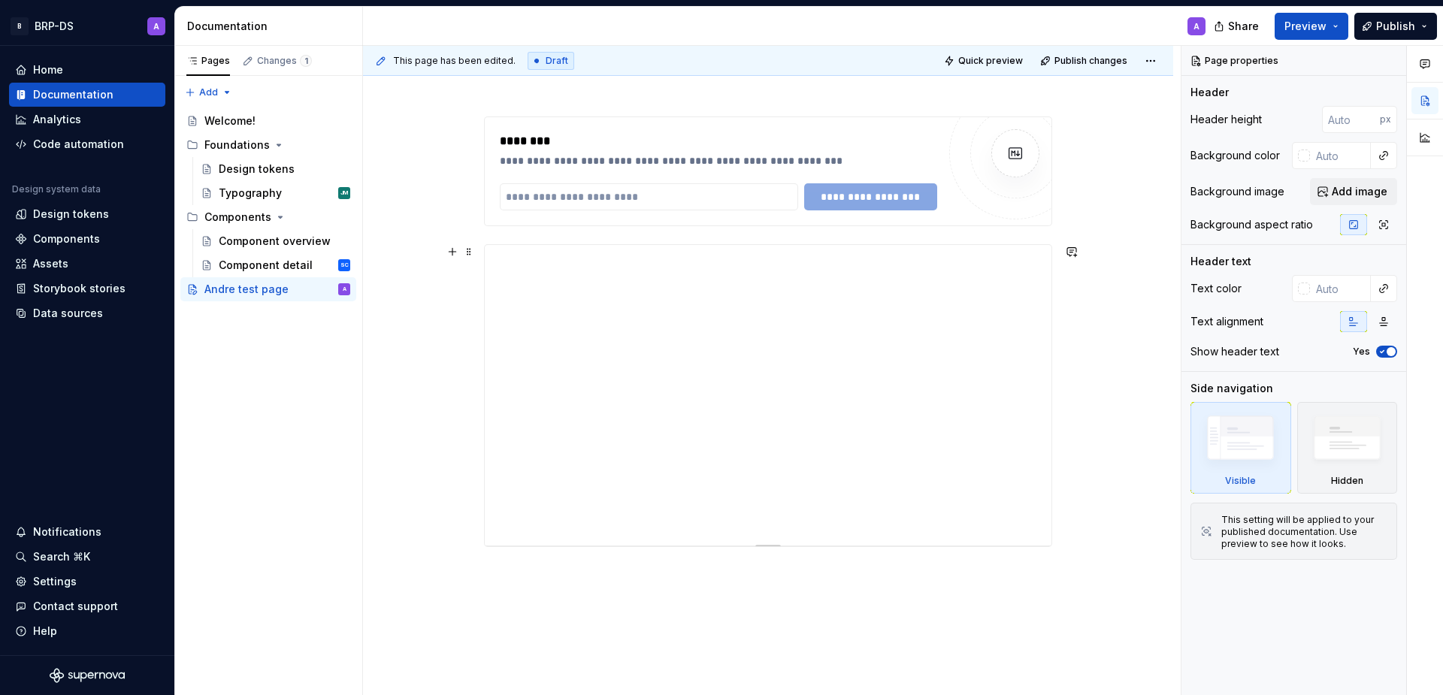
scroll to position [255, 0]
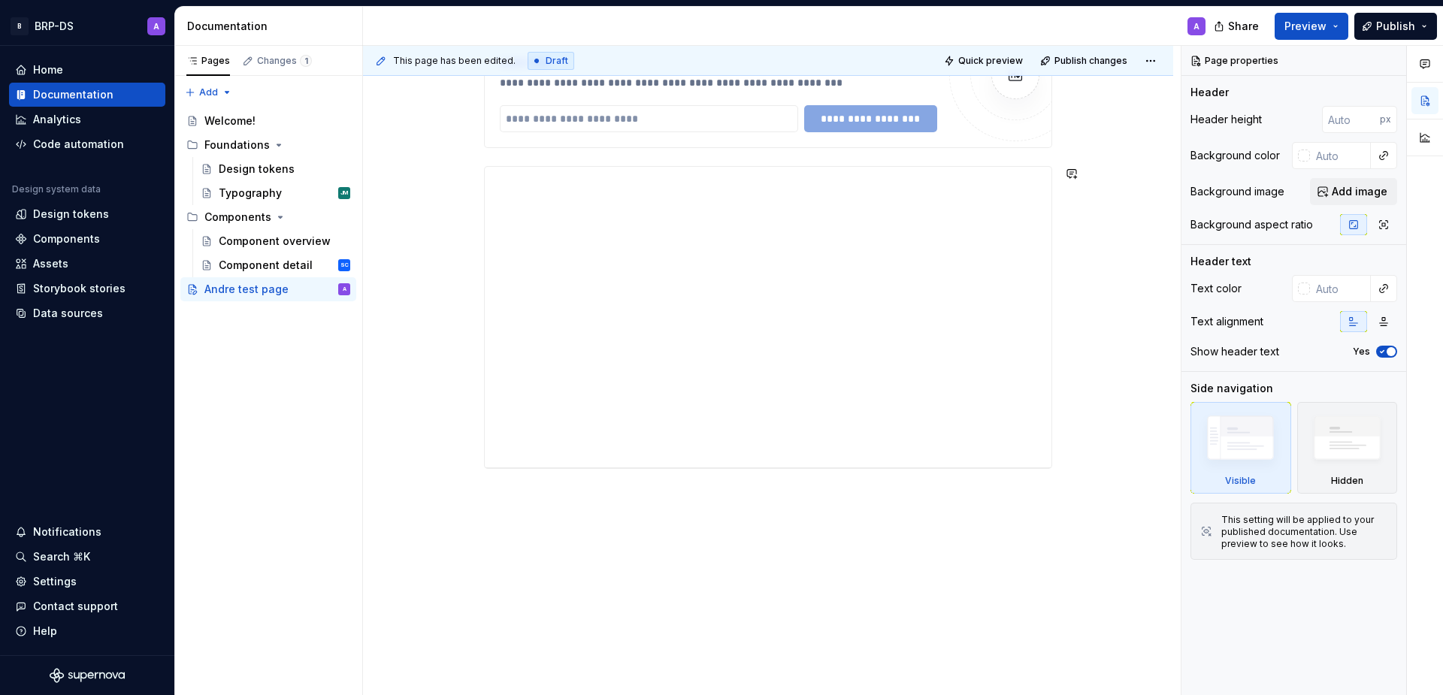
drag, startPoint x: 635, startPoint y: 512, endPoint x: 656, endPoint y: 514, distance: 21.2
click at [635, 512] on div "**********" at bounding box center [768, 349] width 810 height 694
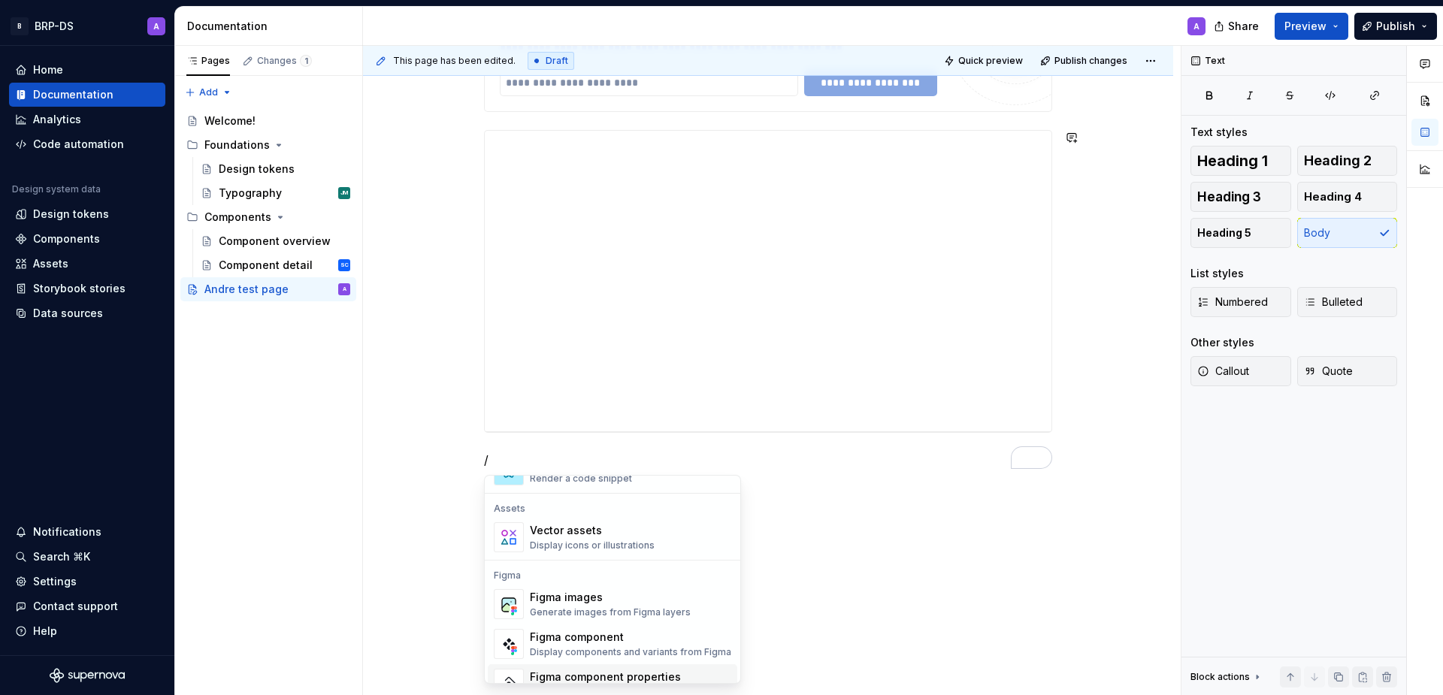
scroll to position [1211, 0]
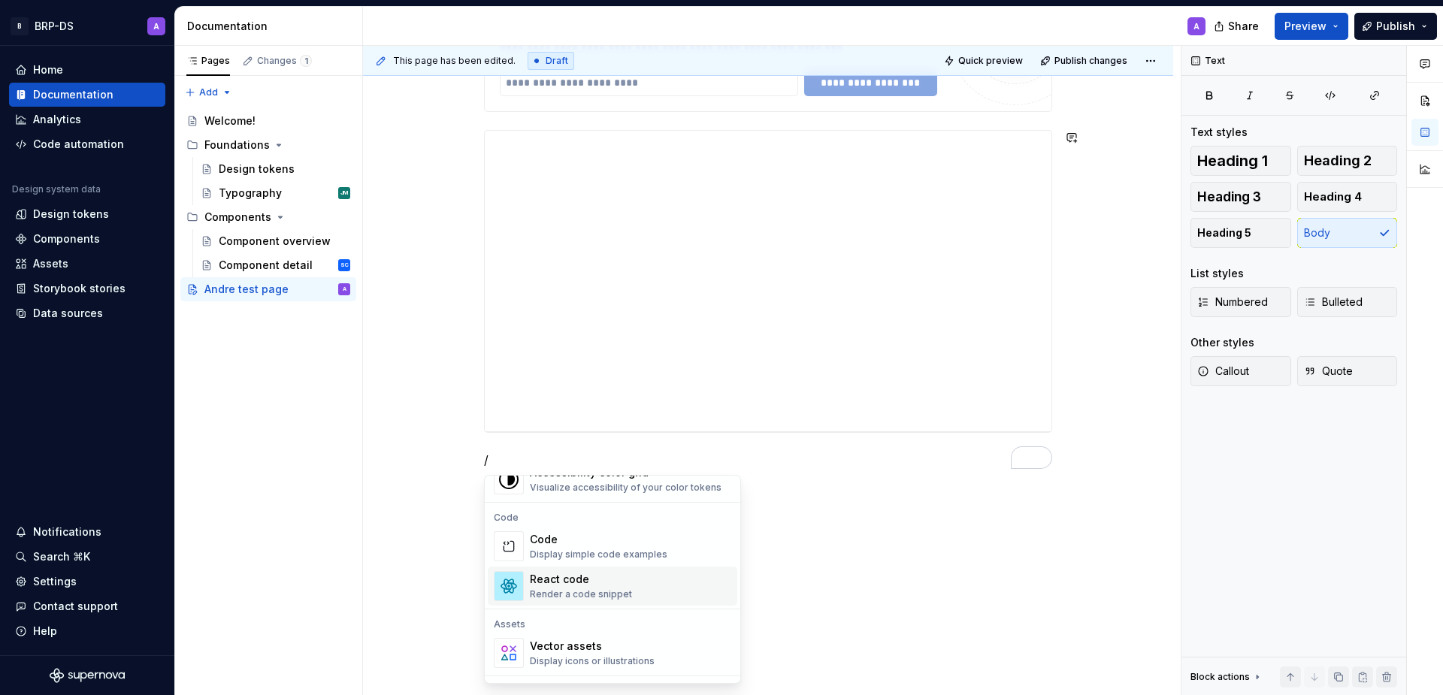
click at [598, 582] on div "React code" at bounding box center [581, 579] width 102 height 15
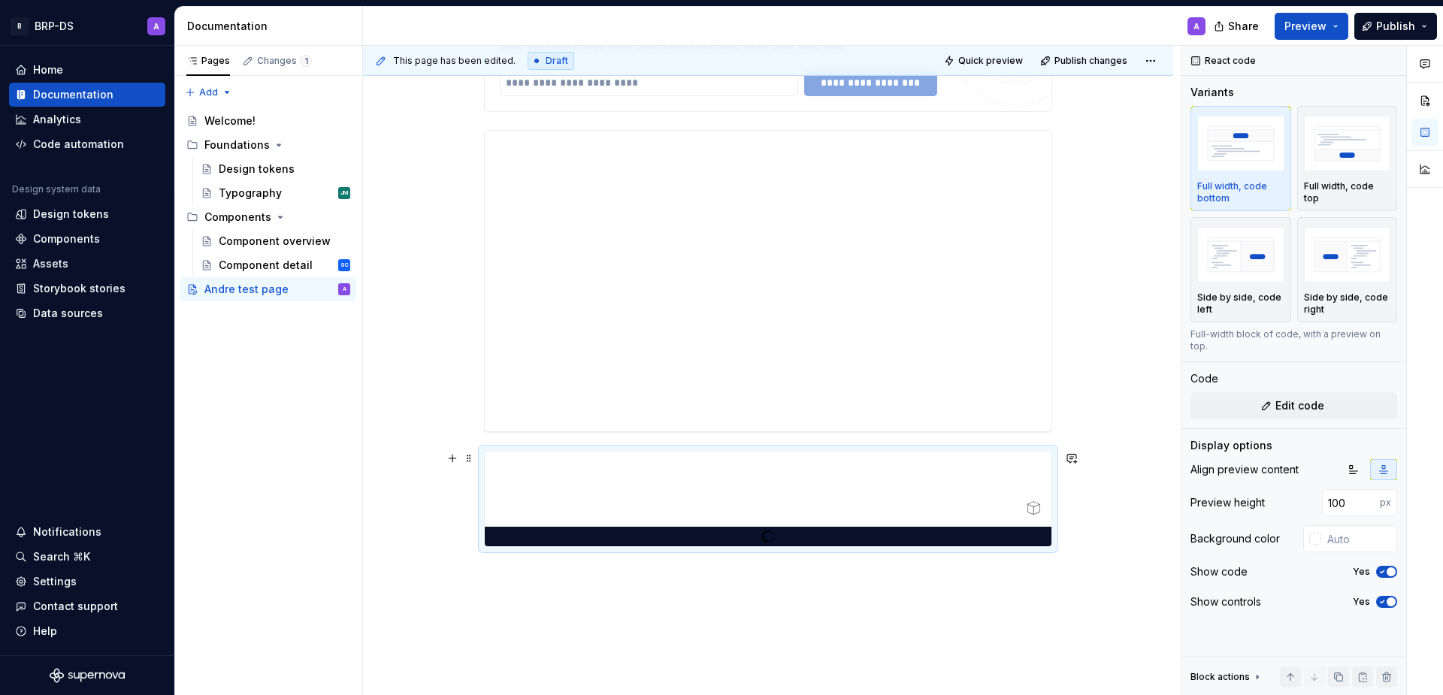
click at [623, 494] on div "To enrich screen reader interactions, please activate Accessibility in Grammarl…" at bounding box center [768, 489] width 567 height 75
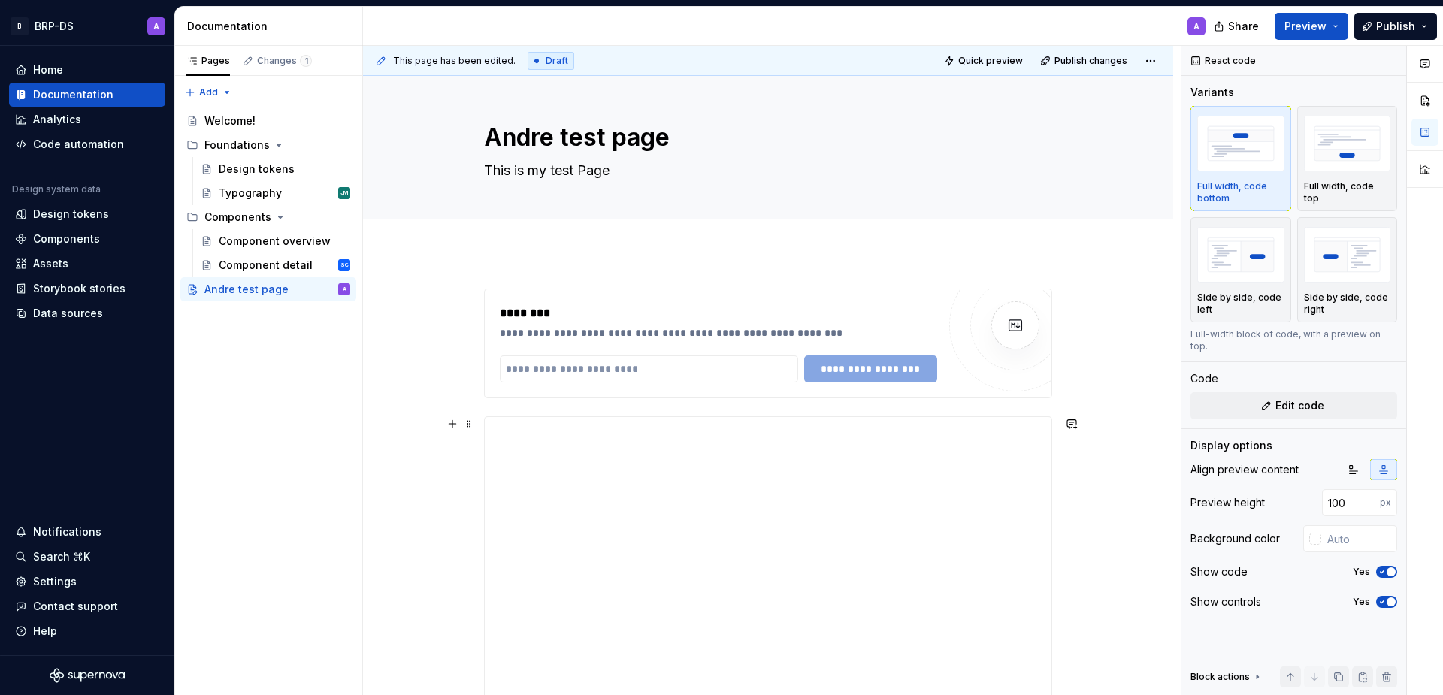
scroll to position [6, 0]
click at [976, 60] on span "Quick preview" at bounding box center [990, 61] width 65 height 12
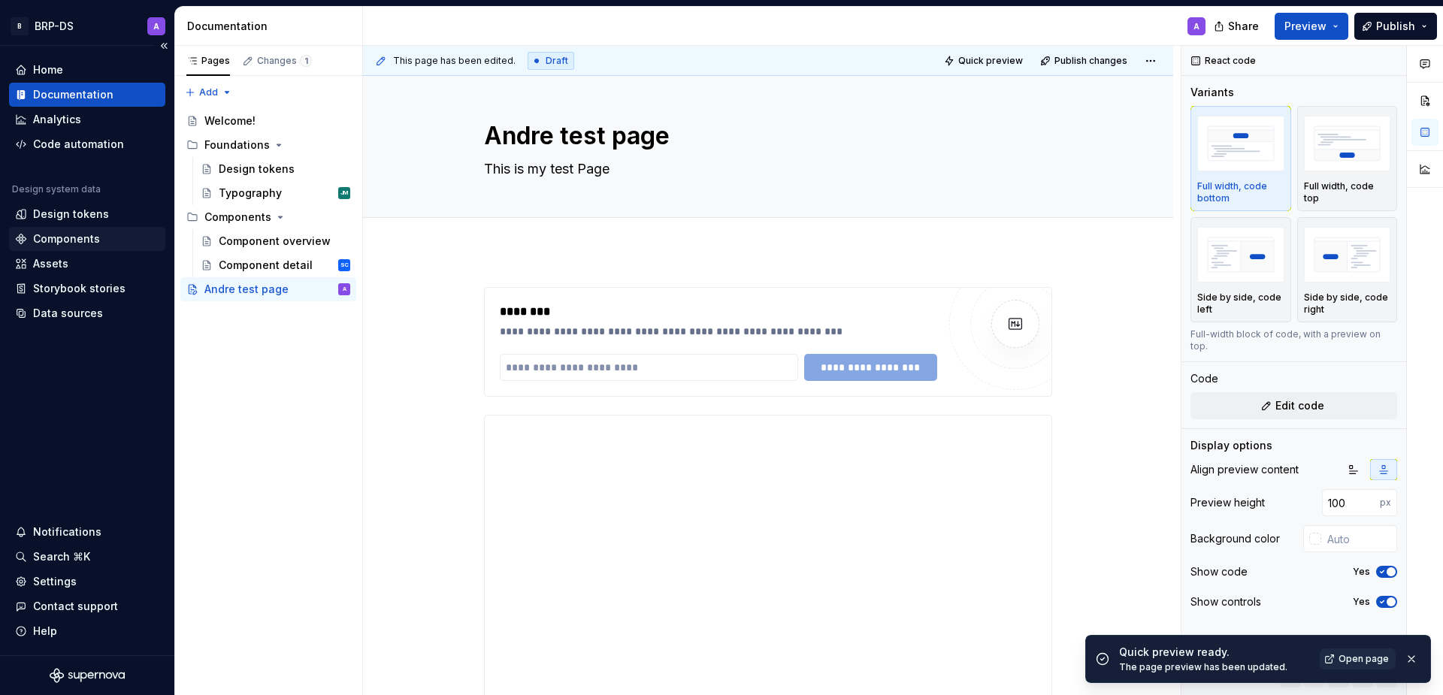
click at [65, 238] on div "Components" at bounding box center [66, 239] width 67 height 15
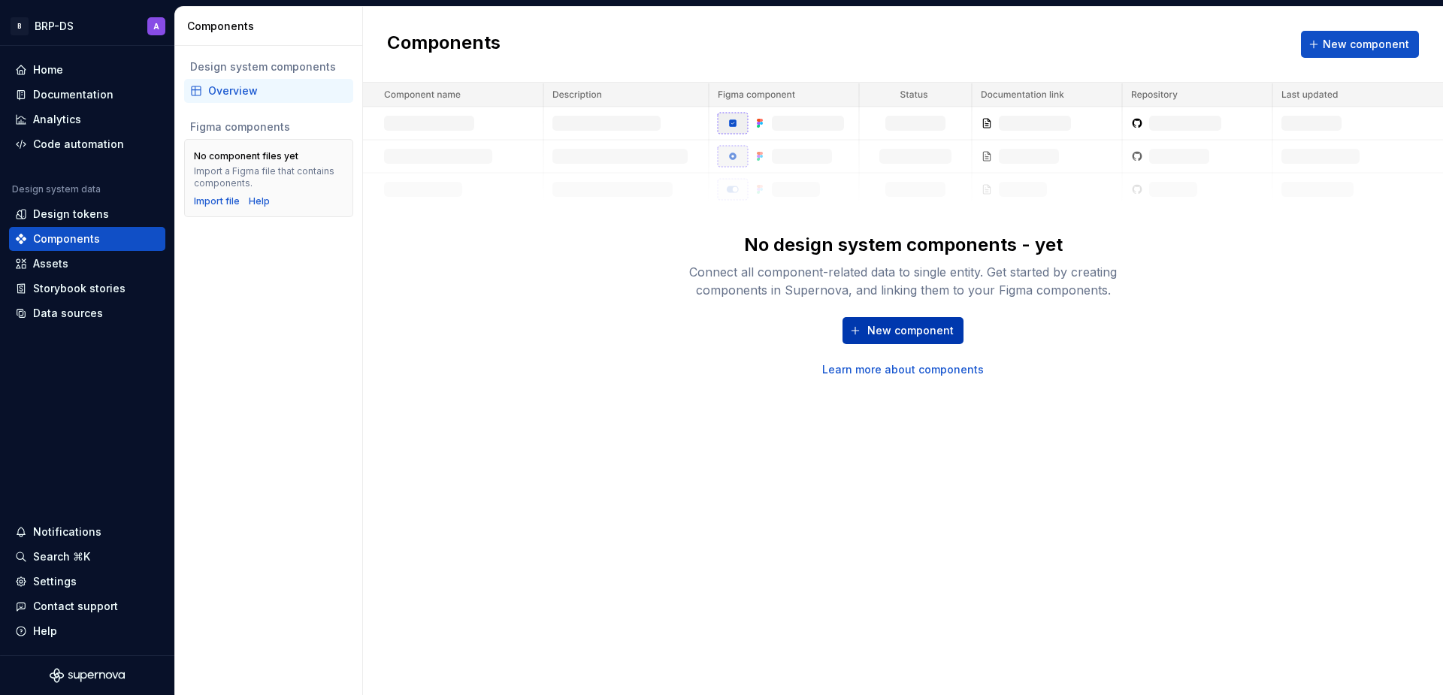
click at [910, 323] on span "New component" at bounding box center [911, 330] width 86 height 15
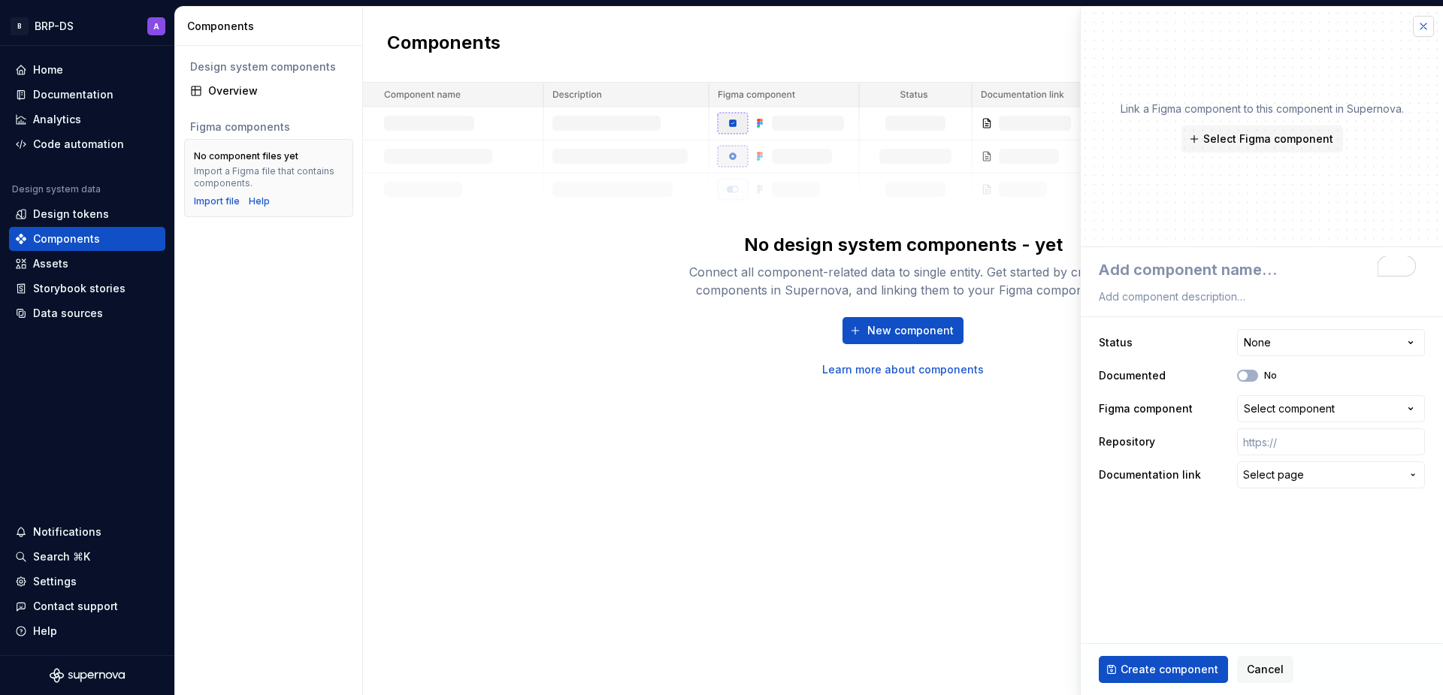
click at [1429, 21] on button "button" at bounding box center [1423, 26] width 21 height 21
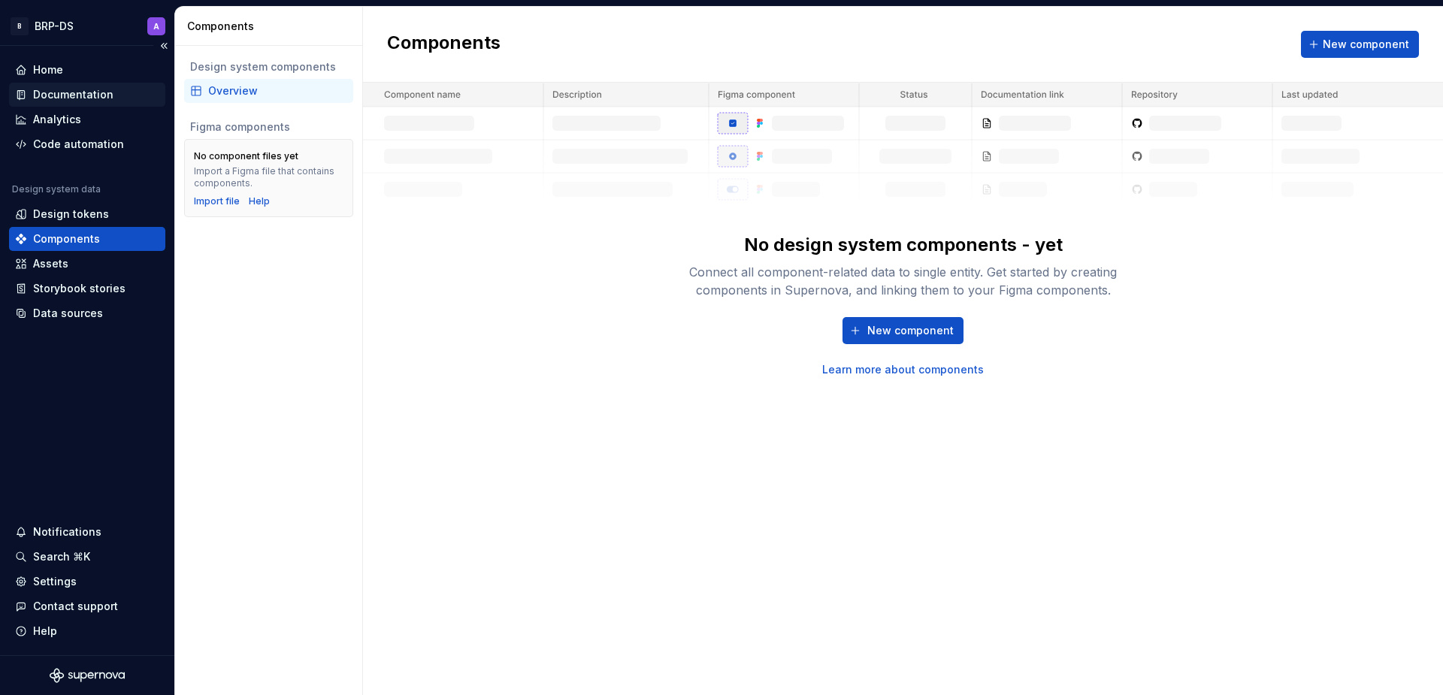
click at [44, 89] on div "Documentation" at bounding box center [73, 94] width 80 height 15
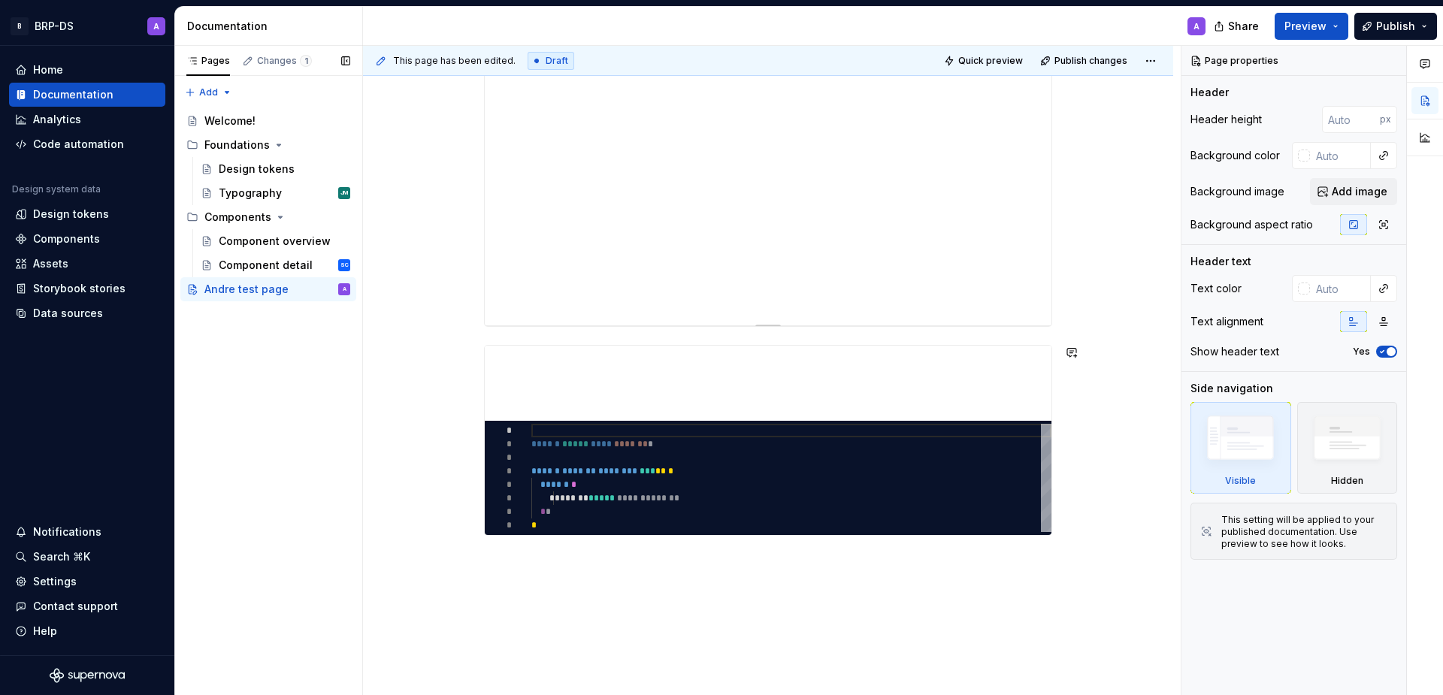
scroll to position [195, 0]
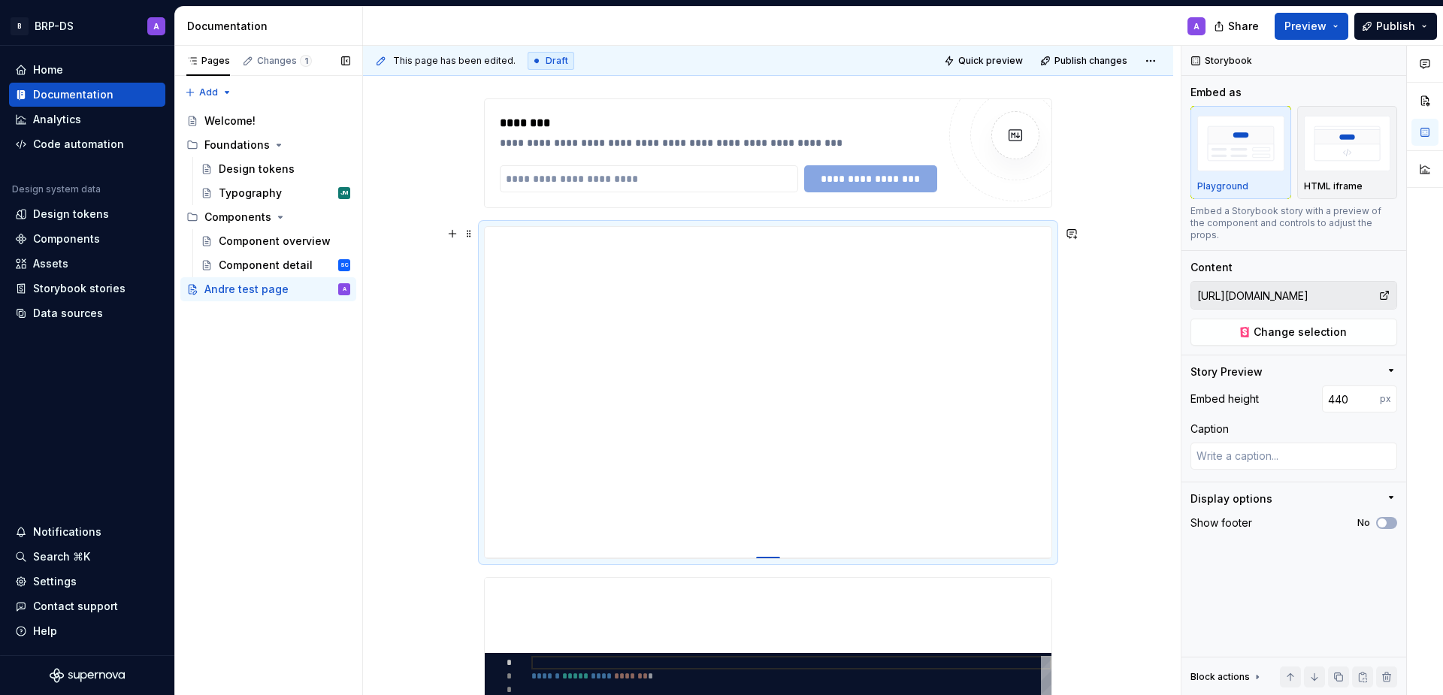
type textarea "*"
type input "443"
type textarea "*"
type input "447"
type textarea "*"
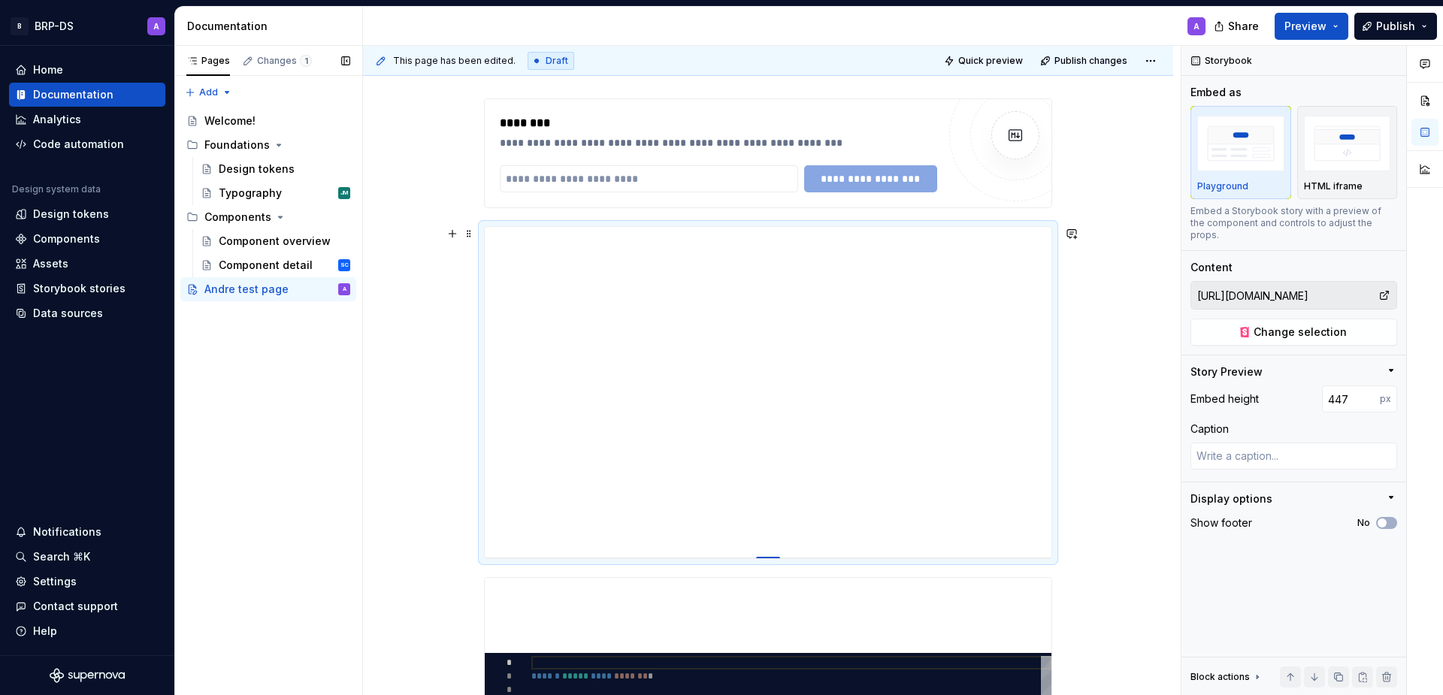
type input "451"
type textarea "*"
type input "454"
type textarea "*"
type input "458"
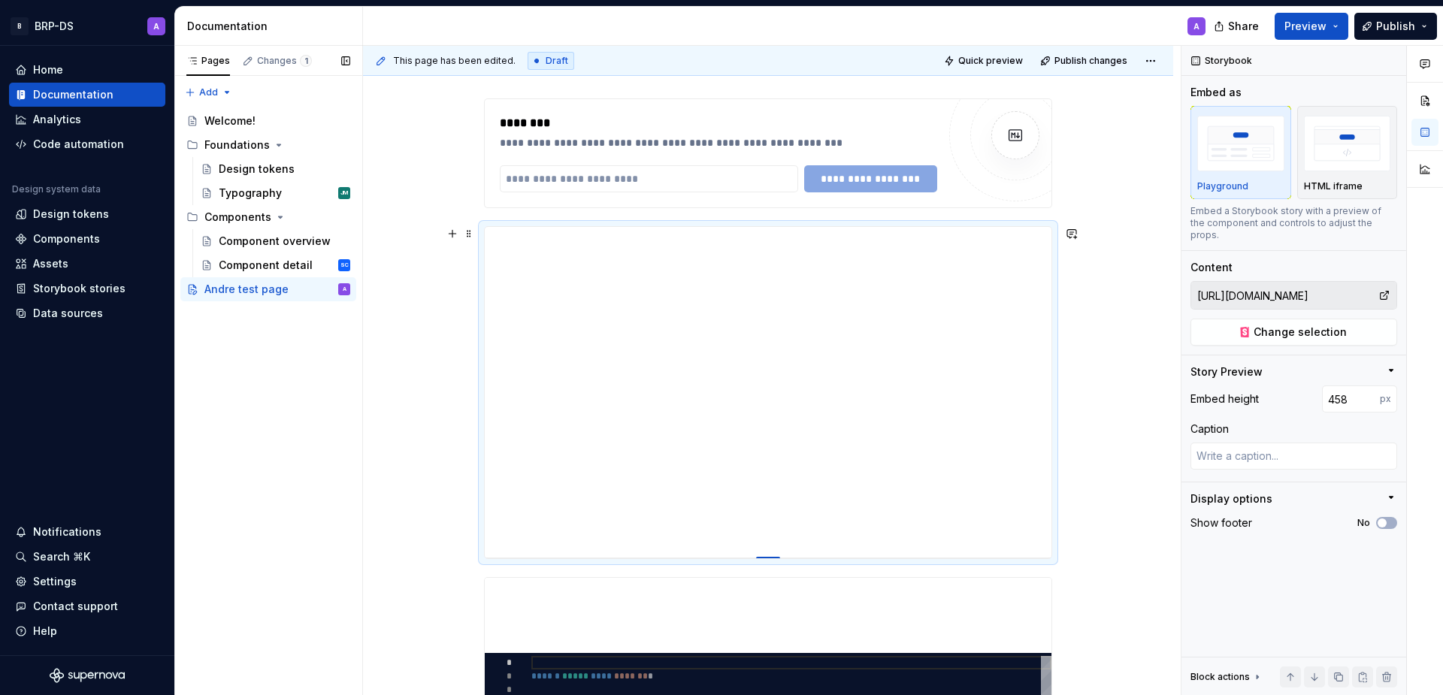
type textarea "*"
type input "460"
type textarea "*"
type input "462"
type textarea "*"
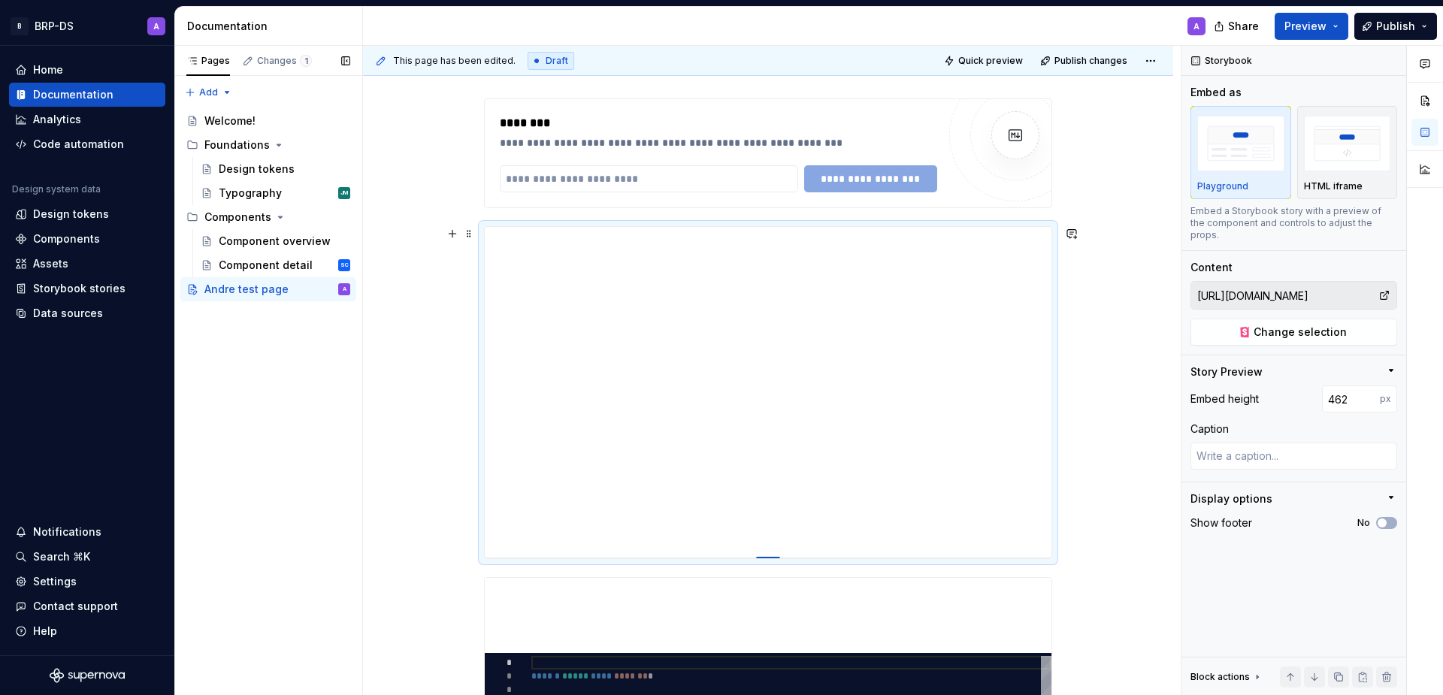
type input "464"
type textarea "*"
type input "465"
type textarea "*"
type input "467"
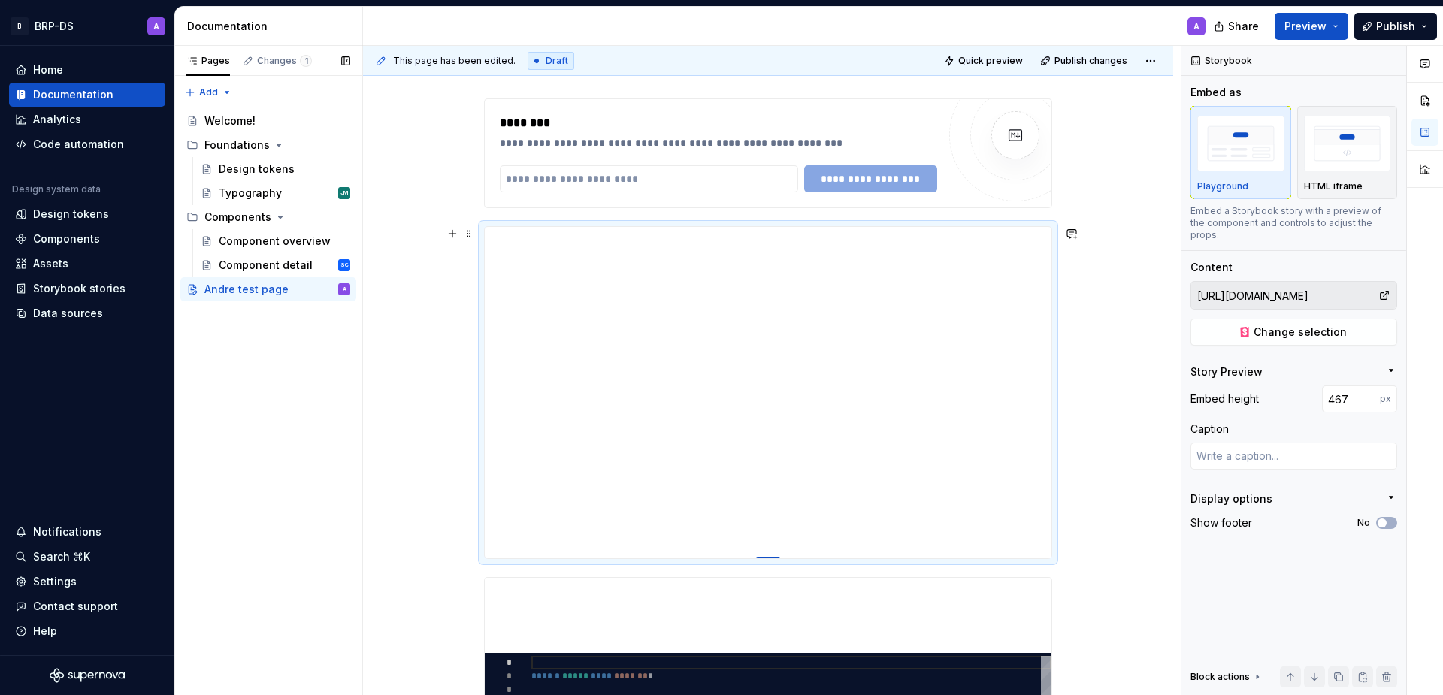
type textarea "*"
type input "469"
type textarea "*"
type input "471"
type textarea "*"
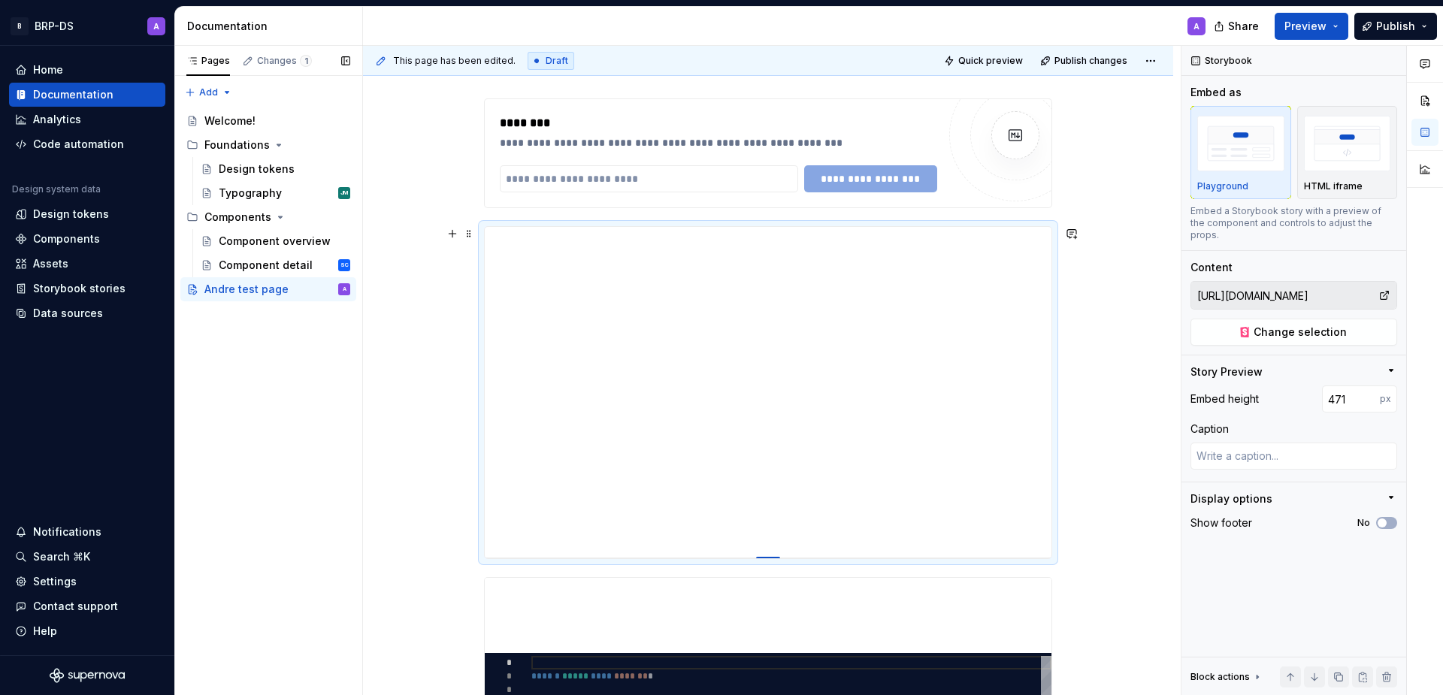
type input "474"
type textarea "*"
type input "477"
type textarea "*"
type input "481"
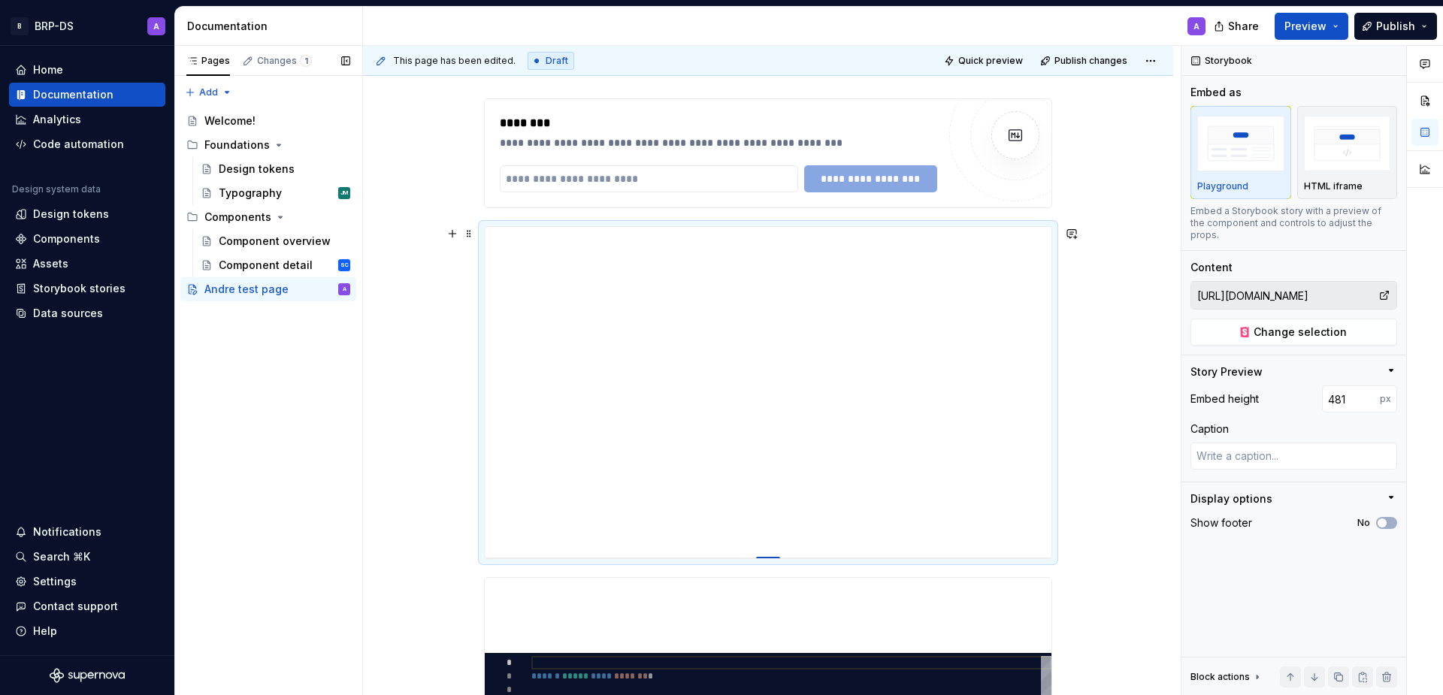
type textarea "*"
type input "484"
type textarea "*"
type input "488"
type textarea "*"
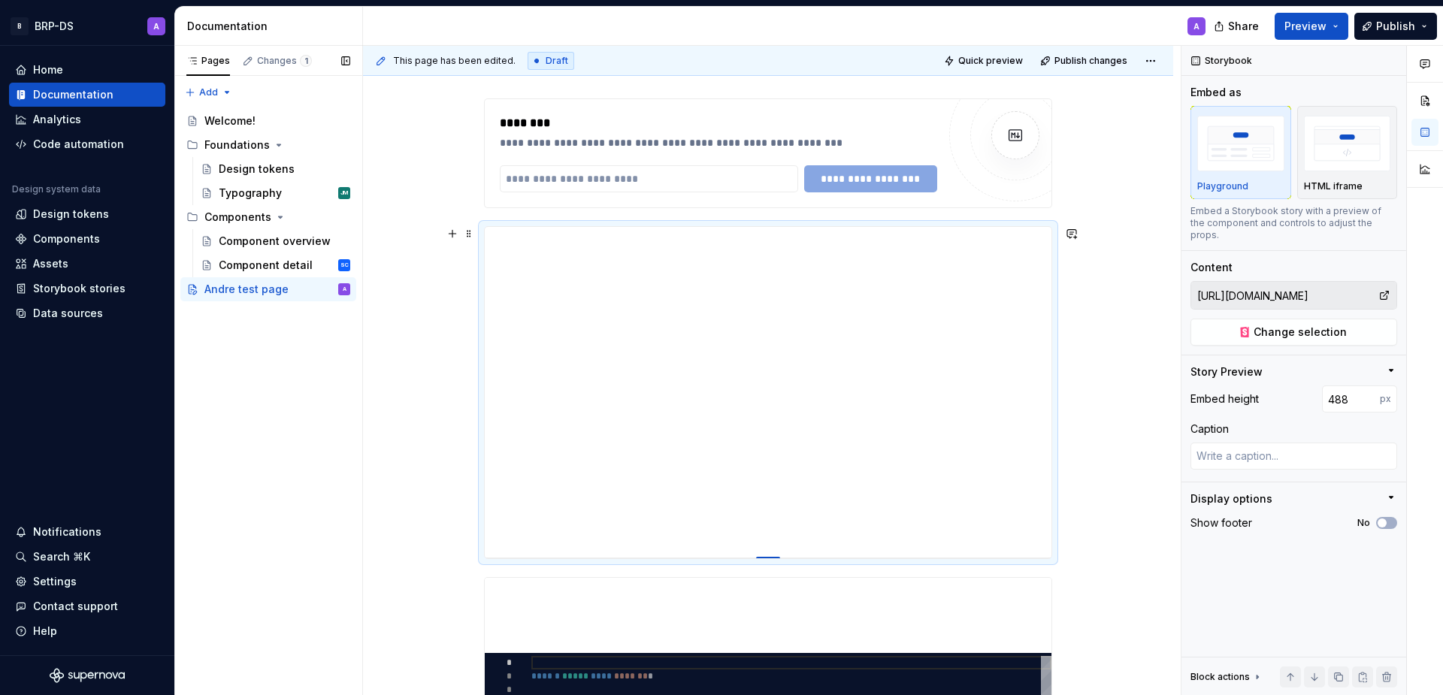
type input "492"
type textarea "*"
type input "497"
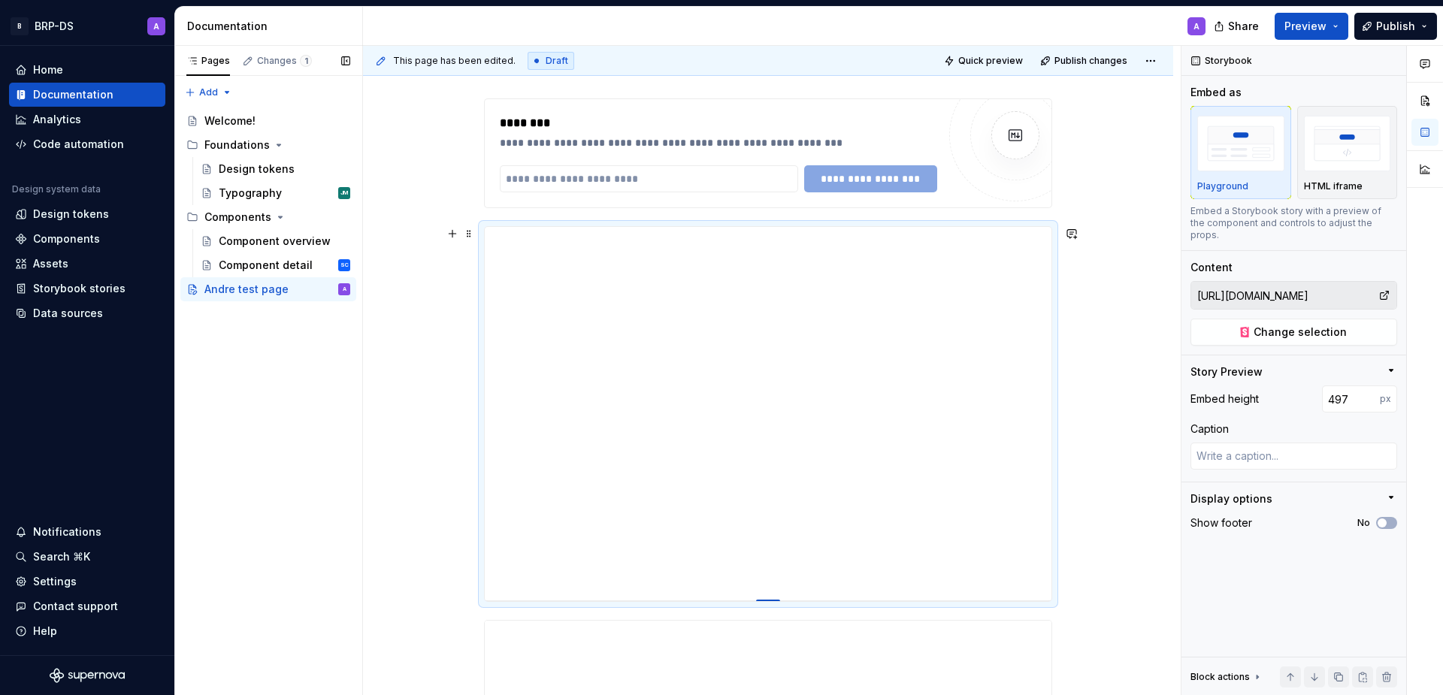
type textarea "*"
type input "503"
type textarea "*"
type input "509"
type textarea "*"
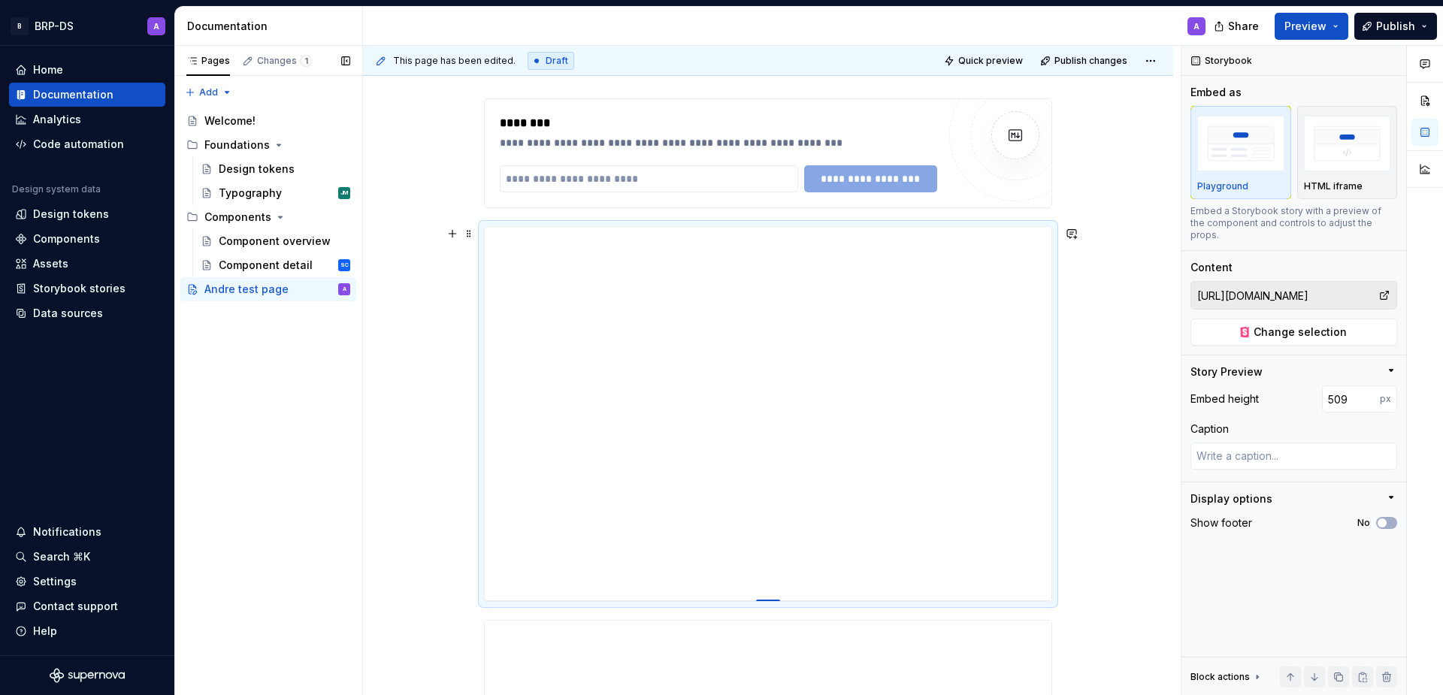
type input "515"
type textarea "*"
type input "521"
type textarea "*"
type input "526"
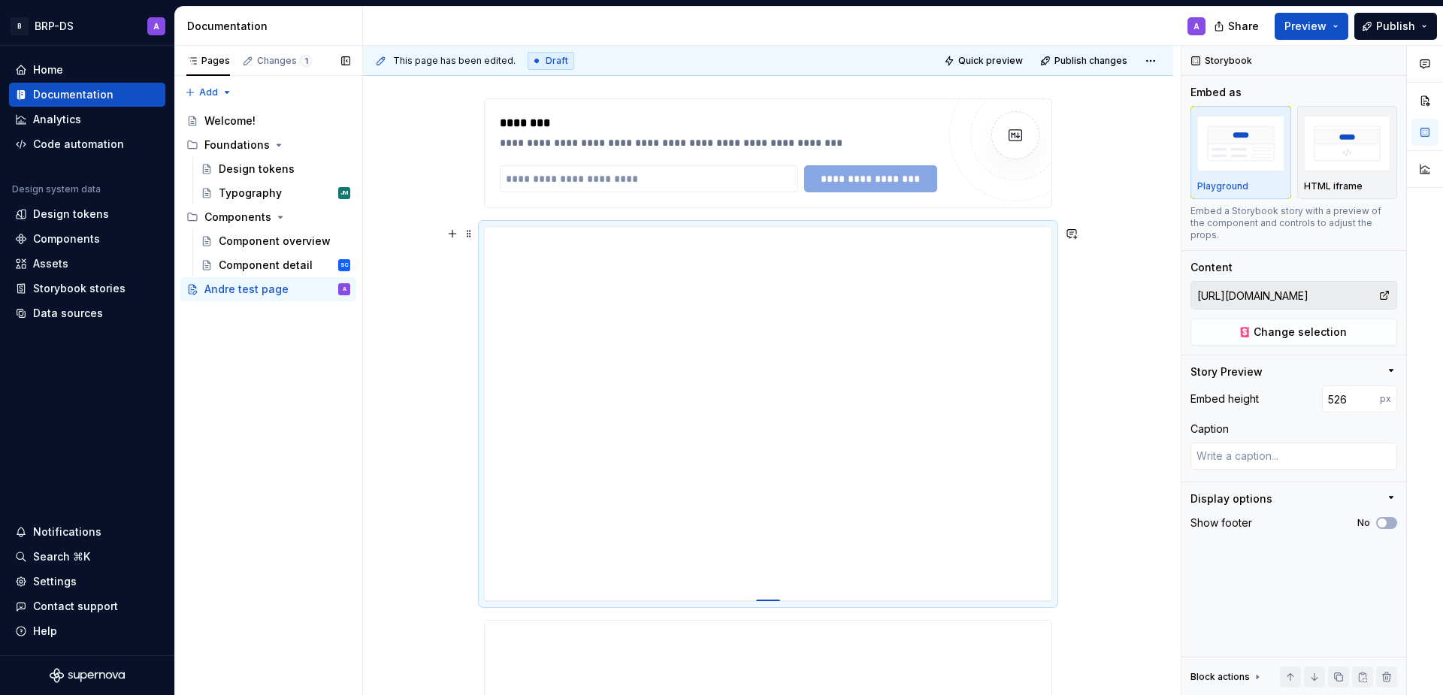
type textarea "*"
type input "533"
type textarea "*"
type input "539"
type textarea "*"
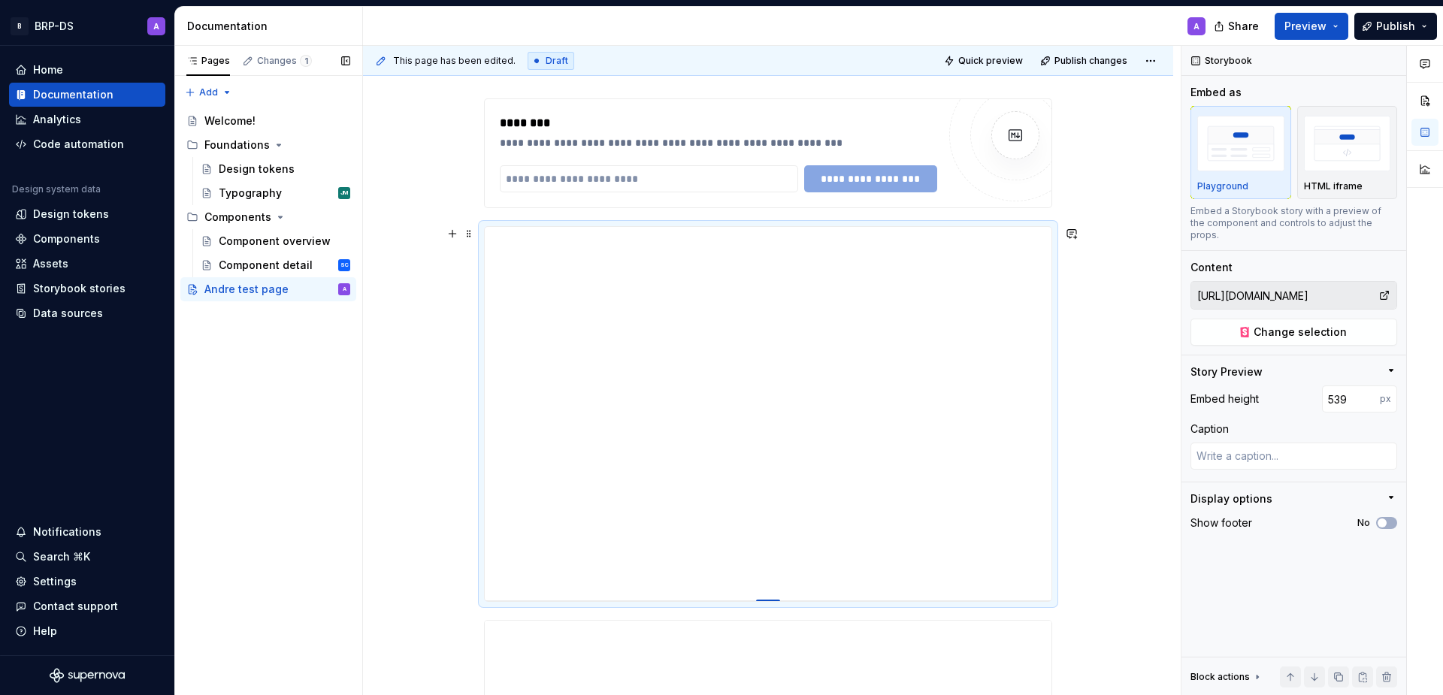
type input "544"
type textarea "*"
type input "551"
type textarea "*"
type input "556"
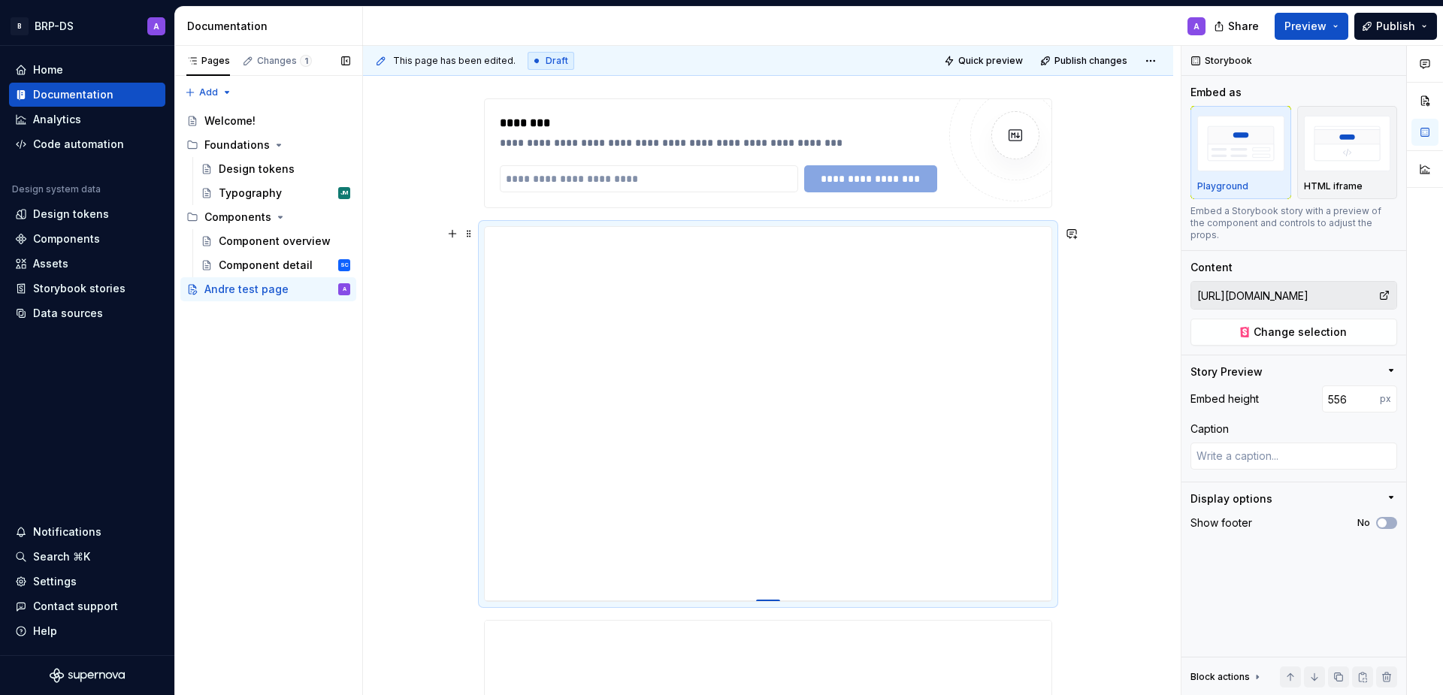
type textarea "*"
type input "561"
type textarea "*"
type input "566"
type textarea "*"
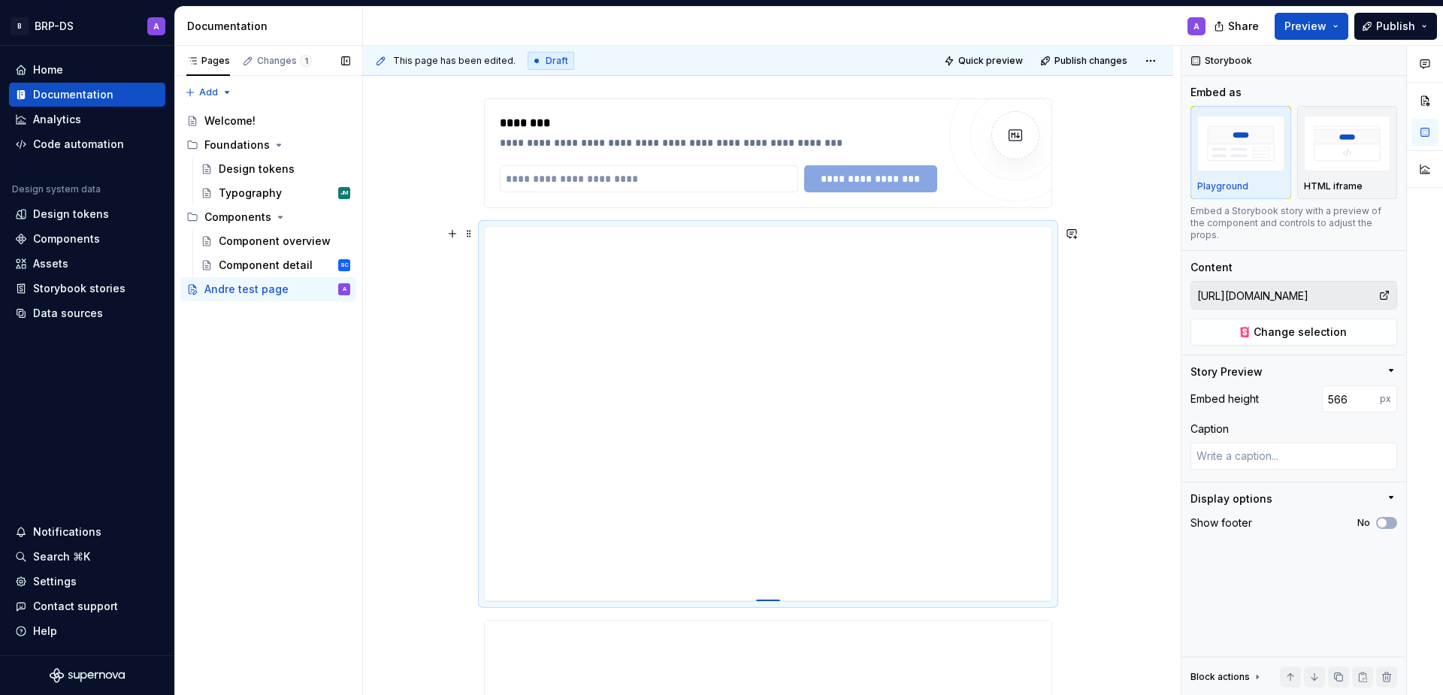
type input "571"
type textarea "*"
type input "577"
type textarea "*"
type input "582"
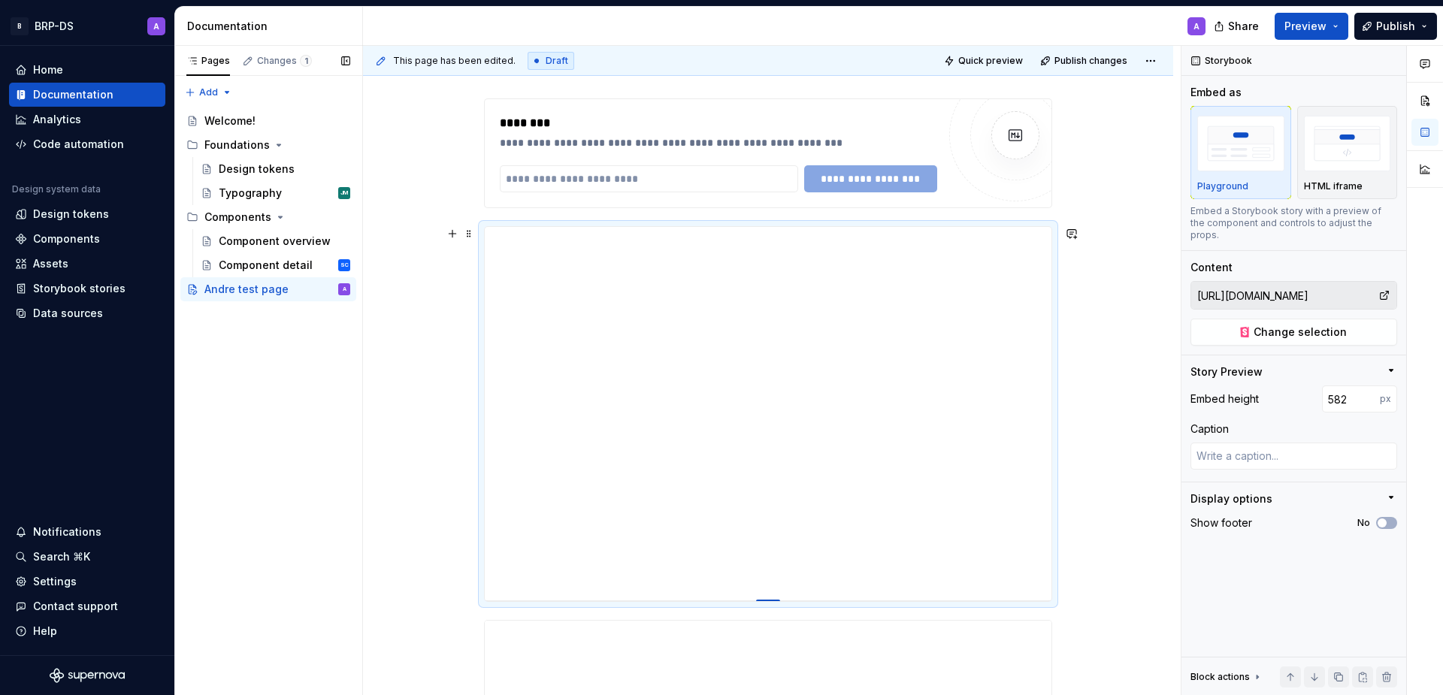
type textarea "*"
type input "587"
type textarea "*"
type input "592"
type textarea "*"
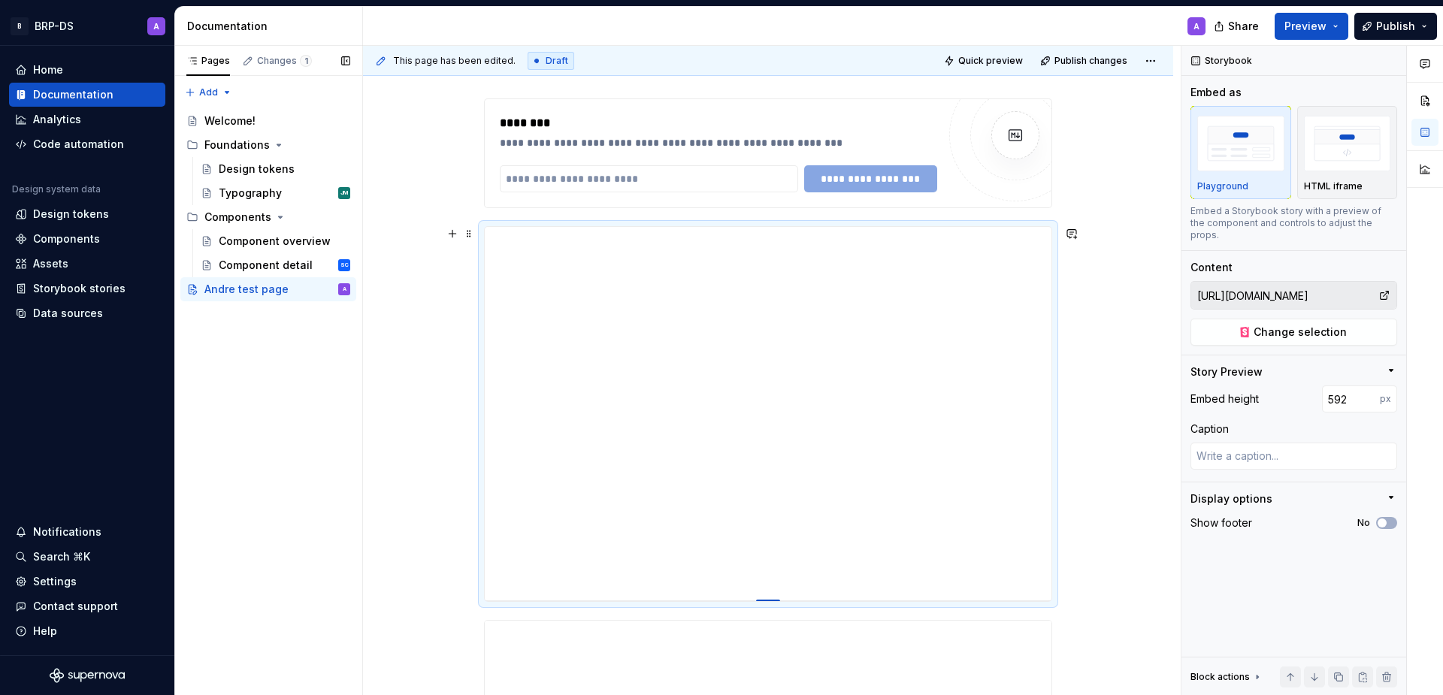
type input "597"
type textarea "*"
type input "600"
type textarea "*"
type input "604"
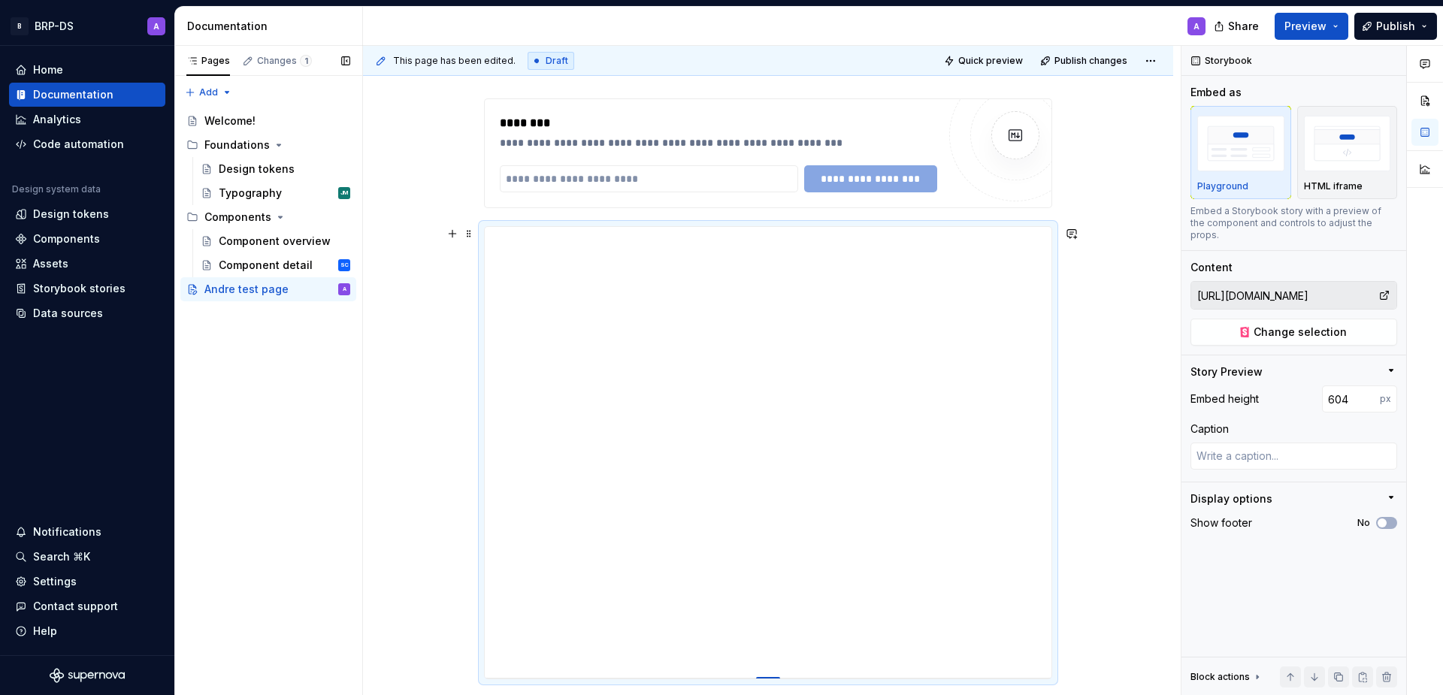
type textarea "*"
type input "607"
type textarea "*"
type input "609"
type textarea "*"
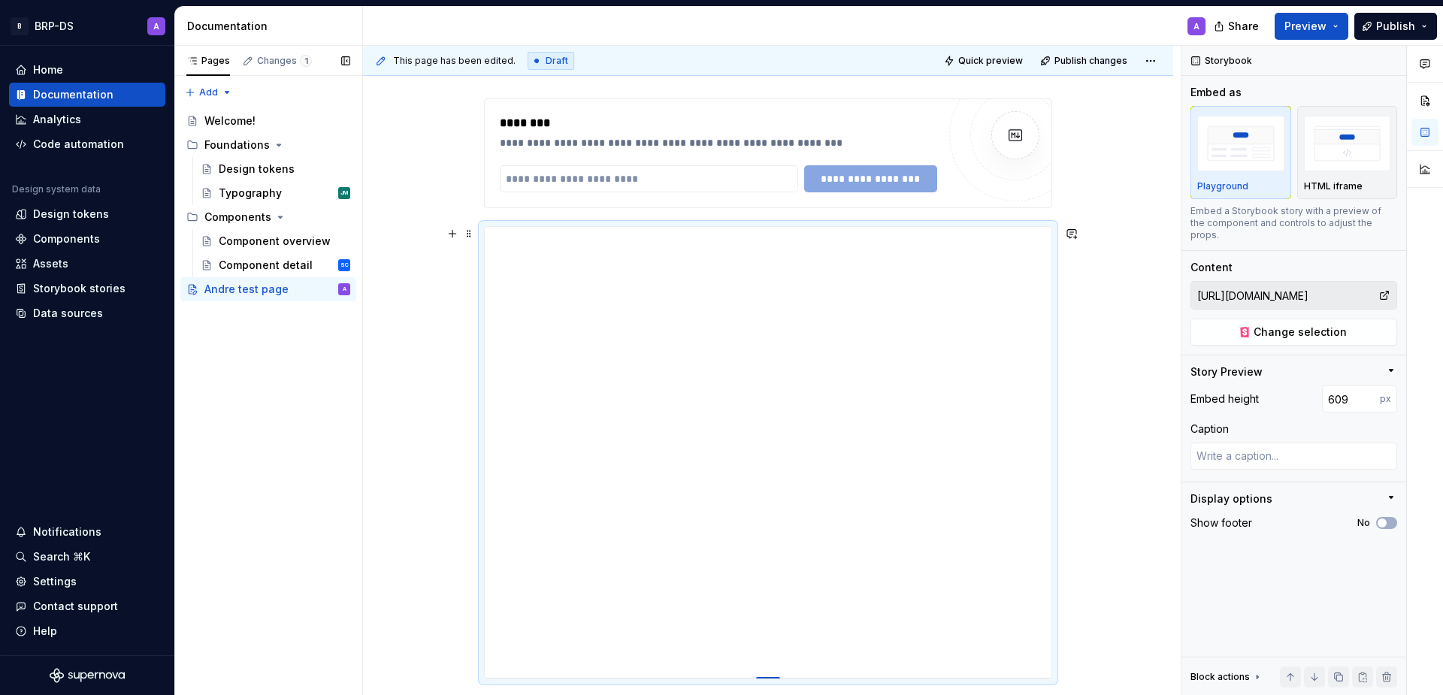
type input "611"
type textarea "*"
type input "613"
type textarea "*"
type input "614"
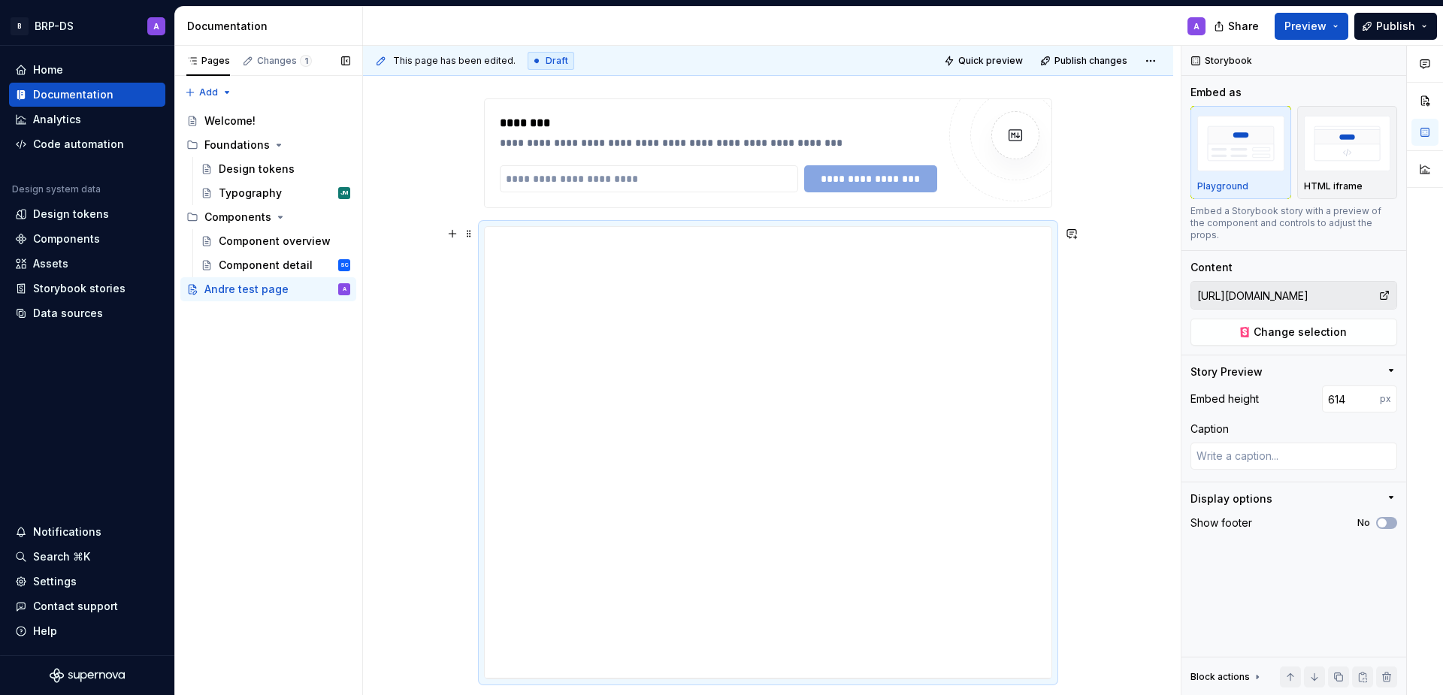
type textarea "*"
type input "615"
type textarea "*"
type input "617"
type textarea "*"
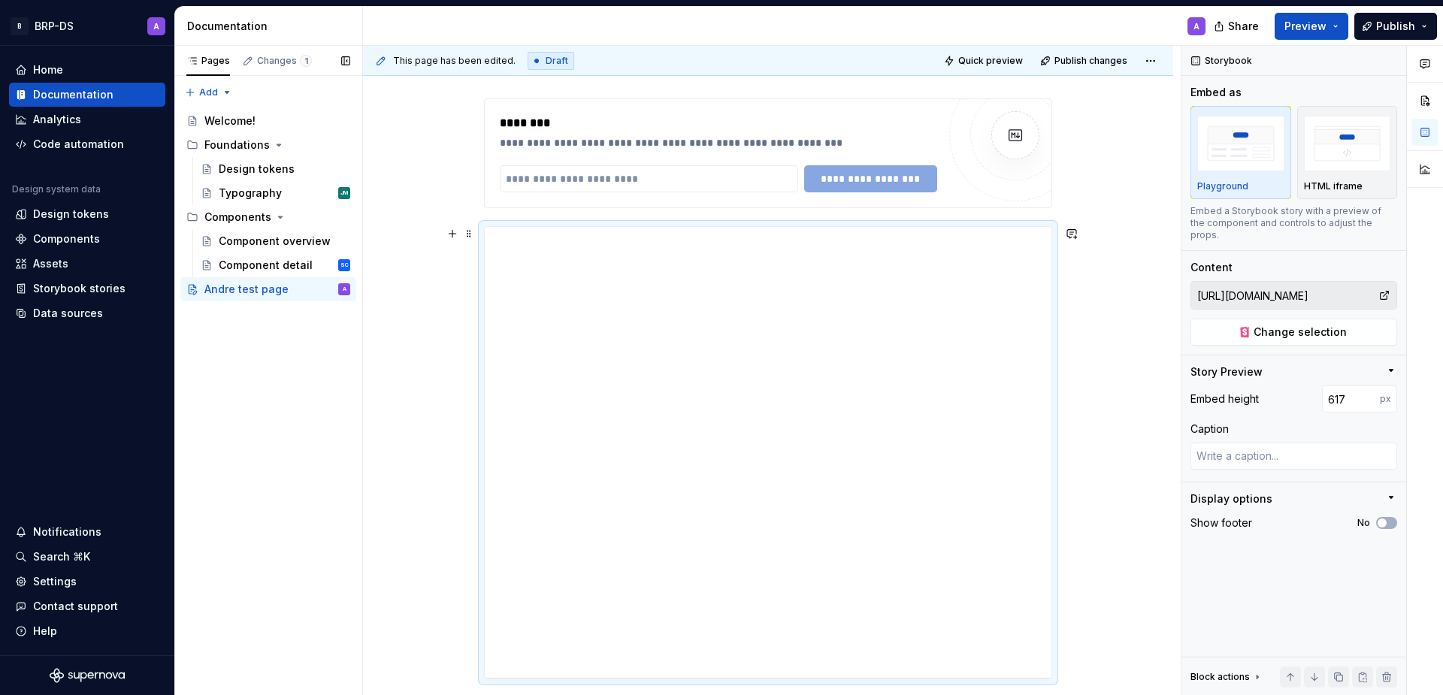
type input "618"
type textarea "*"
type input "620"
type textarea "*"
type input "622"
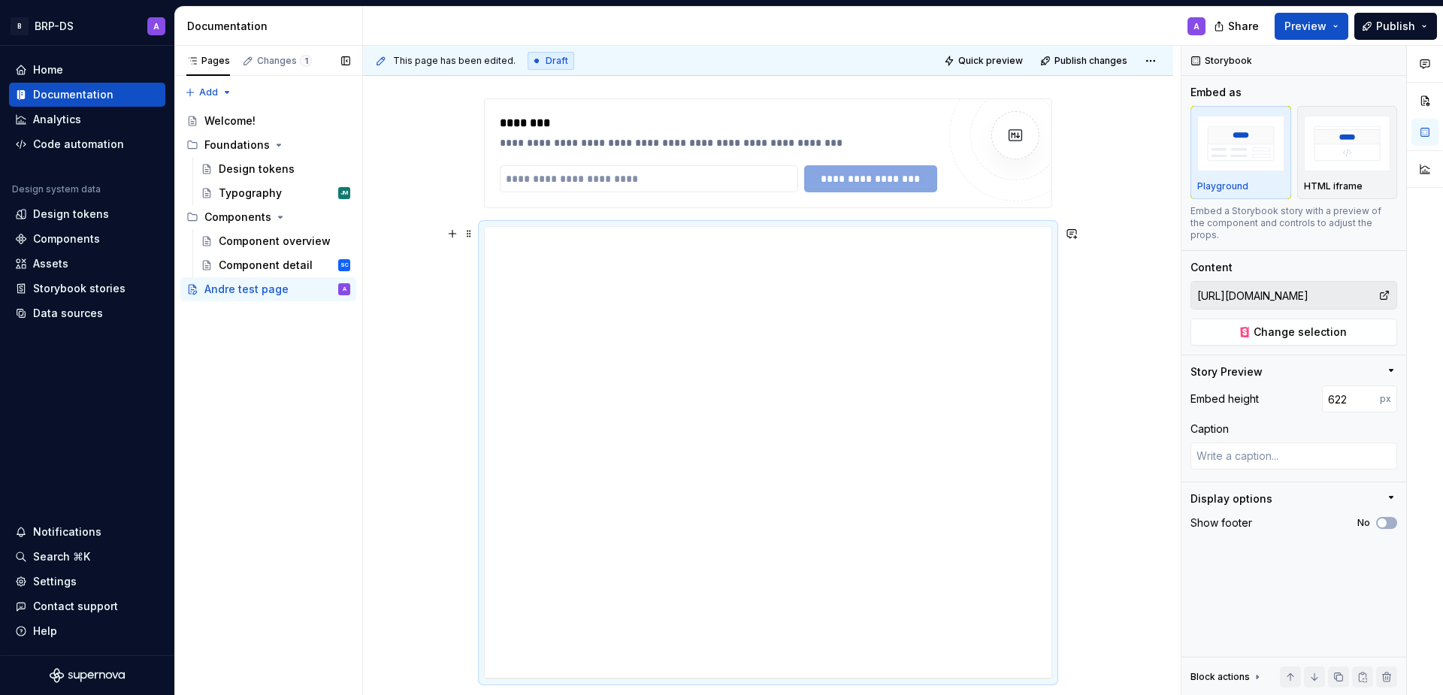
type textarea "*"
type input "624"
type textarea "*"
type input "626"
type textarea "*"
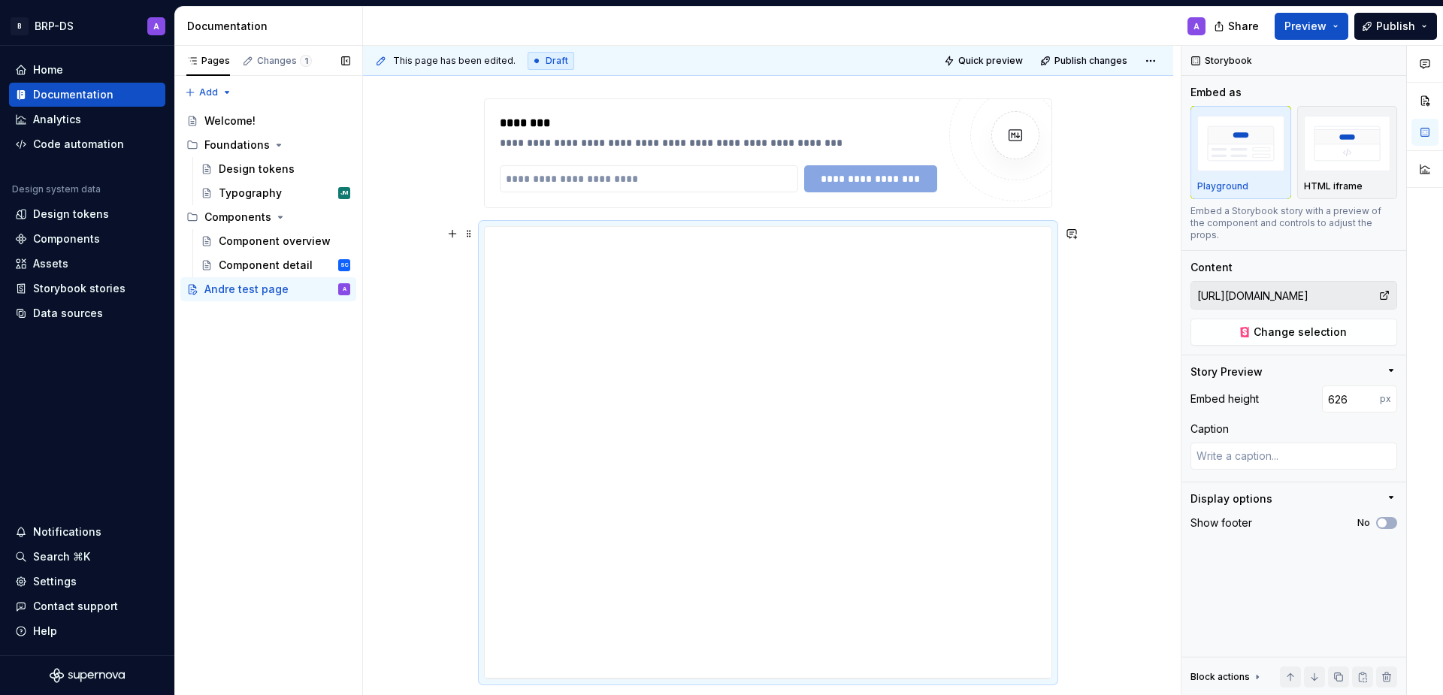
type input "627"
type textarea "*"
type input "628"
type textarea "*"
type input "629"
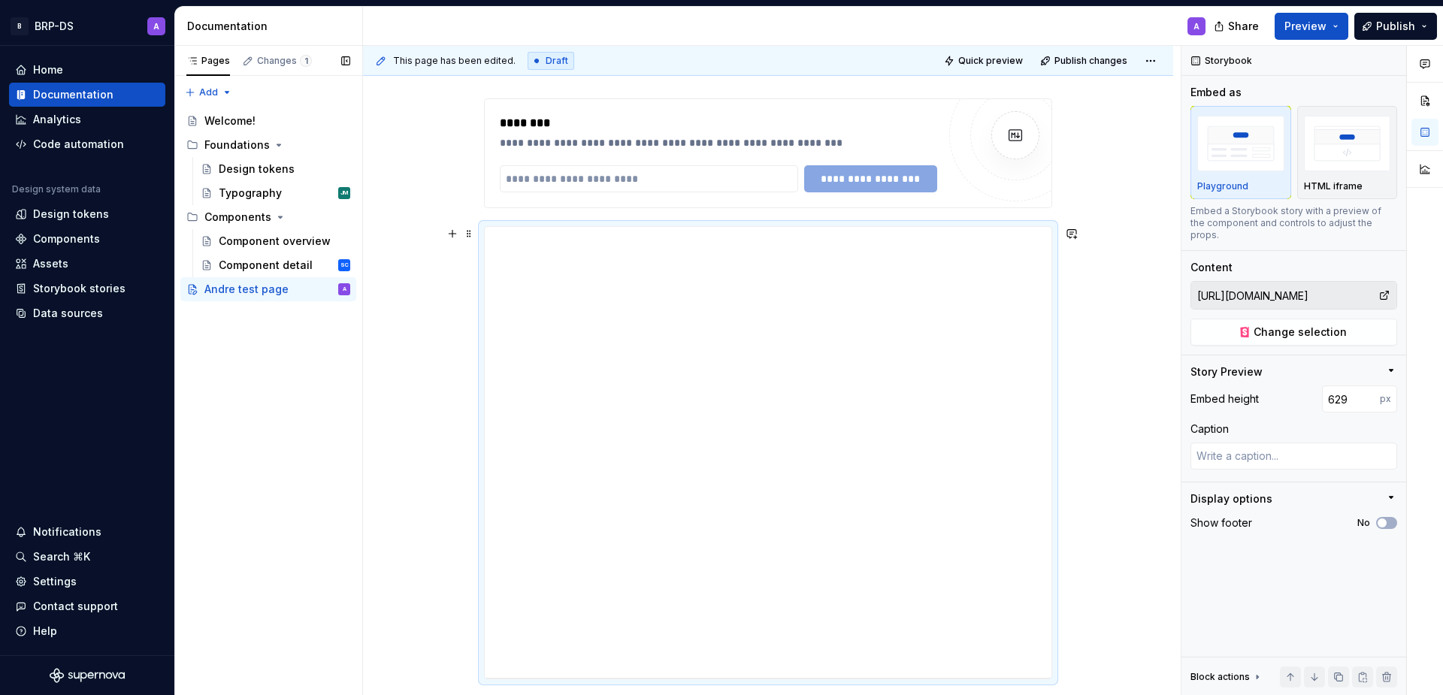
type textarea "*"
type input "630"
type textarea "*"
type input "631"
drag, startPoint x: 767, startPoint y: 527, endPoint x: 801, endPoint y: 692, distance: 168.2
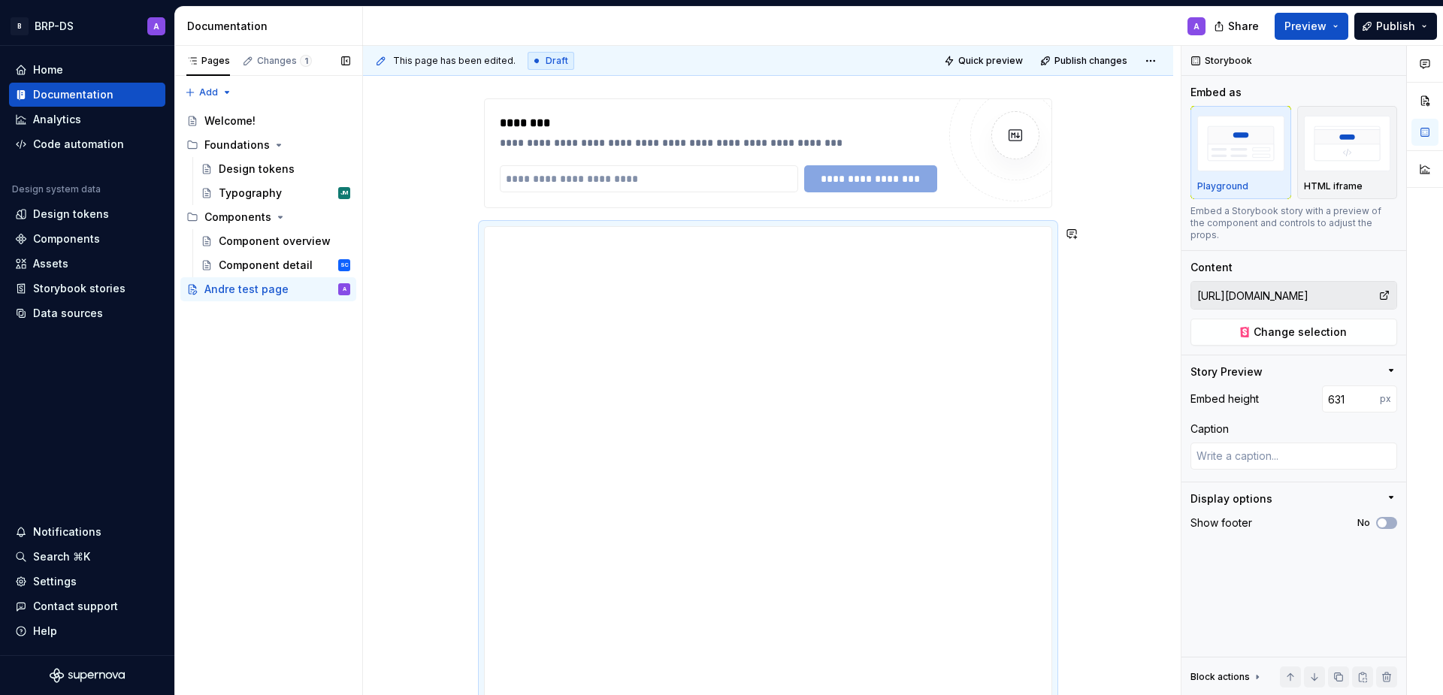
click at [790, 695] on html "**********" at bounding box center [721, 347] width 1443 height 695
type textarea "*"
type input "630"
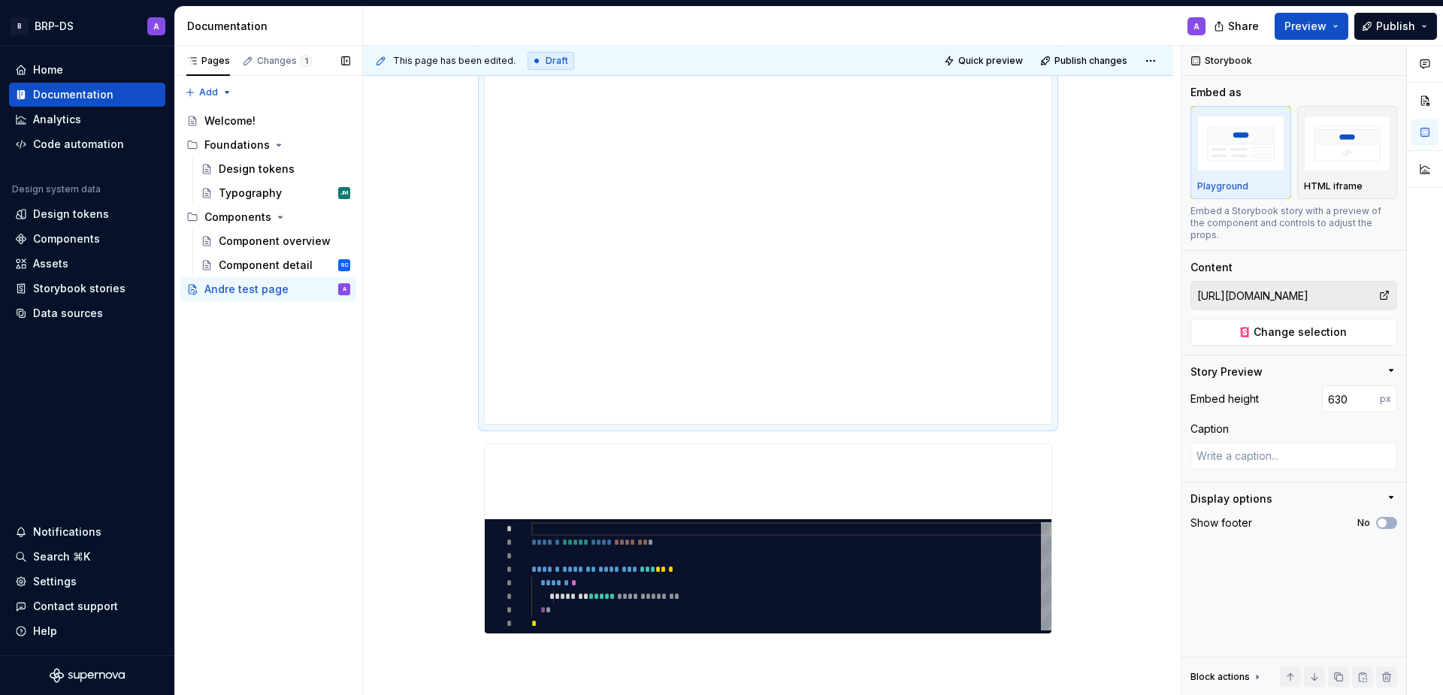
scroll to position [618, 0]
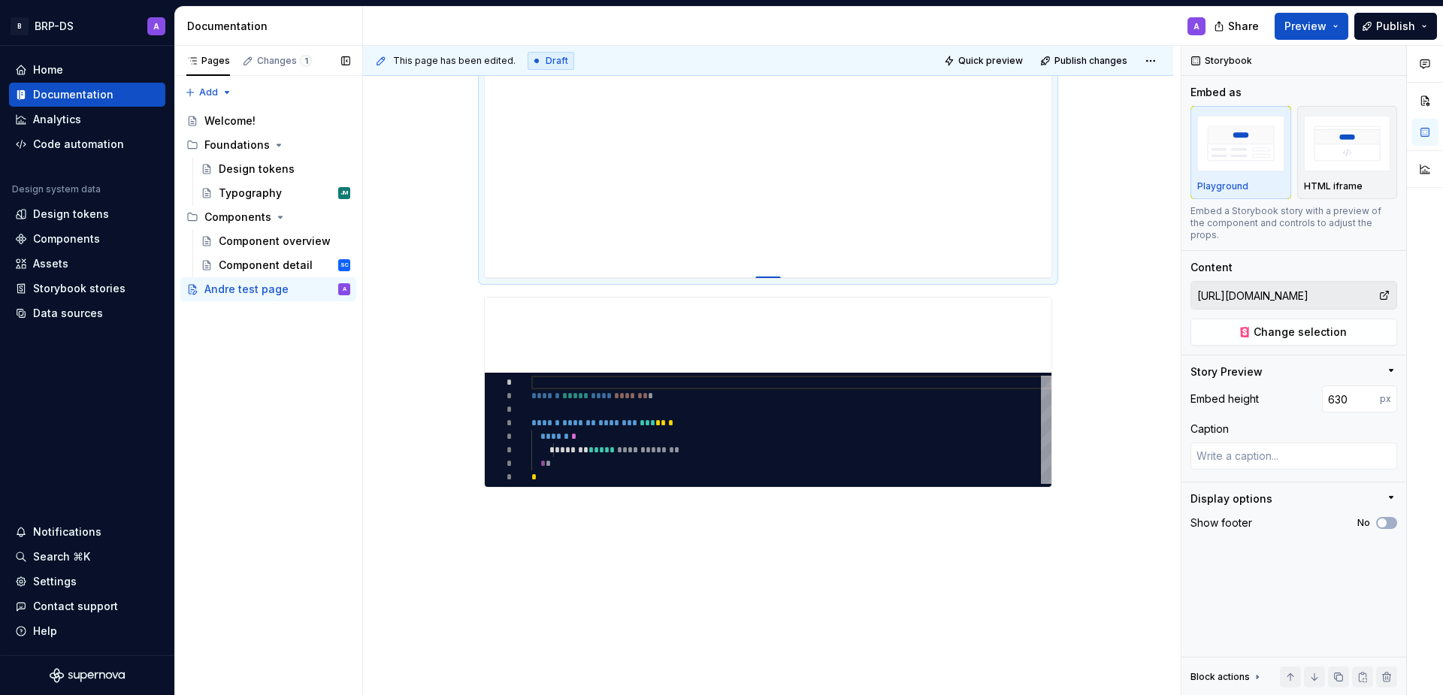
type textarea "*"
type input "629"
type textarea "*"
type input "631"
type textarea "*"
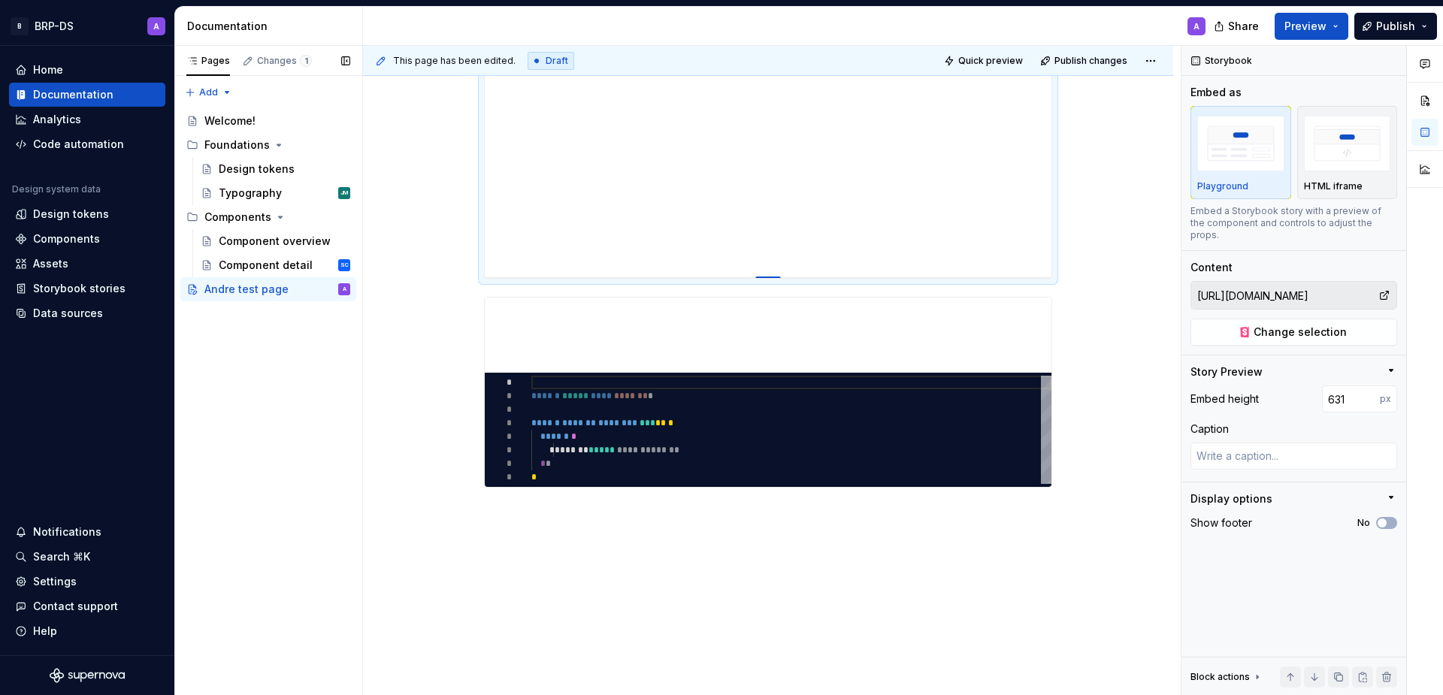
type input "640"
type textarea "*"
type input "646"
type textarea "*"
type input "653"
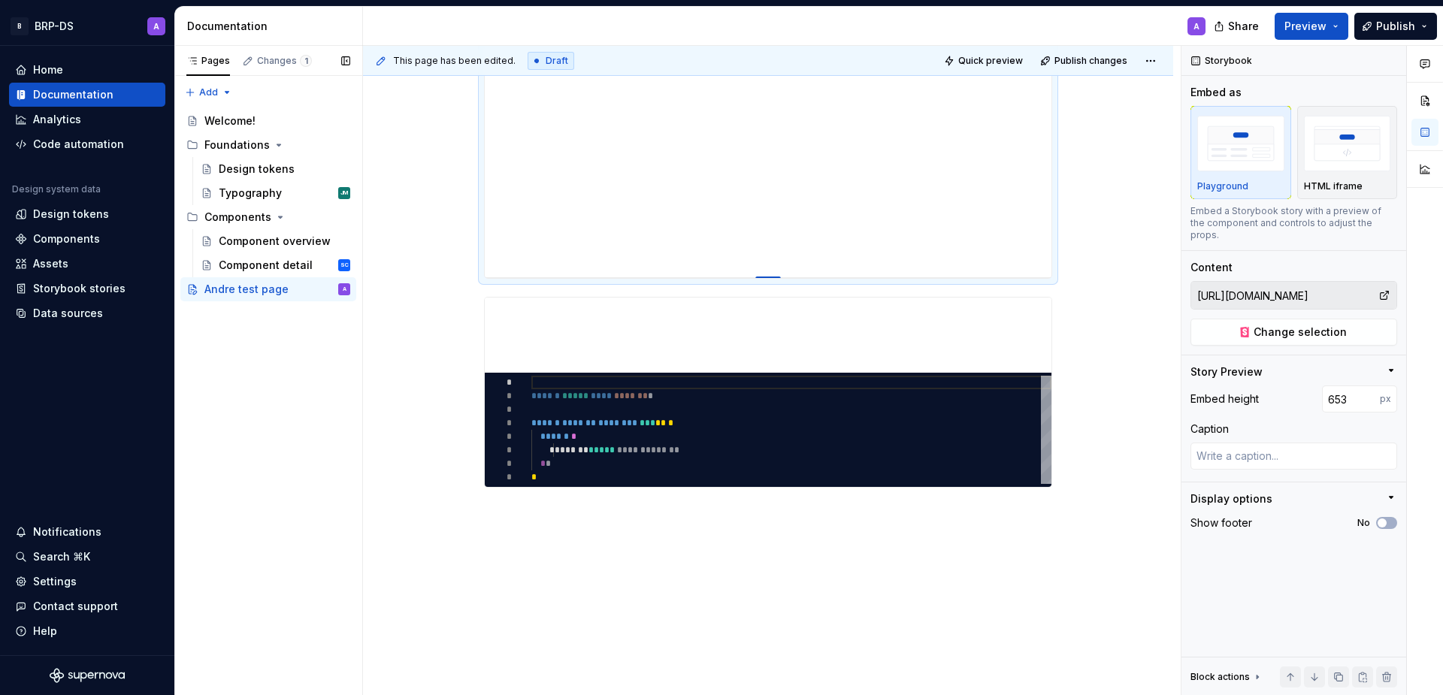
type textarea "*"
type input "661"
type textarea "*"
type input "676"
type textarea "*"
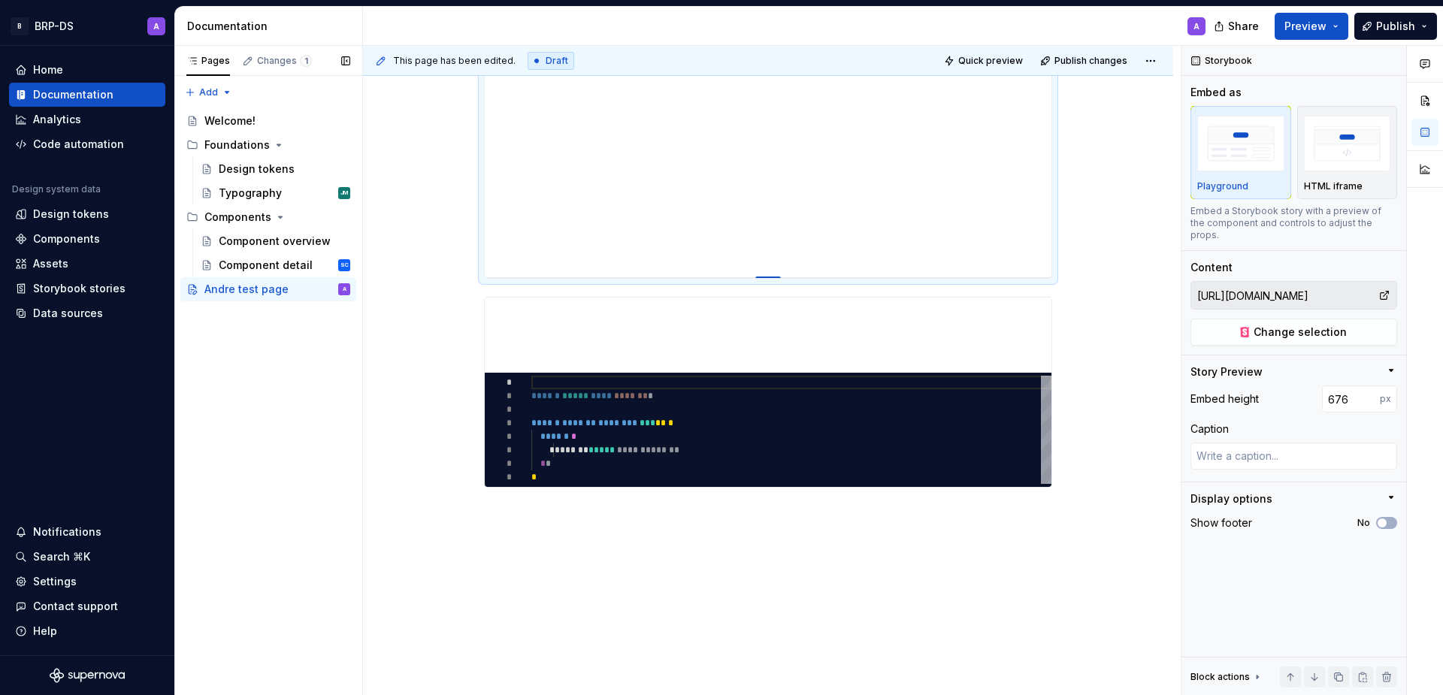
type input "685"
type textarea "*"
type input "689"
type textarea "*"
type input "698"
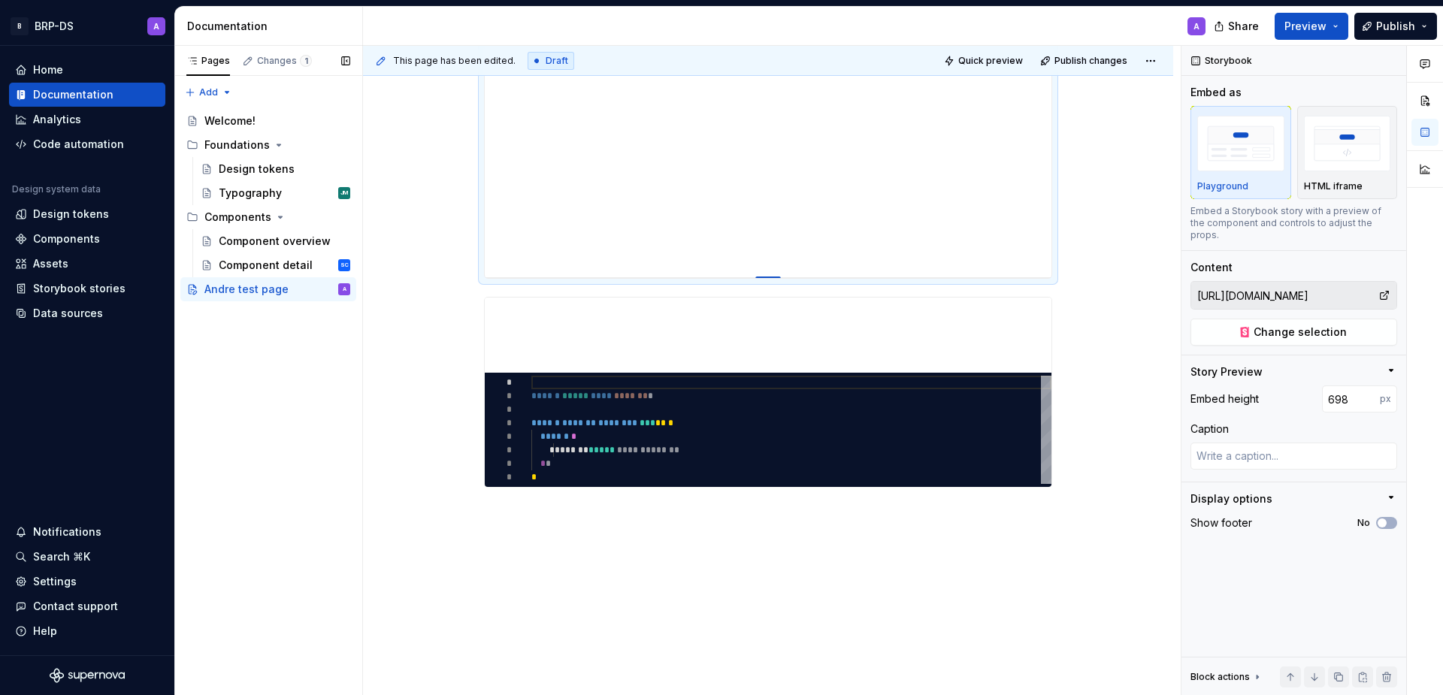
type textarea "*"
type input "707"
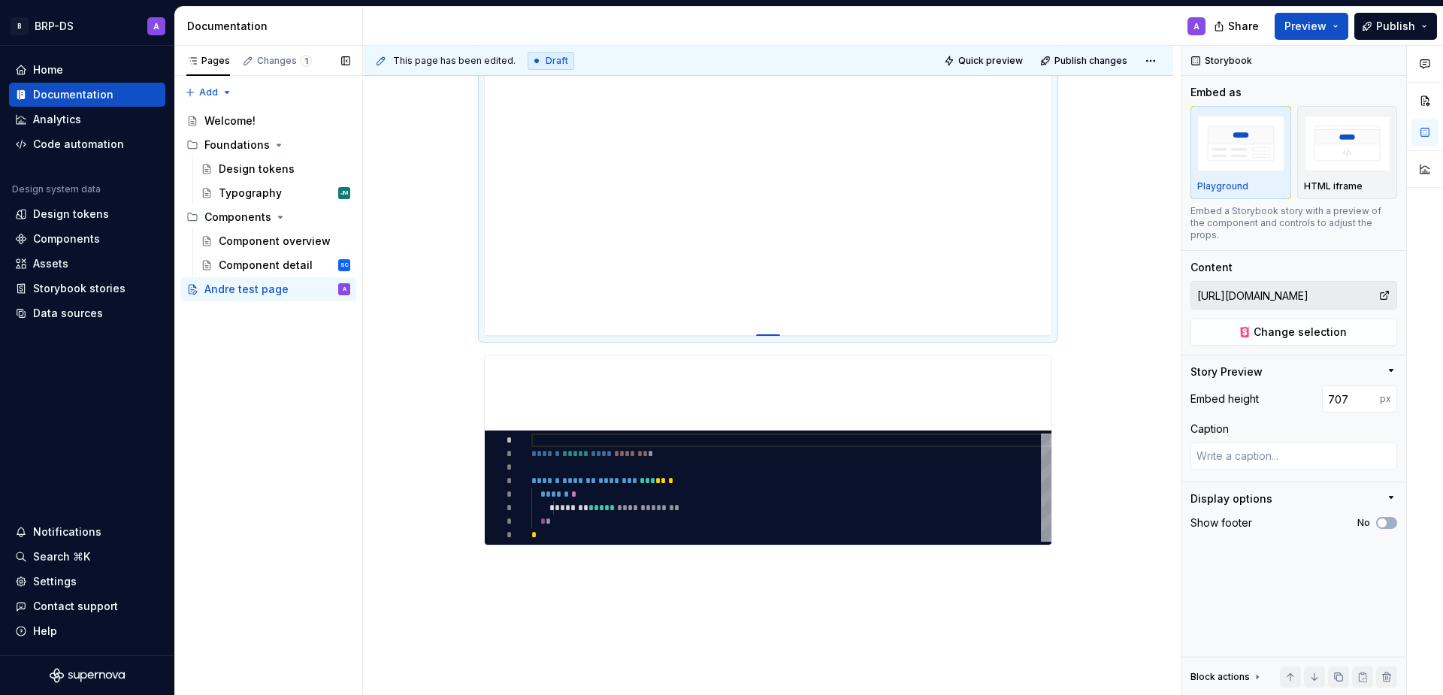
type textarea "*"
type input "715"
type textarea "*"
type input "726"
type textarea "*"
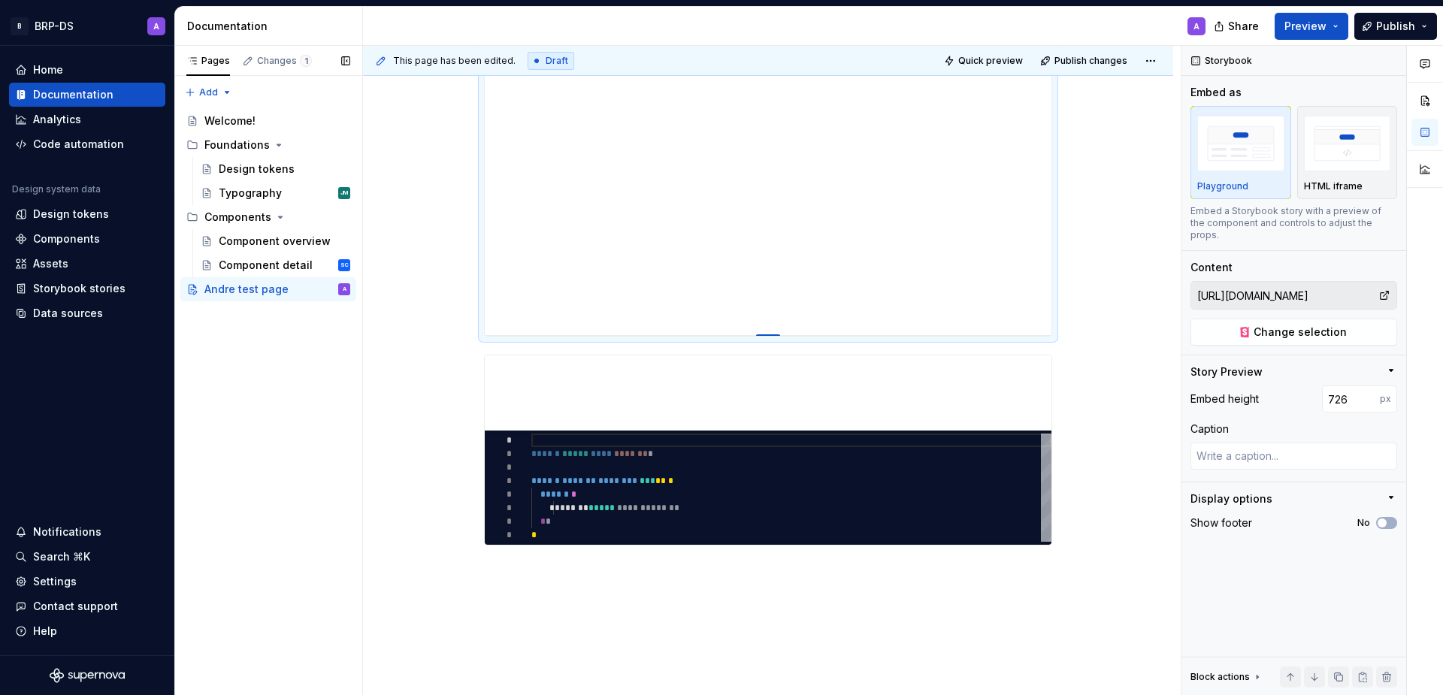
type input "736"
type textarea "*"
type input "744"
type textarea "*"
type input "750"
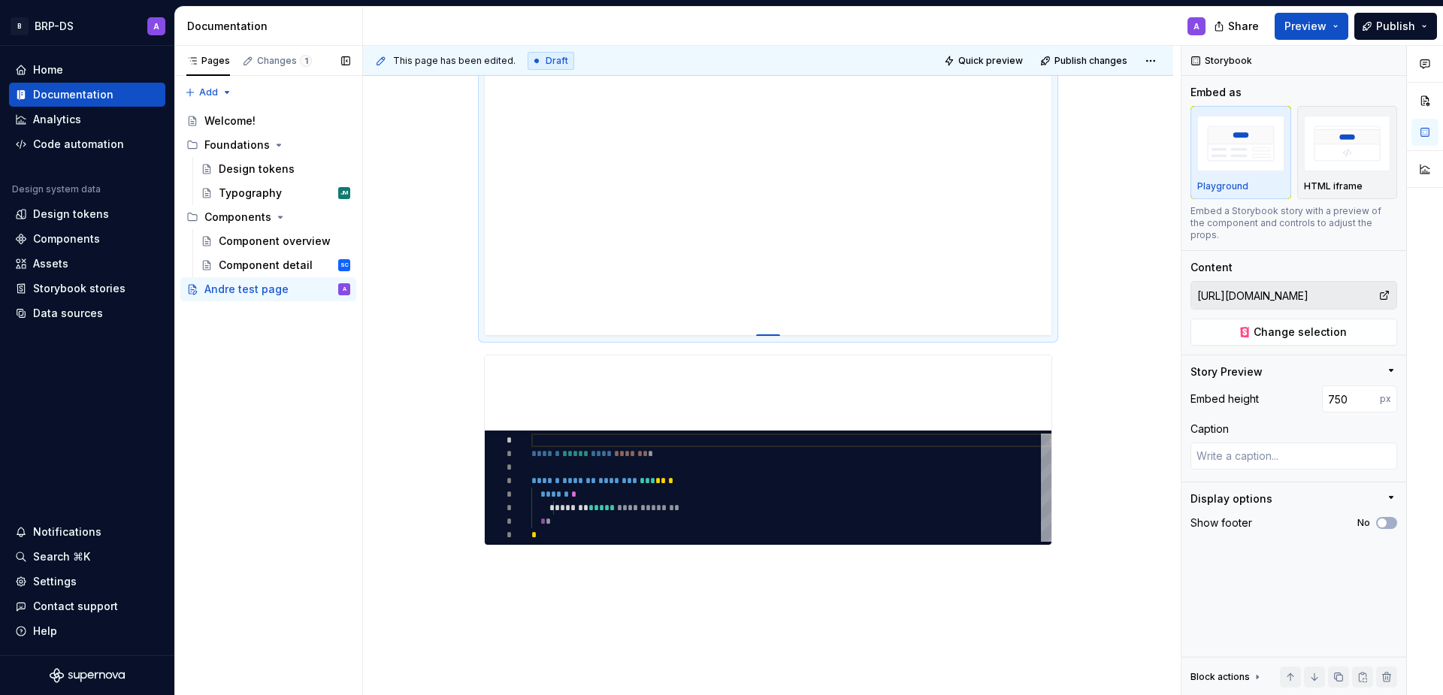
type textarea "*"
type input "759"
type textarea "*"
type input "769"
type textarea "*"
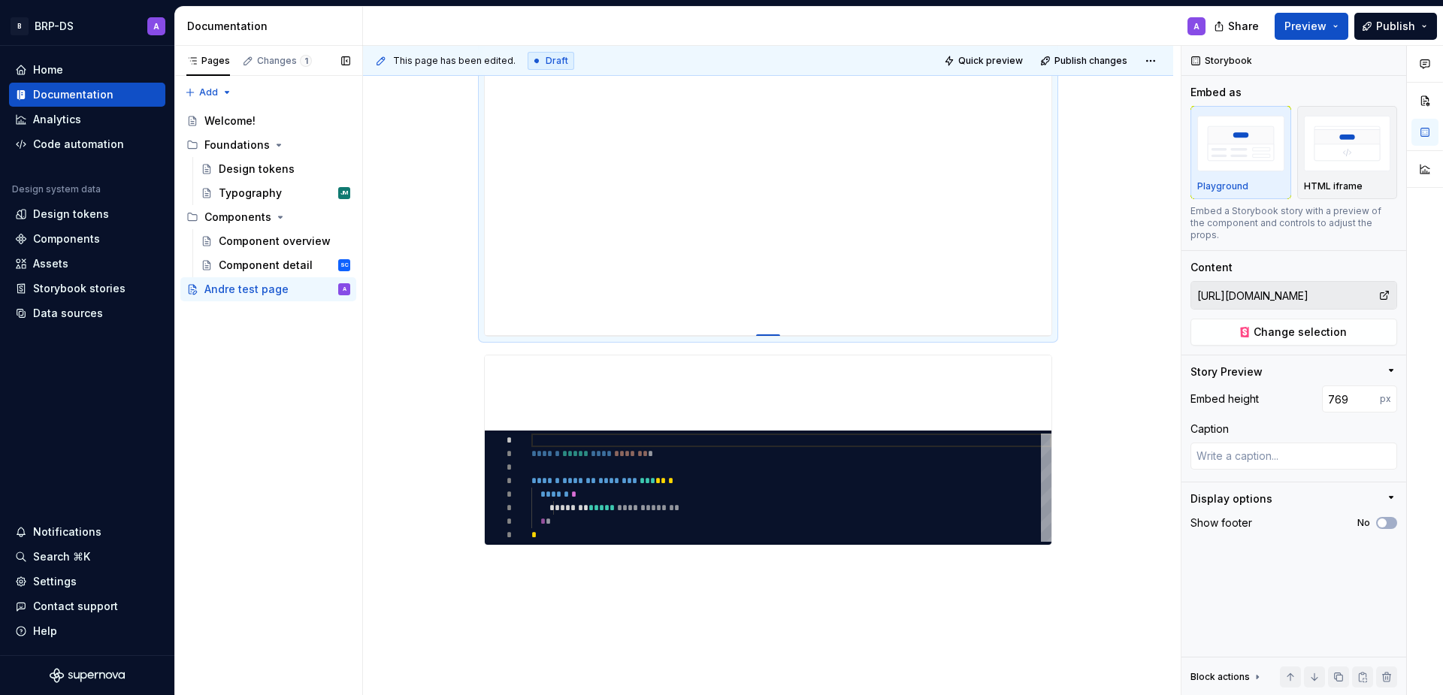
type input "776"
type textarea "*"
type input "785"
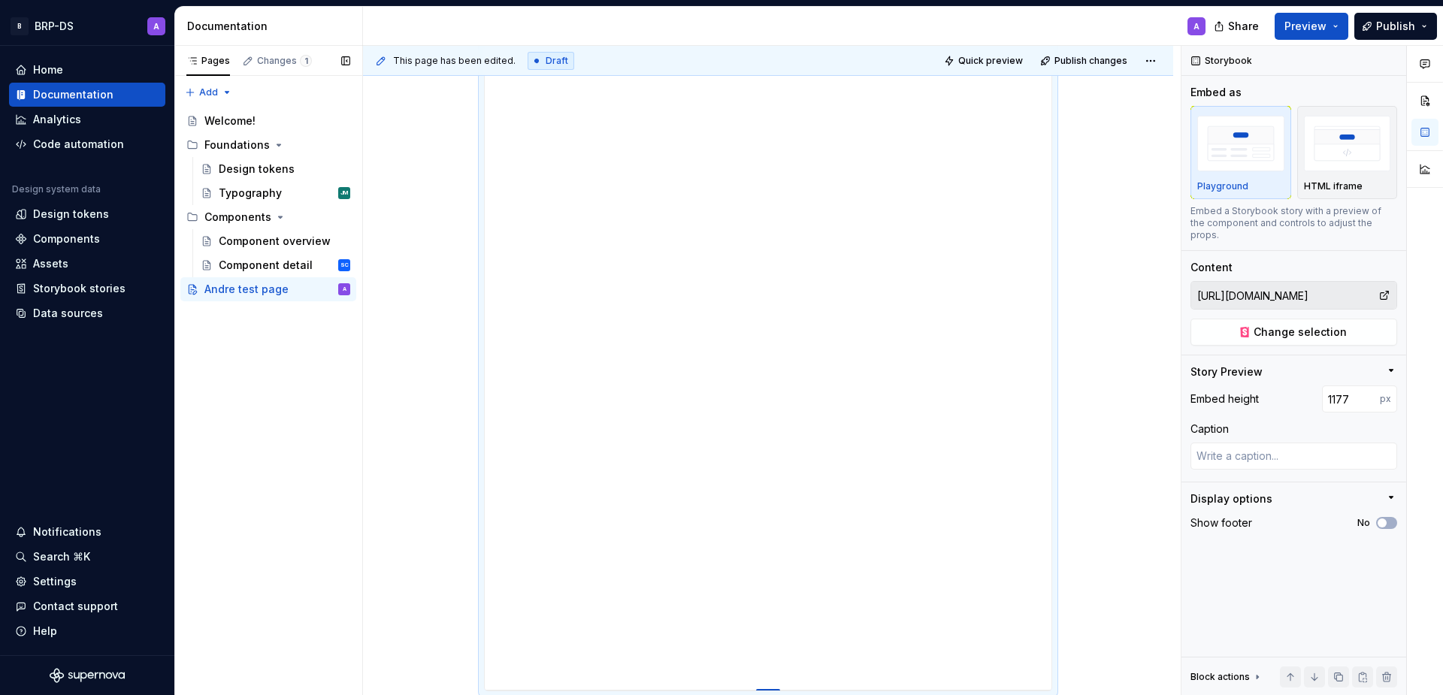
drag, startPoint x: 766, startPoint y: 277, endPoint x: 790, endPoint y: 683, distance: 406.6
click at [1398, 29] on span "Publish" at bounding box center [1395, 26] width 39 height 15
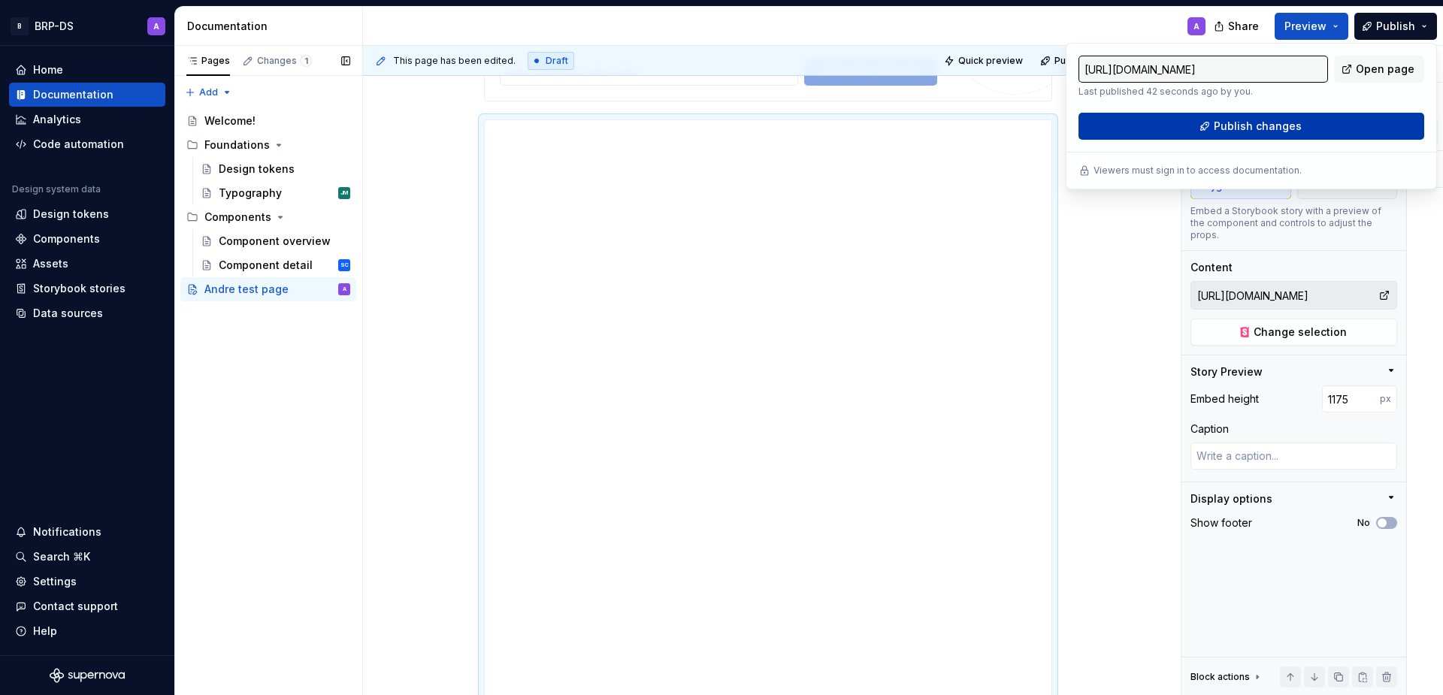
click at [1231, 133] on span "Publish changes" at bounding box center [1258, 126] width 88 height 15
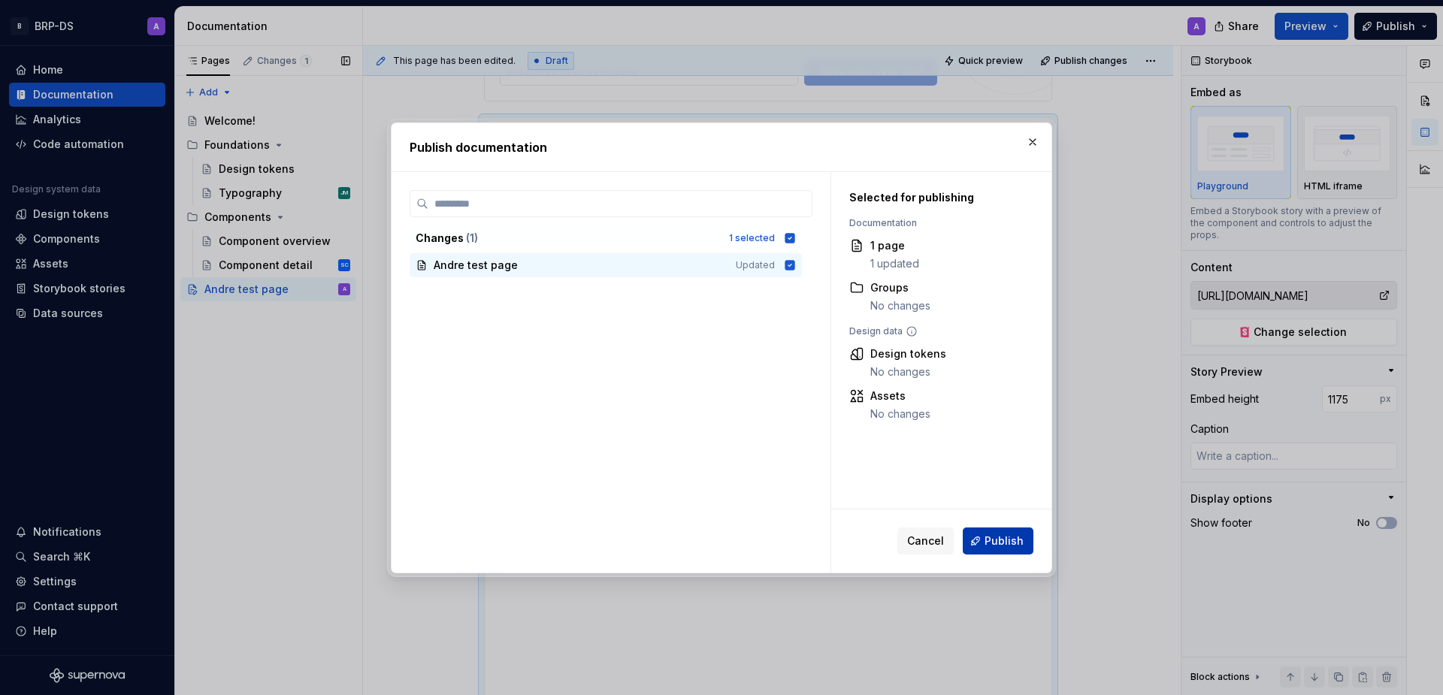
click at [979, 546] on button "Publish" at bounding box center [998, 541] width 71 height 27
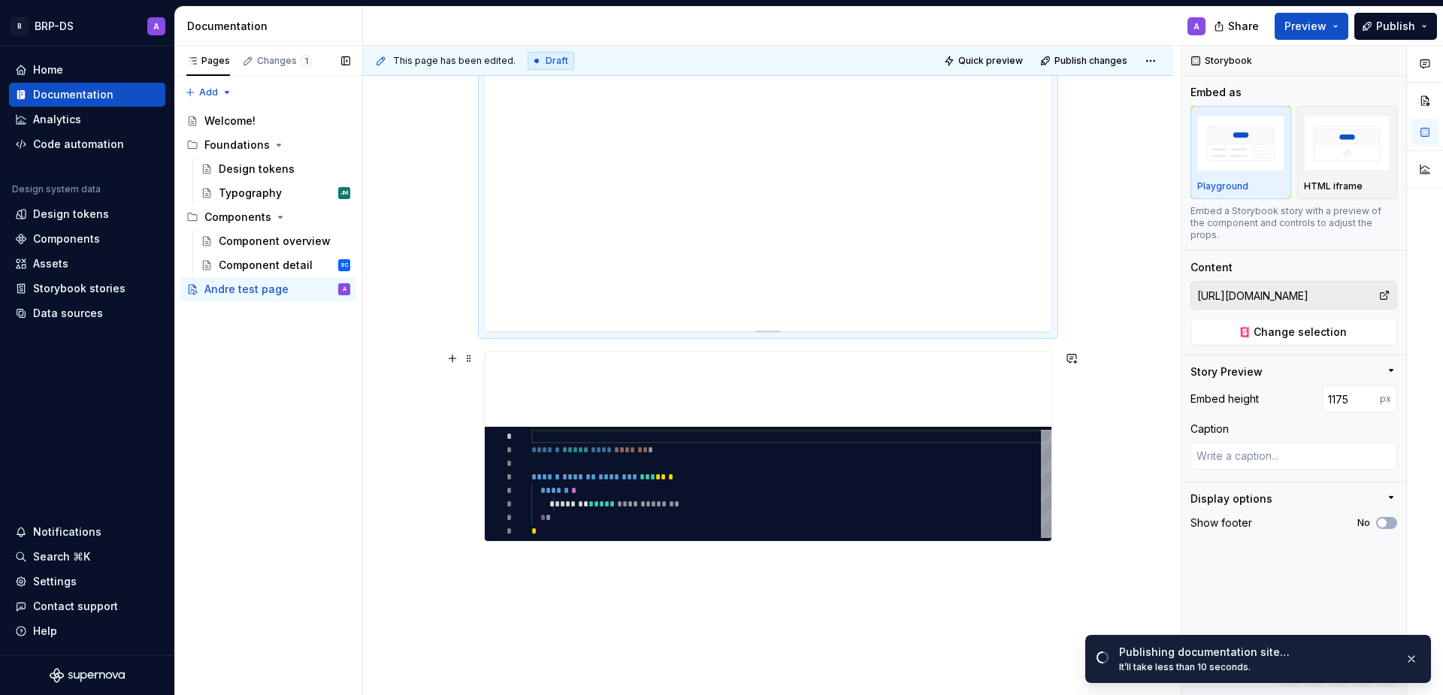
scroll to position [1004, 0]
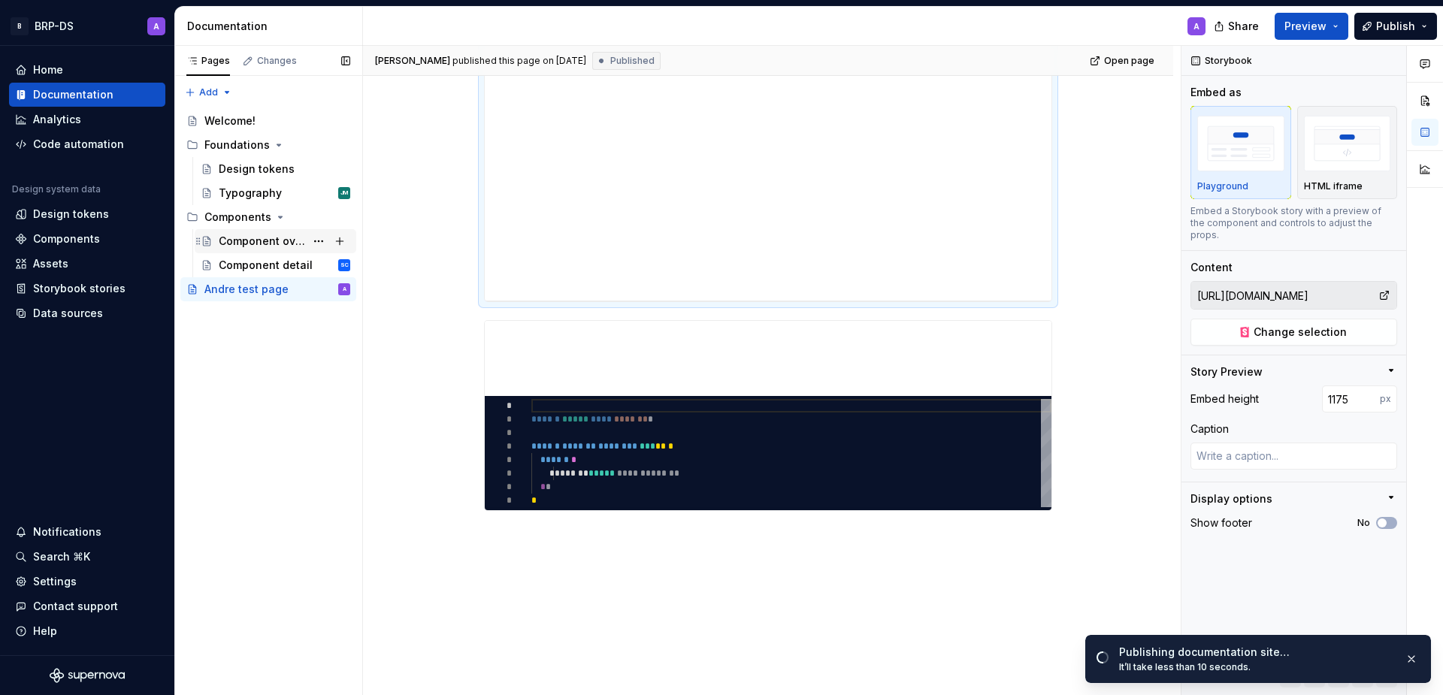
click at [267, 250] on div "Component overview" at bounding box center [285, 241] width 132 height 21
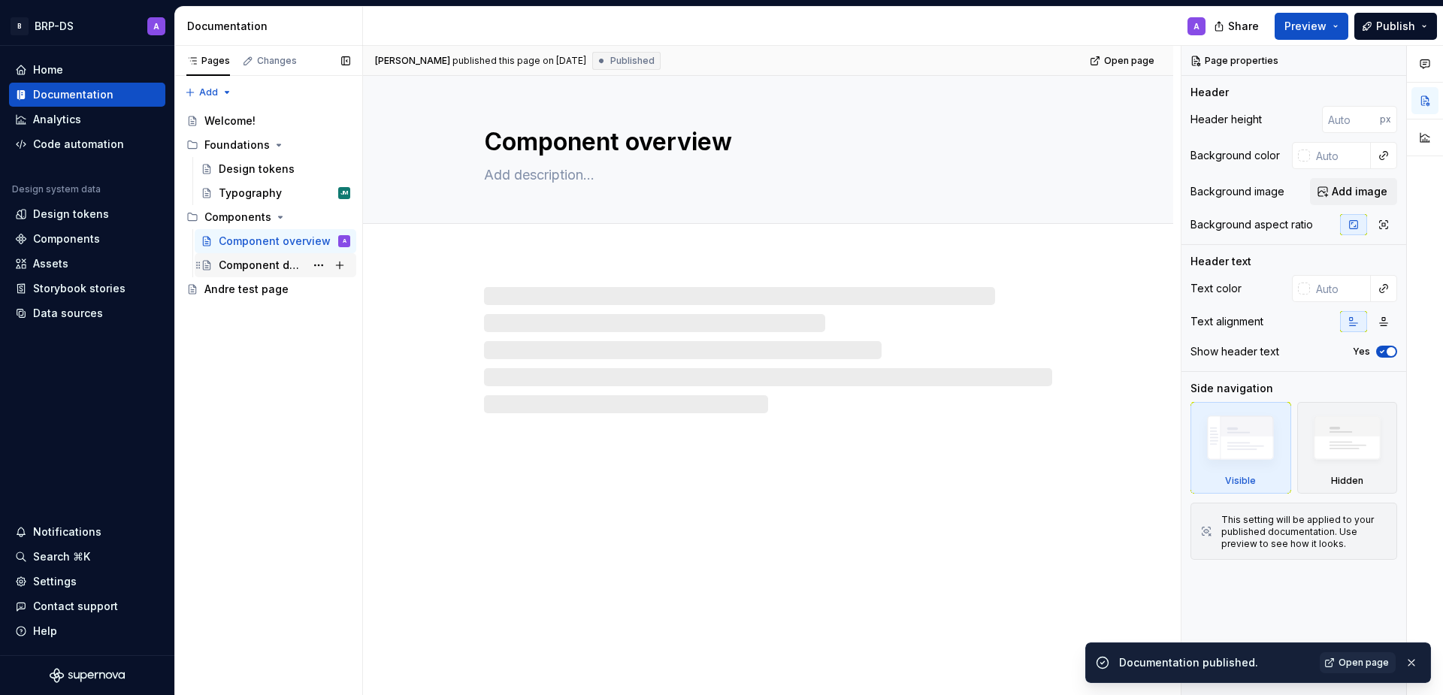
click at [264, 262] on div "Component detail" at bounding box center [262, 265] width 86 height 15
